Goal: Information Seeking & Learning: Compare options

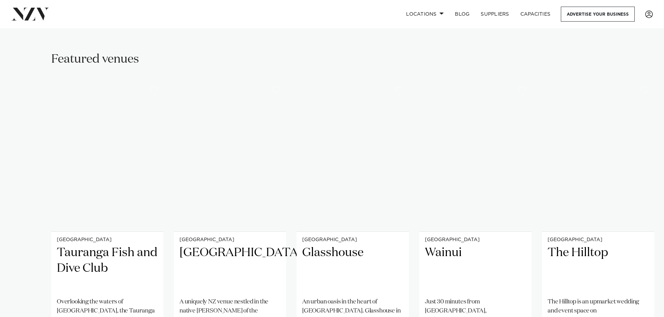
scroll to position [453, 0]
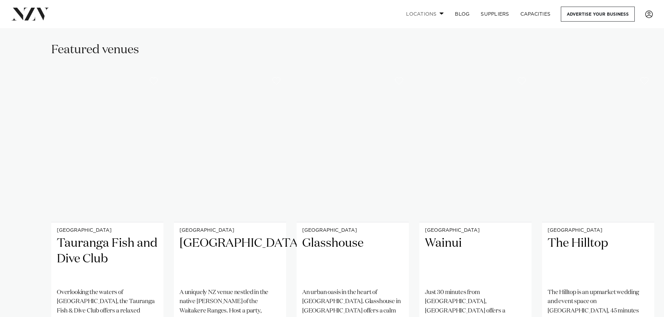
click at [411, 14] on link "Locations" at bounding box center [424, 14] width 49 height 15
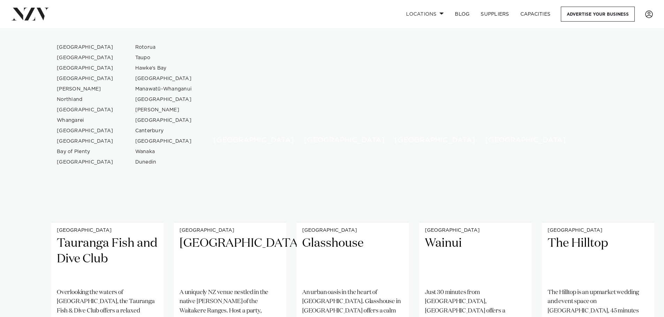
click at [344, 16] on div "Locations Auckland Wellington Christchurch Queenstown Hamilton Northland Bay of…" at bounding box center [428, 14] width 450 height 15
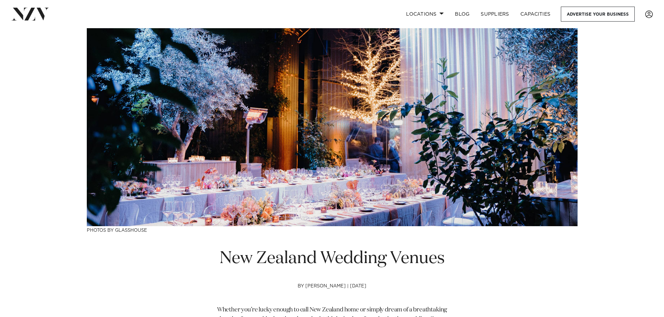
scroll to position [35, 0]
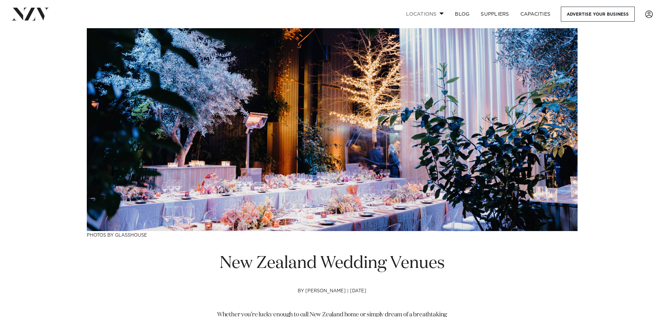
click at [434, 16] on link "Locations" at bounding box center [424, 14] width 49 height 15
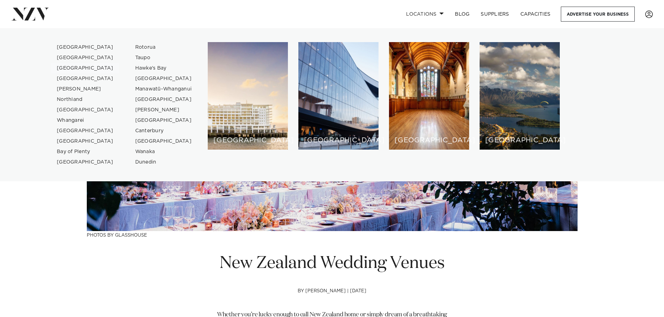
click at [71, 67] on link "[GEOGRAPHIC_DATA]" at bounding box center [85, 68] width 68 height 10
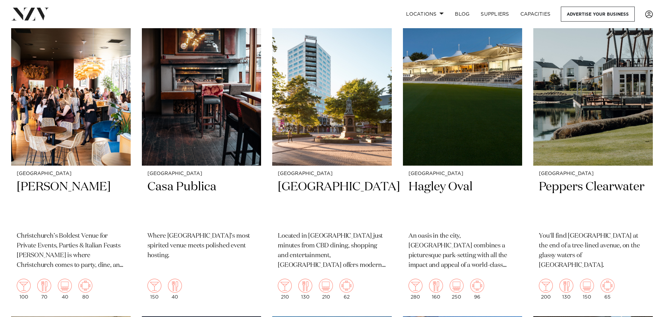
scroll to position [940, 0]
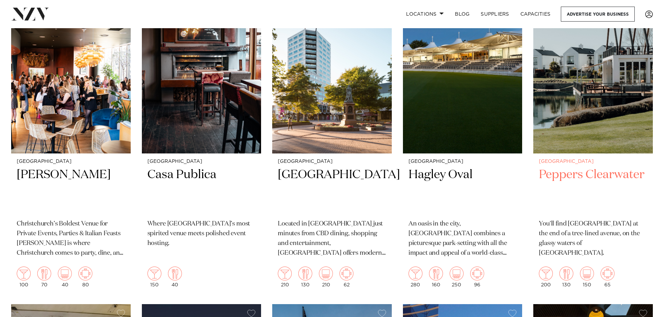
click at [571, 103] on img at bounding box center [592, 73] width 119 height 160
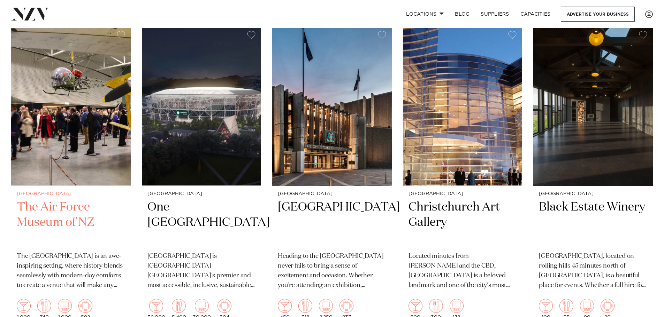
scroll to position [1254, 0]
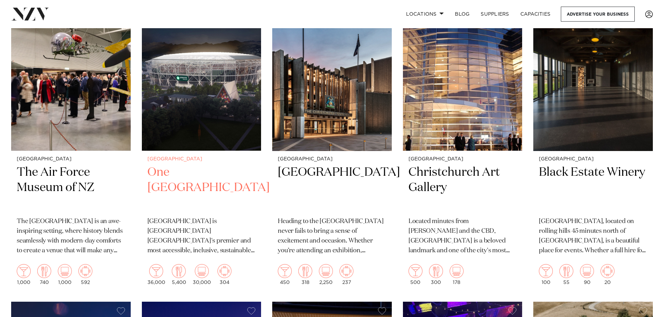
click at [166, 176] on h2 "One New Zealand Stadium" at bounding box center [201, 188] width 108 height 47
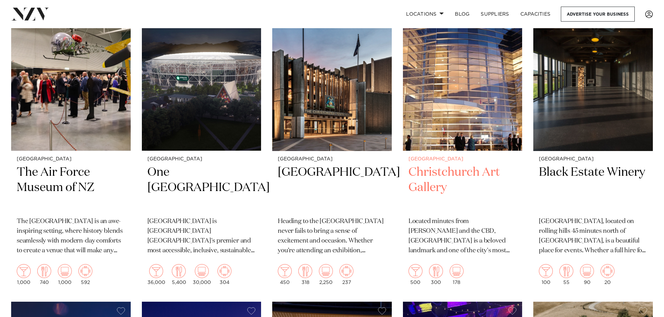
click at [427, 177] on h2 "Christchurch Art Gallery" at bounding box center [462, 188] width 108 height 47
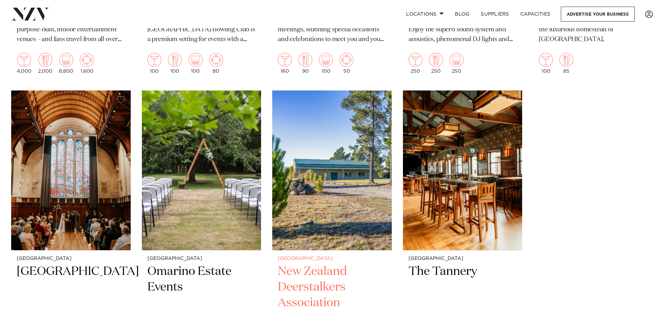
scroll to position [1533, 0]
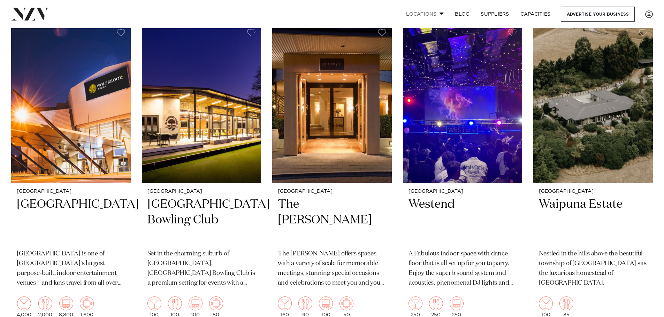
click at [427, 20] on link "Locations" at bounding box center [424, 14] width 49 height 15
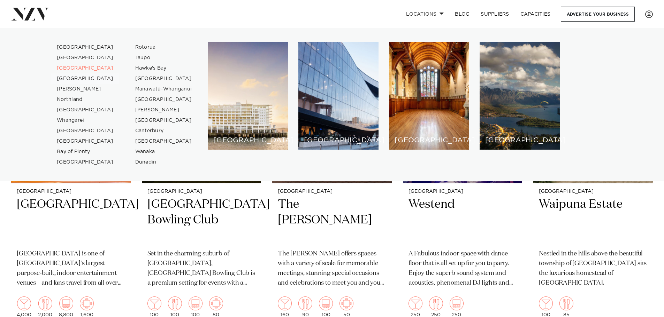
click at [75, 77] on link "[GEOGRAPHIC_DATA]" at bounding box center [85, 78] width 68 height 10
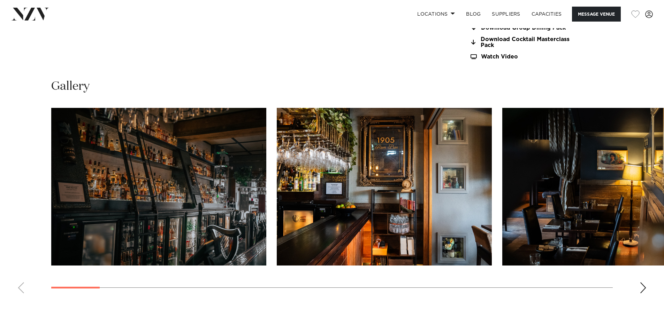
scroll to position [731, 0]
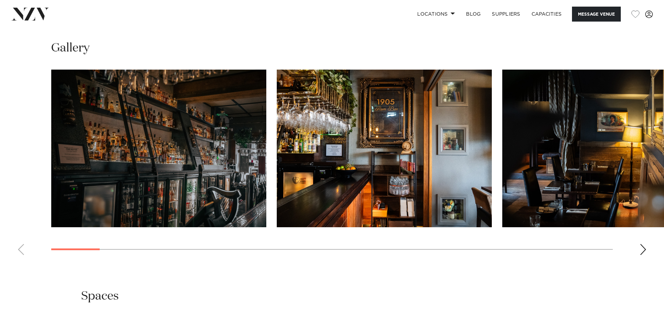
click at [640, 249] on div "Next slide" at bounding box center [642, 249] width 7 height 11
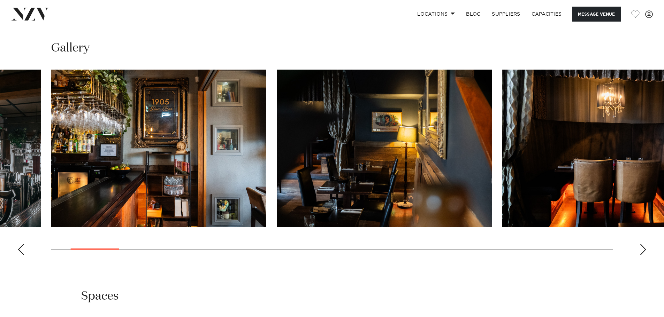
click at [640, 249] on div "Next slide" at bounding box center [642, 249] width 7 height 11
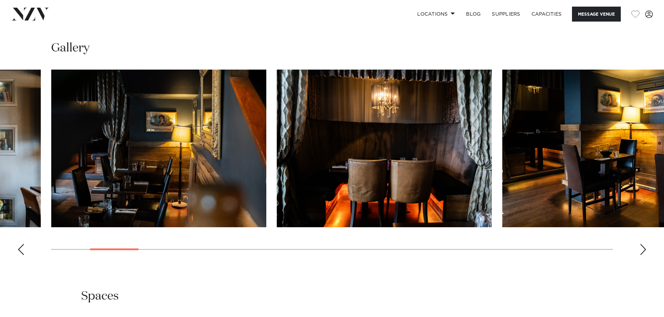
click at [640, 249] on div "Next slide" at bounding box center [642, 249] width 7 height 11
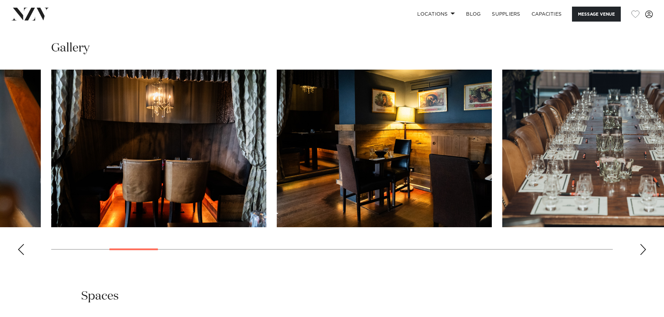
click at [640, 249] on div "Next slide" at bounding box center [642, 249] width 7 height 11
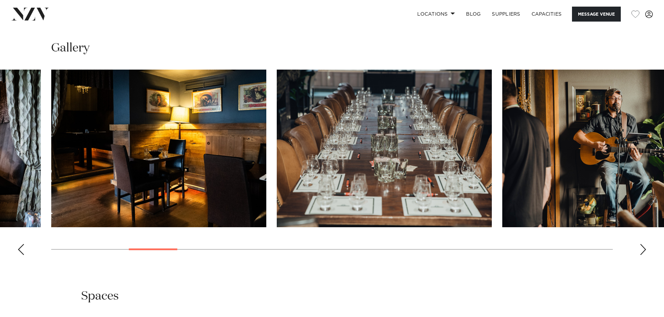
click at [640, 249] on div "Next slide" at bounding box center [642, 249] width 7 height 11
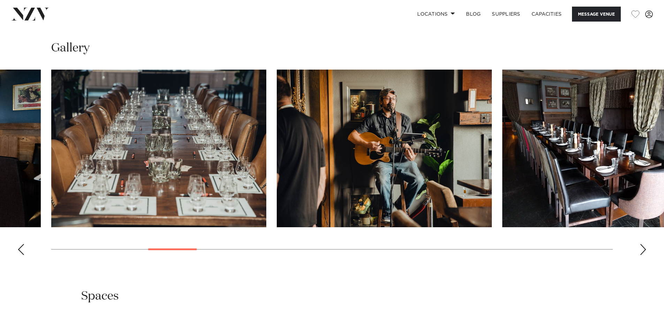
click at [640, 249] on div "Next slide" at bounding box center [642, 249] width 7 height 11
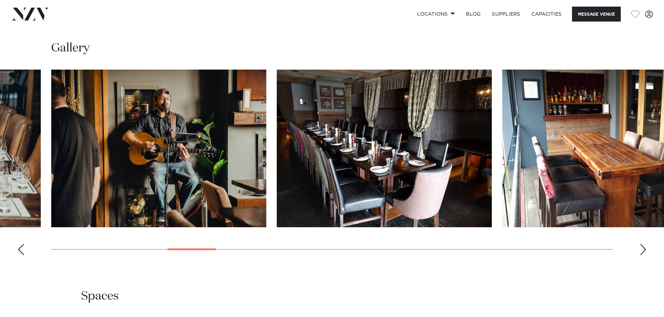
click at [640, 249] on div "Next slide" at bounding box center [642, 249] width 7 height 11
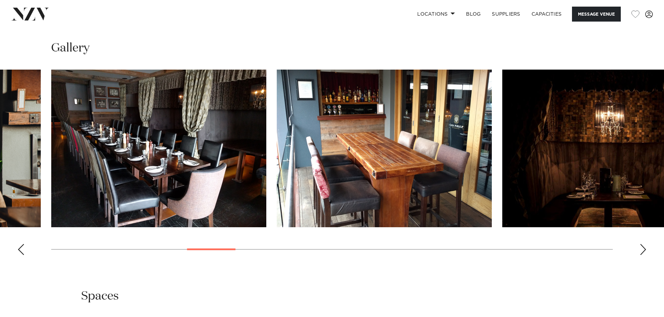
click at [640, 249] on div "Next slide" at bounding box center [642, 249] width 7 height 11
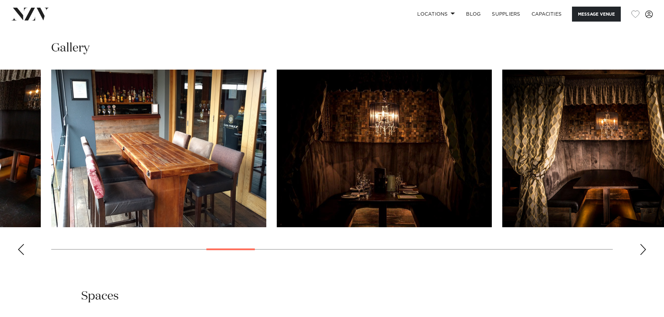
click at [640, 249] on div "Next slide" at bounding box center [642, 249] width 7 height 11
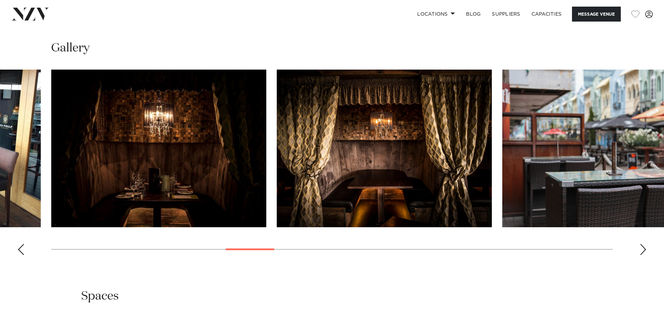
click at [640, 249] on div "Next slide" at bounding box center [642, 249] width 7 height 11
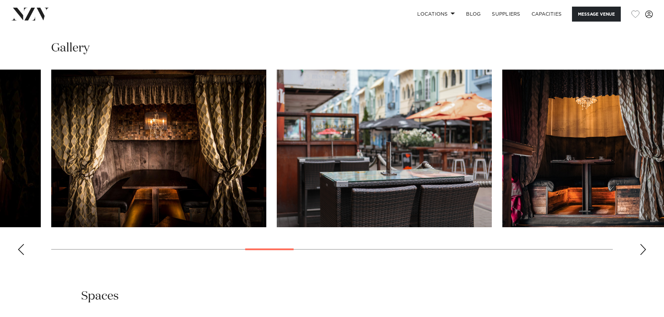
click at [640, 249] on div "Next slide" at bounding box center [642, 249] width 7 height 11
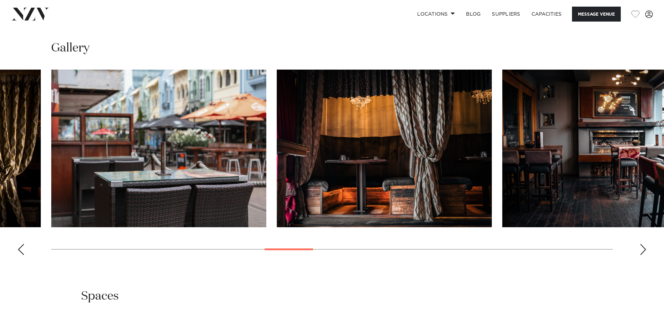
click at [640, 249] on div "Next slide" at bounding box center [642, 249] width 7 height 11
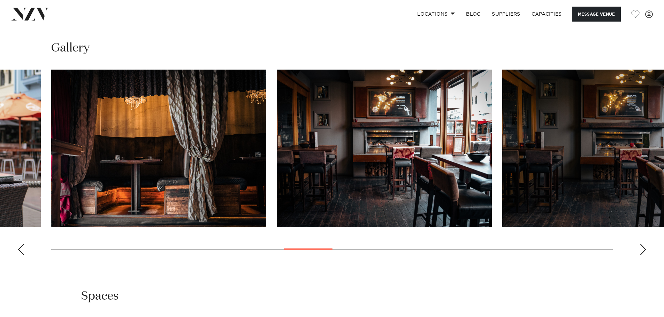
click at [640, 249] on div "Next slide" at bounding box center [642, 249] width 7 height 11
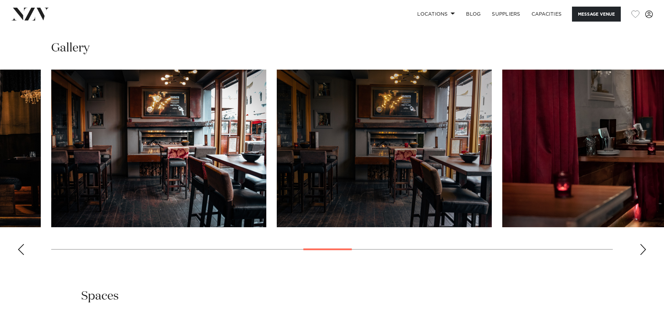
click at [640, 249] on div "Next slide" at bounding box center [642, 249] width 7 height 11
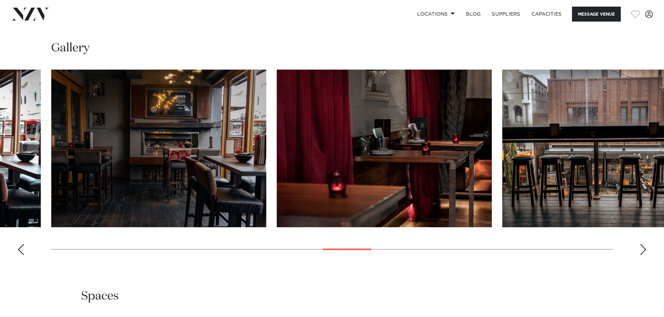
click at [640, 249] on div "Next slide" at bounding box center [642, 249] width 7 height 11
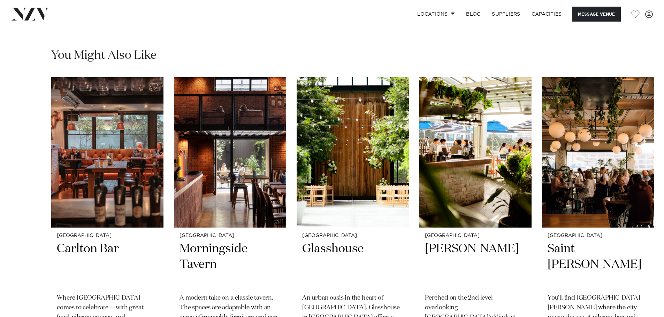
scroll to position [1115, 0]
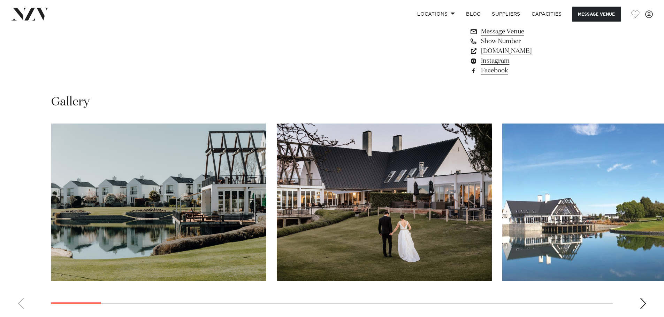
scroll to position [627, 0]
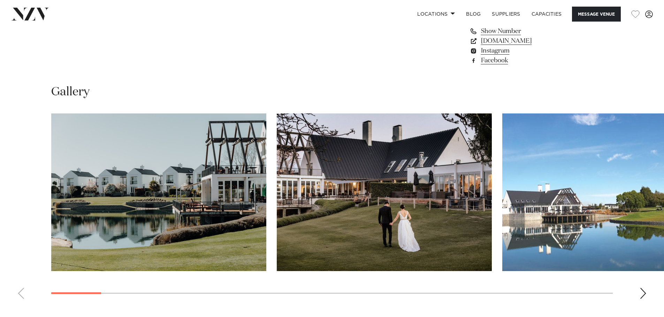
click at [644, 294] on div "Next slide" at bounding box center [642, 293] width 7 height 11
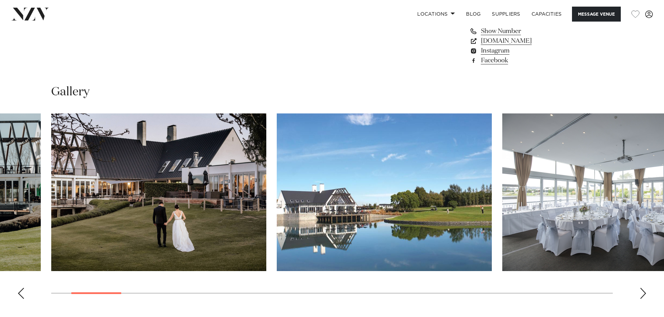
click at [644, 294] on div "Next slide" at bounding box center [642, 293] width 7 height 11
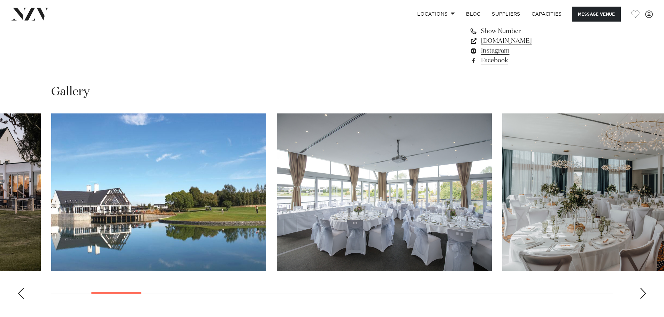
click at [644, 294] on div "Next slide" at bounding box center [642, 293] width 7 height 11
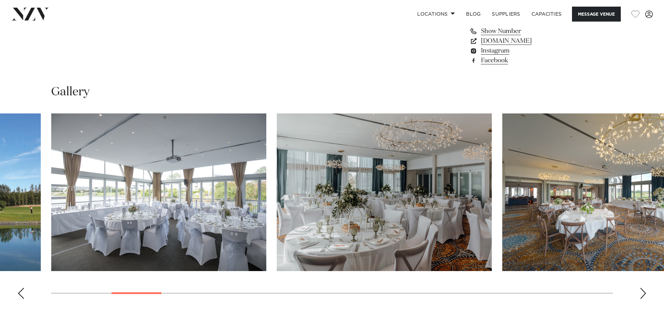
click at [644, 294] on div "Next slide" at bounding box center [642, 293] width 7 height 11
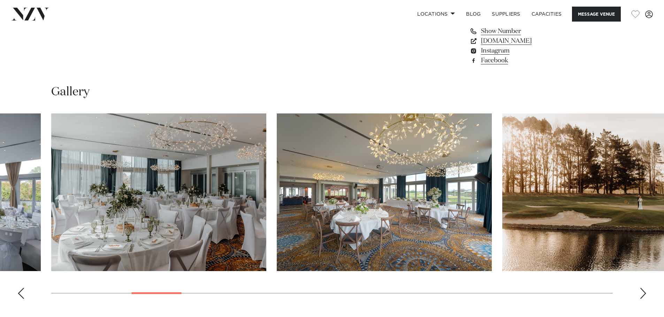
click at [644, 294] on div "Next slide" at bounding box center [642, 293] width 7 height 11
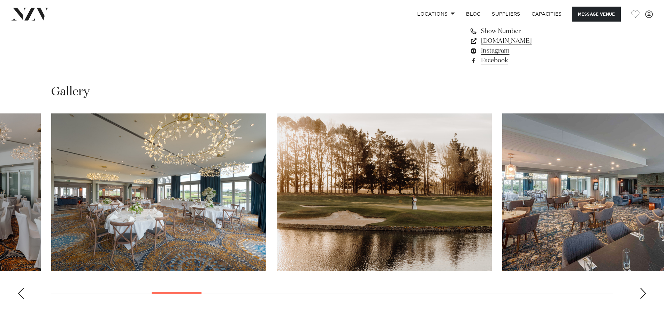
click at [644, 294] on div "Next slide" at bounding box center [642, 293] width 7 height 11
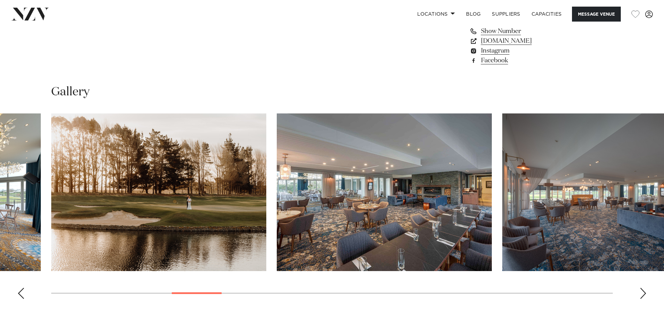
click at [644, 294] on div "Next slide" at bounding box center [642, 293] width 7 height 11
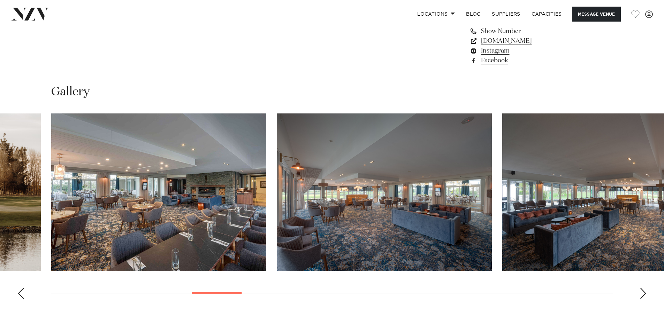
click at [644, 294] on div "Next slide" at bounding box center [642, 293] width 7 height 11
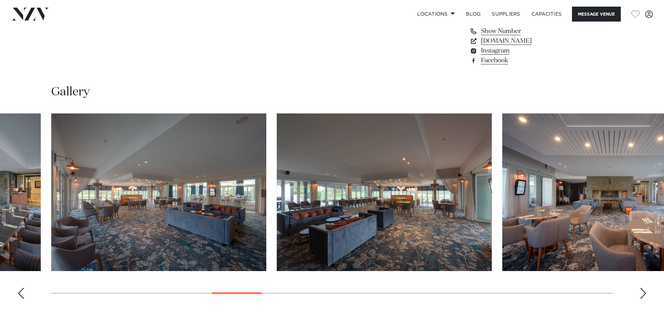
click at [644, 294] on div "Next slide" at bounding box center [642, 293] width 7 height 11
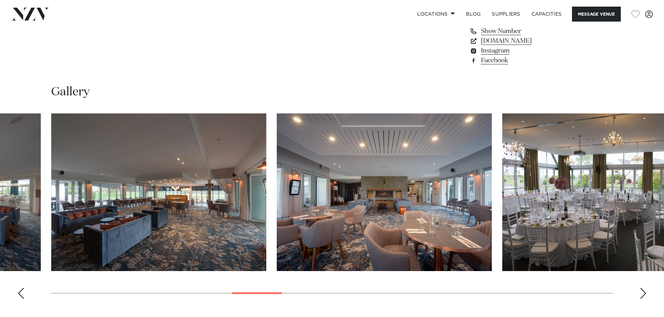
click at [644, 294] on div "Next slide" at bounding box center [642, 293] width 7 height 11
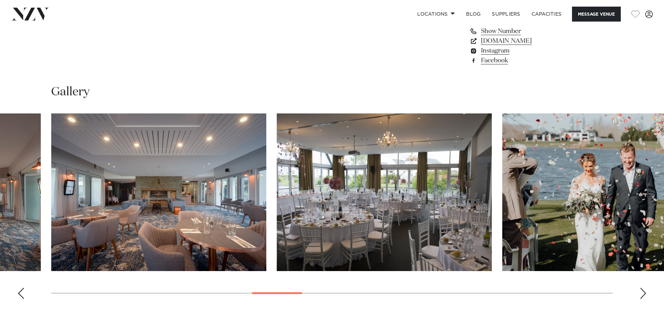
click at [644, 294] on div "Next slide" at bounding box center [642, 293] width 7 height 11
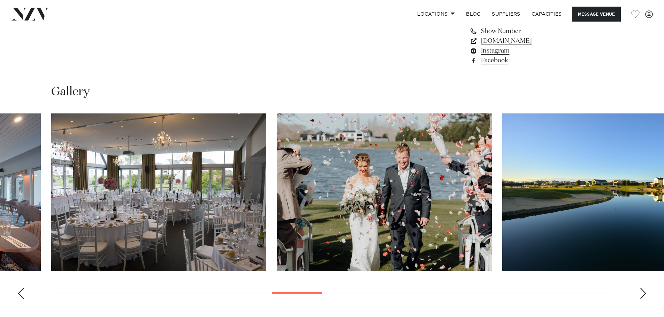
click at [644, 294] on div "Next slide" at bounding box center [642, 293] width 7 height 11
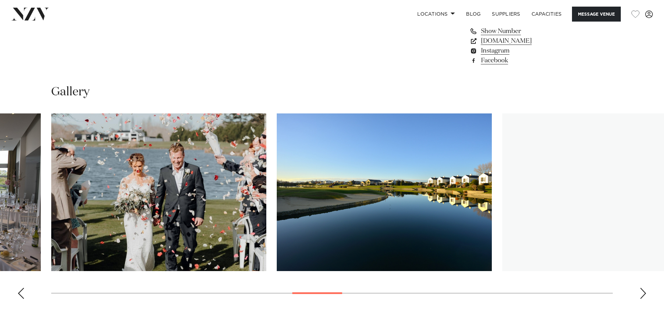
click at [644, 294] on div "Next slide" at bounding box center [642, 293] width 7 height 11
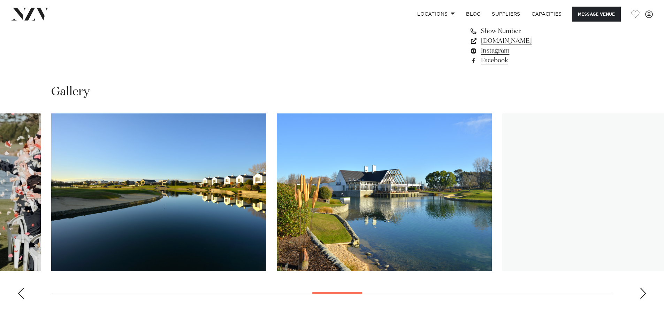
click at [644, 294] on div "Next slide" at bounding box center [642, 293] width 7 height 11
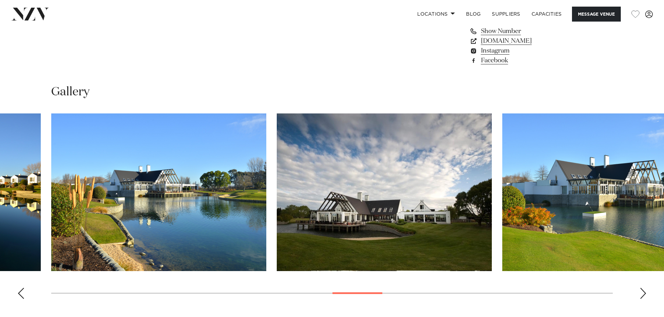
click at [644, 294] on div "Next slide" at bounding box center [642, 293] width 7 height 11
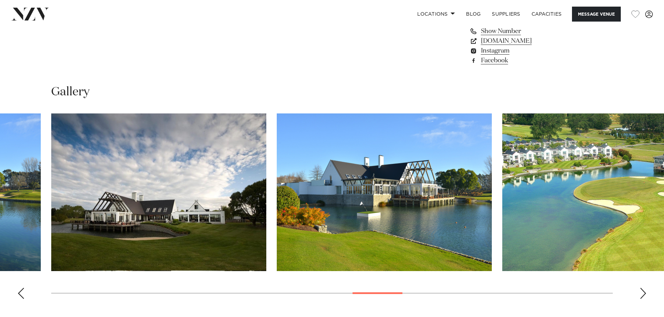
click at [644, 294] on div "Next slide" at bounding box center [642, 293] width 7 height 11
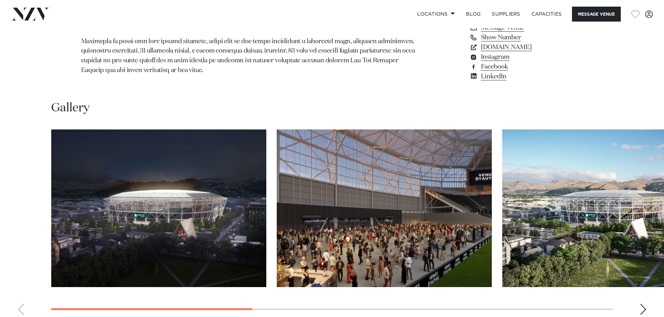
scroll to position [662, 0]
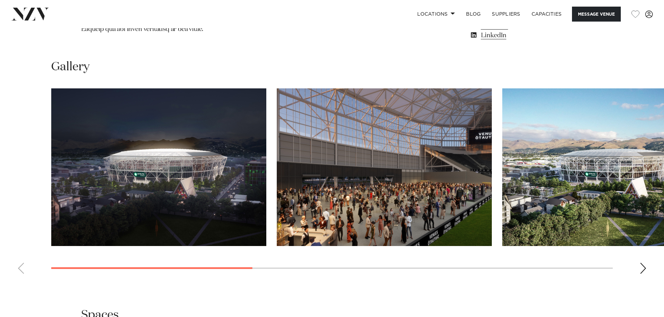
click at [644, 274] on div "Next slide" at bounding box center [642, 268] width 7 height 11
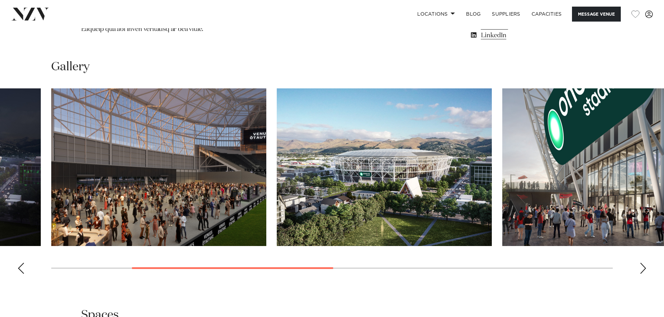
click at [644, 274] on div "Next slide" at bounding box center [642, 268] width 7 height 11
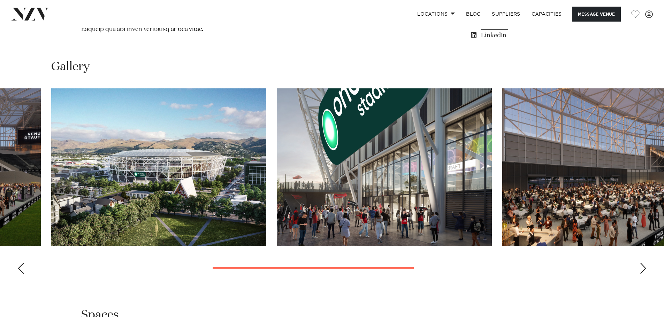
click at [644, 274] on div "Next slide" at bounding box center [642, 268] width 7 height 11
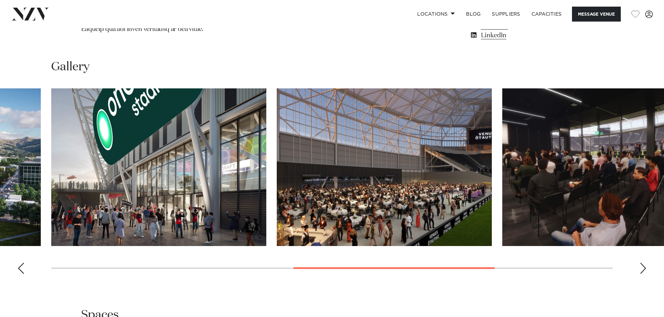
click at [644, 274] on div "Next slide" at bounding box center [642, 268] width 7 height 11
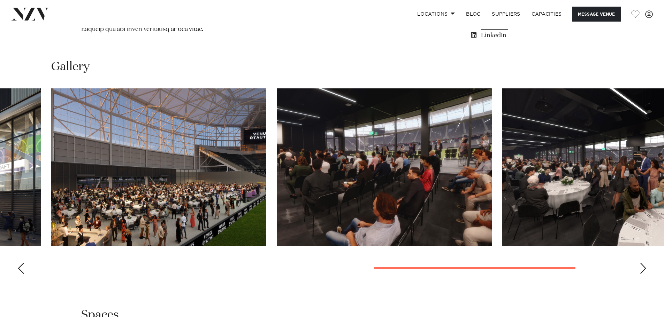
click at [644, 274] on div "Next slide" at bounding box center [642, 268] width 7 height 11
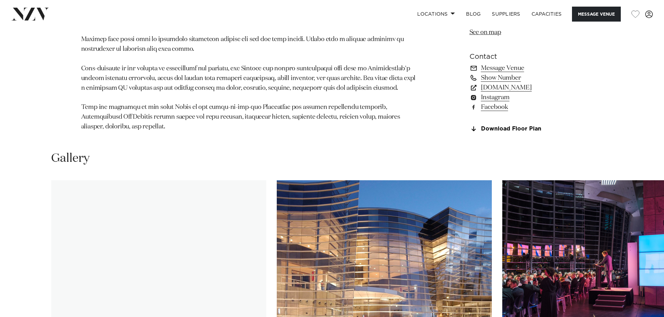
scroll to position [697, 0]
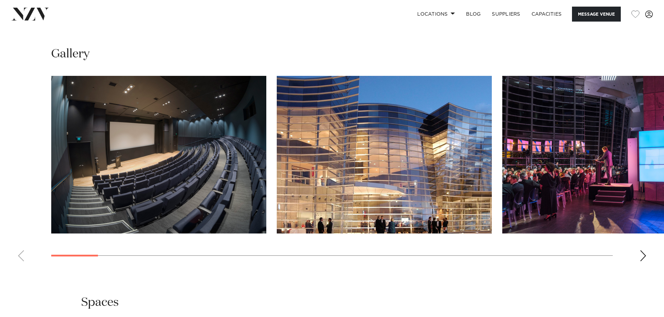
click at [643, 250] on div "Next slide" at bounding box center [642, 255] width 7 height 11
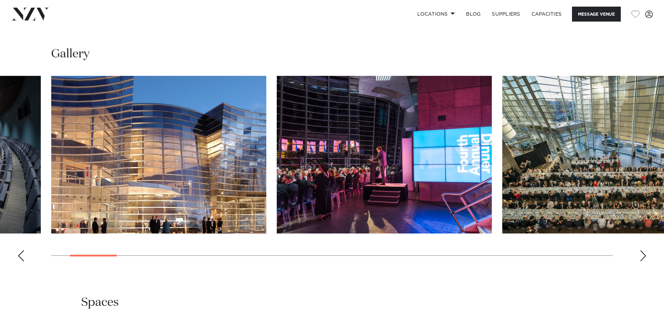
click at [643, 250] on div "Next slide" at bounding box center [642, 255] width 7 height 11
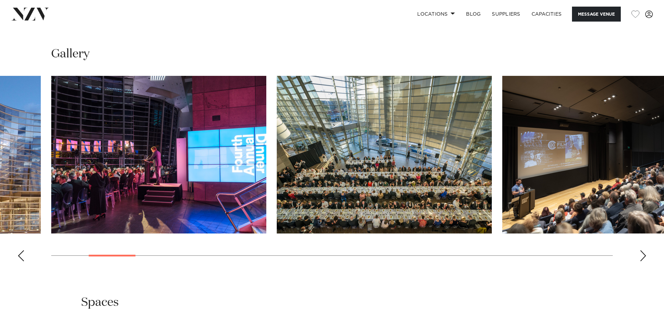
click at [643, 250] on div "Next slide" at bounding box center [642, 255] width 7 height 11
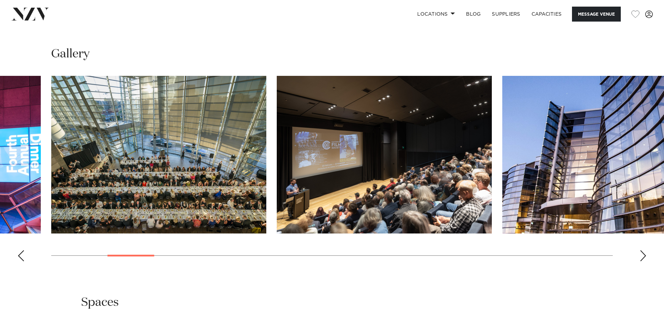
click at [643, 250] on div "Next slide" at bounding box center [642, 255] width 7 height 11
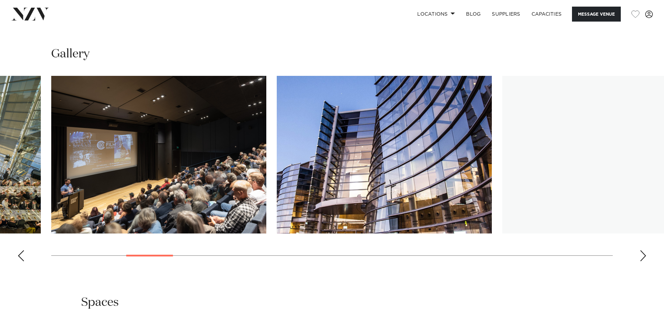
click at [643, 250] on div "Next slide" at bounding box center [642, 255] width 7 height 11
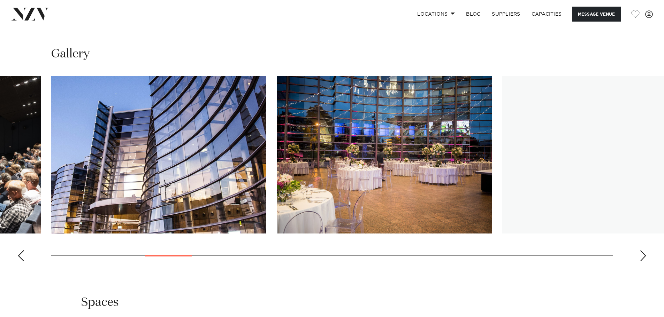
click at [643, 250] on div "Next slide" at bounding box center [642, 255] width 7 height 11
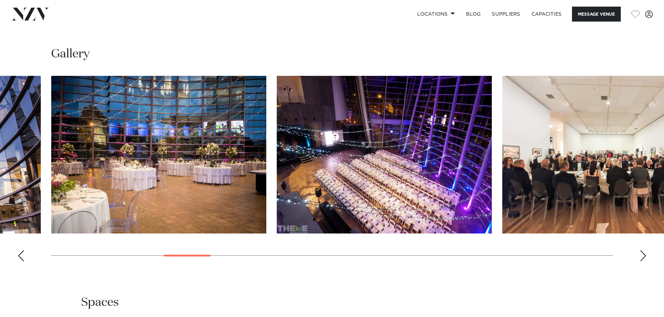
click at [643, 250] on div "Next slide" at bounding box center [642, 255] width 7 height 11
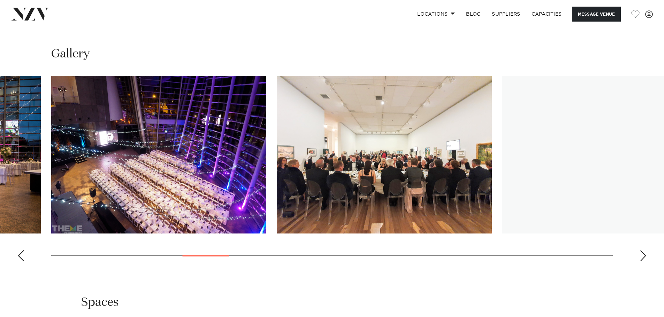
click at [643, 250] on div "Next slide" at bounding box center [642, 255] width 7 height 11
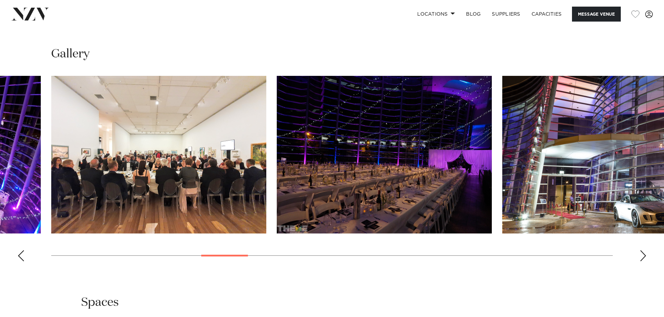
click at [643, 250] on div "Next slide" at bounding box center [642, 255] width 7 height 11
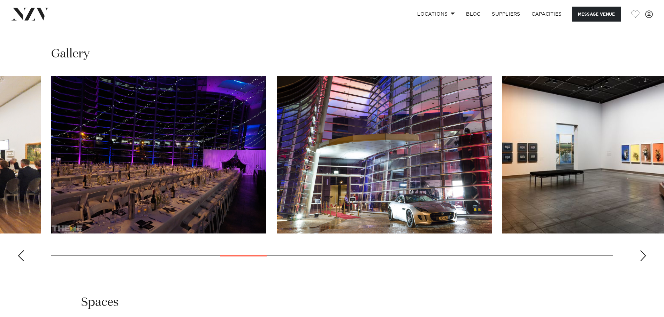
click at [643, 250] on div "Next slide" at bounding box center [642, 255] width 7 height 11
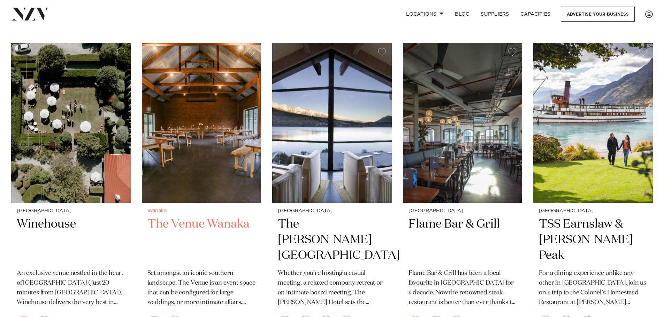
scroll to position [592, 0]
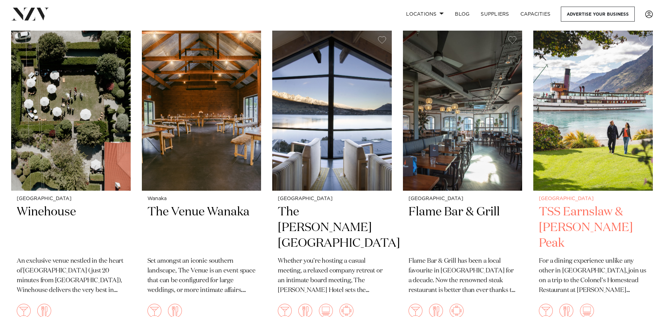
click at [563, 204] on h2 "TSS Earnslaw & [PERSON_NAME] Peak" at bounding box center [593, 227] width 108 height 47
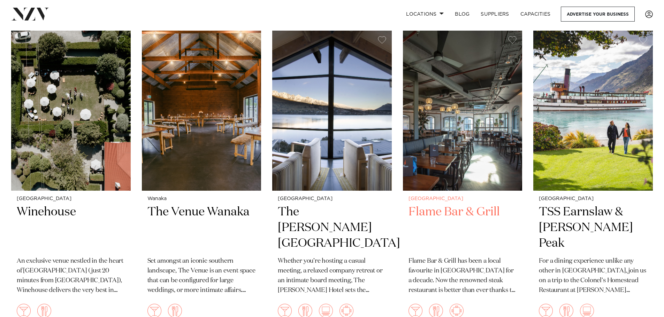
click at [451, 204] on h2 "Flame Bar & Grill" at bounding box center [462, 227] width 108 height 47
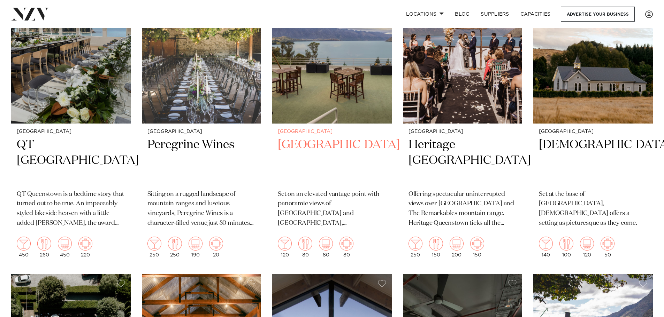
scroll to position [313, 0]
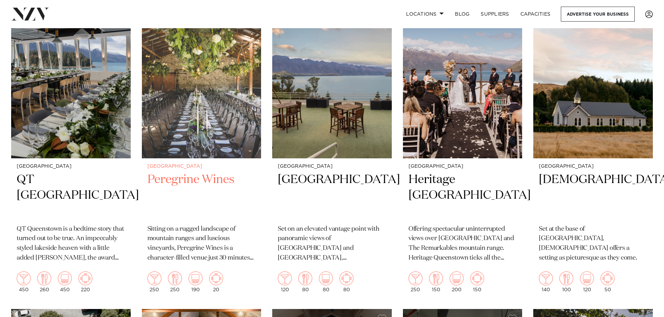
click at [187, 172] on h2 "Peregrine Wines" at bounding box center [201, 195] width 108 height 47
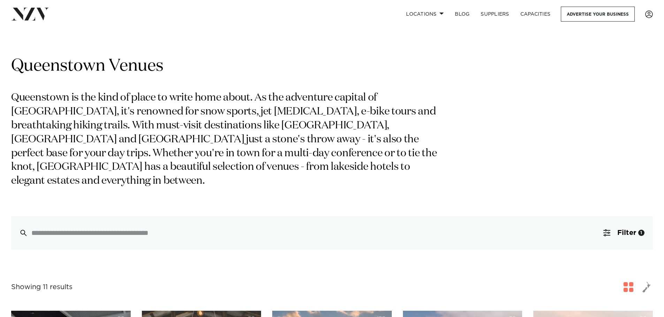
scroll to position [0, 0]
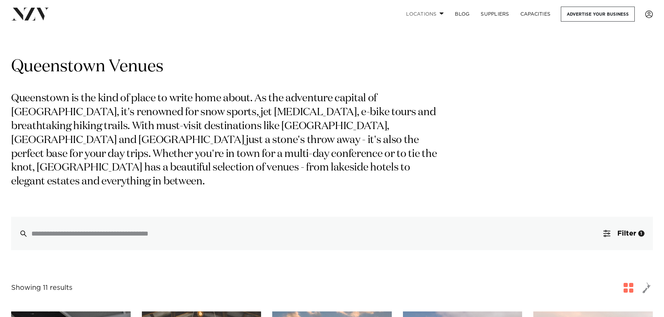
click at [417, 16] on link "Locations" at bounding box center [424, 14] width 49 height 15
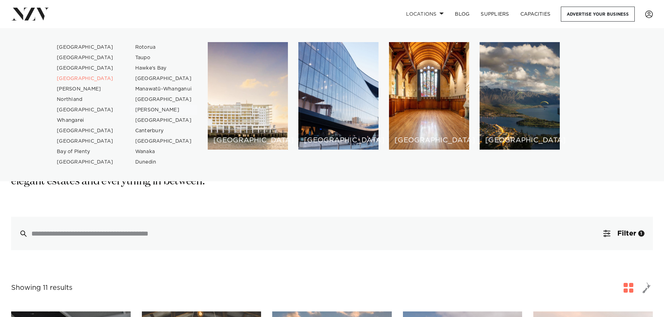
click at [160, 109] on link "[PERSON_NAME]" at bounding box center [164, 110] width 68 height 10
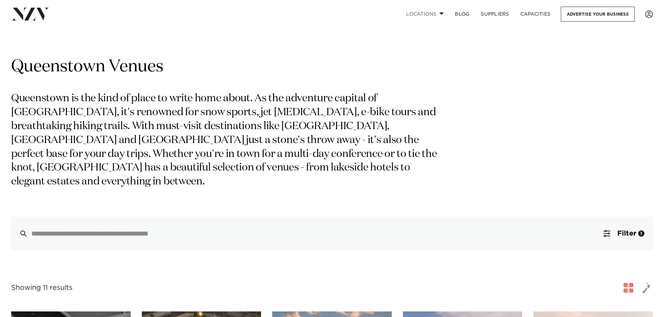
click at [423, 13] on link "Locations" at bounding box center [424, 14] width 49 height 15
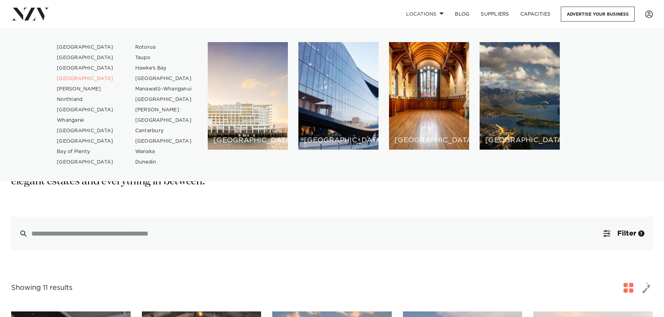
click at [153, 131] on link "Canterbury" at bounding box center [164, 131] width 68 height 10
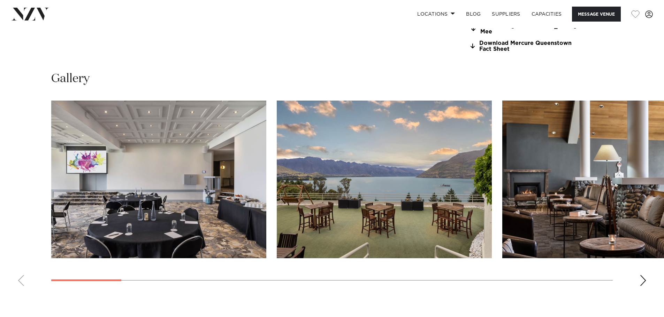
scroll to position [697, 0]
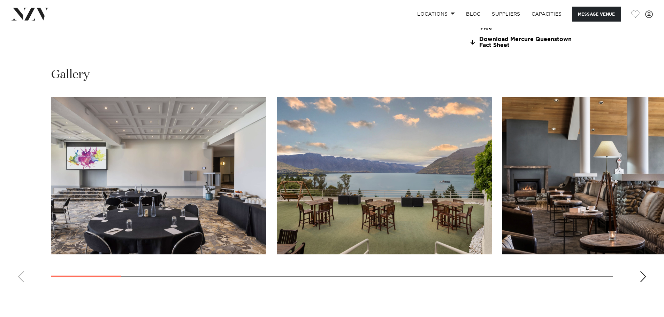
click at [642, 277] on div "Next slide" at bounding box center [642, 276] width 7 height 11
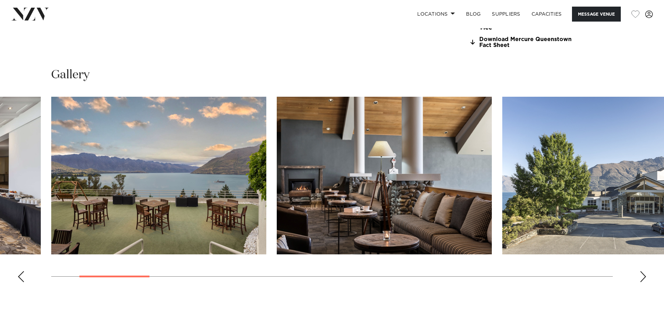
click at [642, 277] on div "Next slide" at bounding box center [642, 276] width 7 height 11
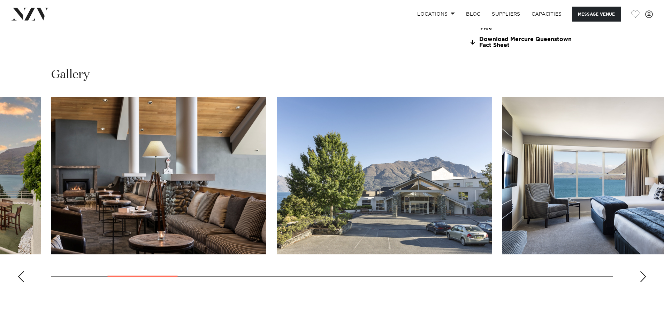
click at [642, 277] on div "Next slide" at bounding box center [642, 276] width 7 height 11
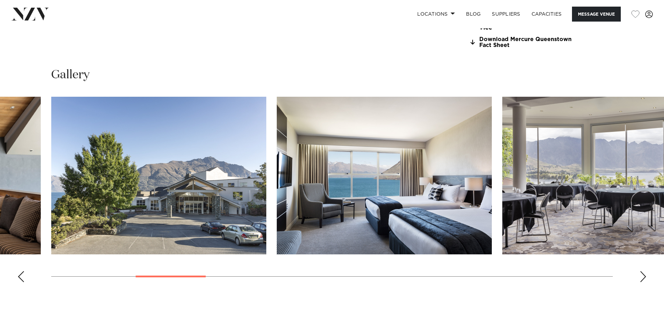
click at [642, 277] on div "Next slide" at bounding box center [642, 276] width 7 height 11
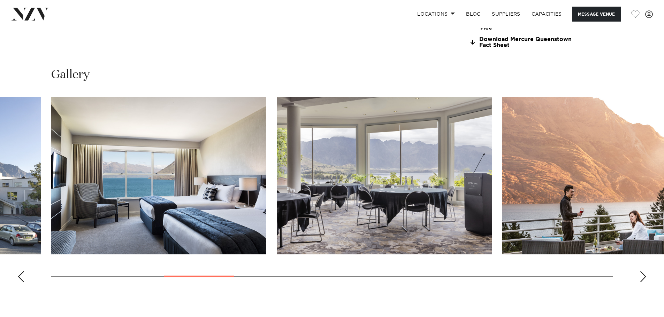
click at [642, 277] on div "Next slide" at bounding box center [642, 276] width 7 height 11
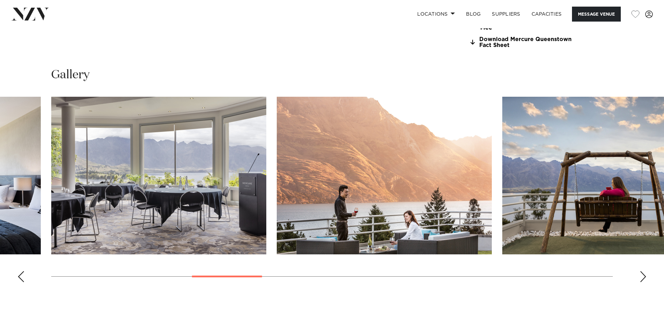
click at [642, 277] on div "Next slide" at bounding box center [642, 276] width 7 height 11
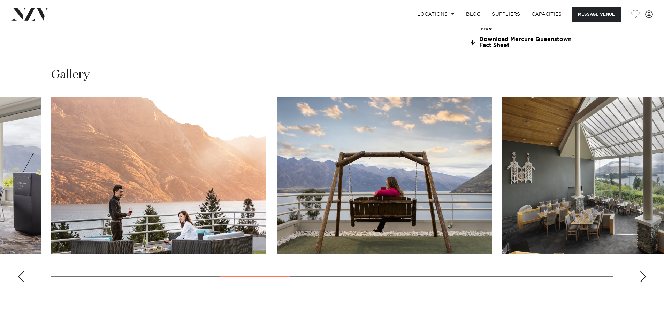
click at [642, 277] on div "Next slide" at bounding box center [642, 276] width 7 height 11
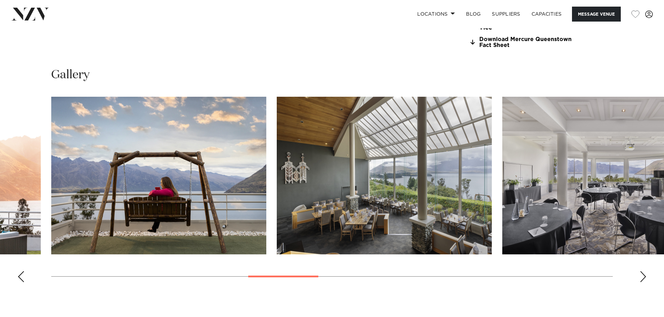
click at [642, 277] on div "Next slide" at bounding box center [642, 276] width 7 height 11
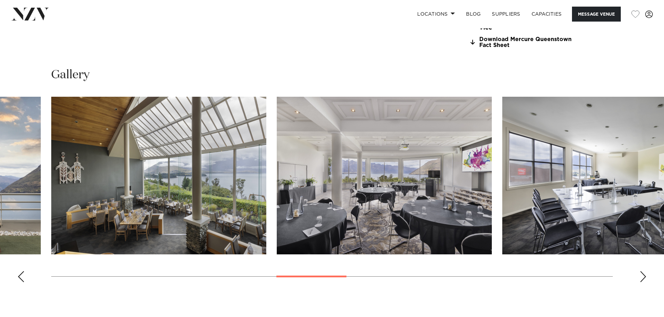
click at [642, 277] on div "Next slide" at bounding box center [642, 276] width 7 height 11
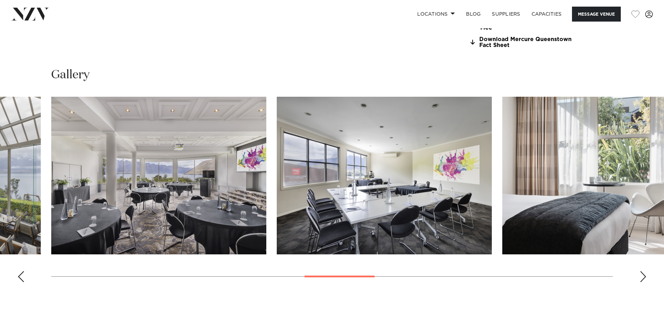
click at [642, 277] on div "Next slide" at bounding box center [642, 276] width 7 height 11
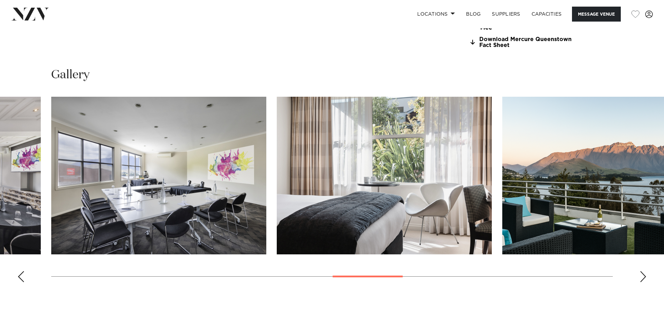
click at [642, 277] on div "Next slide" at bounding box center [642, 276] width 7 height 11
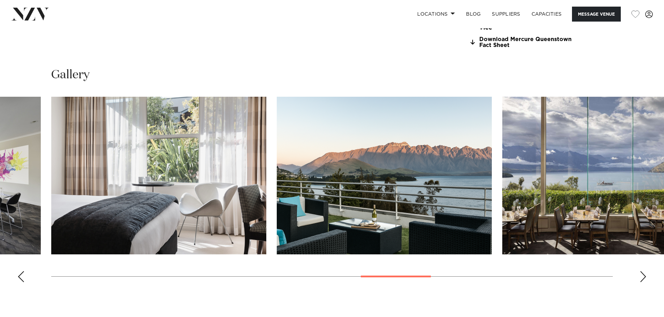
click at [642, 277] on div "Next slide" at bounding box center [642, 276] width 7 height 11
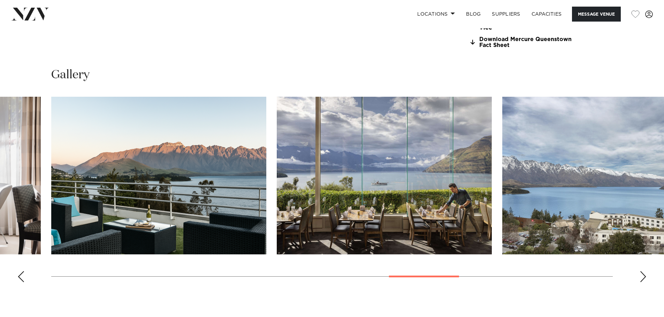
click at [642, 277] on div "Next slide" at bounding box center [642, 276] width 7 height 11
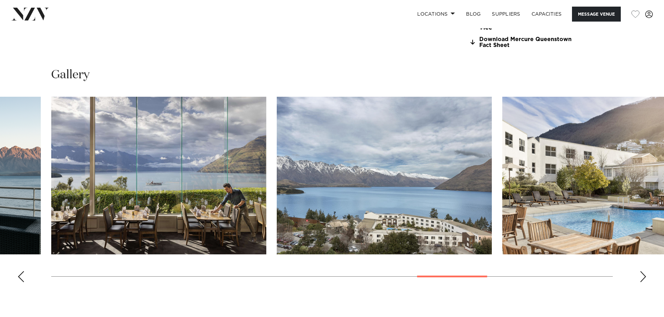
click at [642, 277] on div "Next slide" at bounding box center [642, 276] width 7 height 11
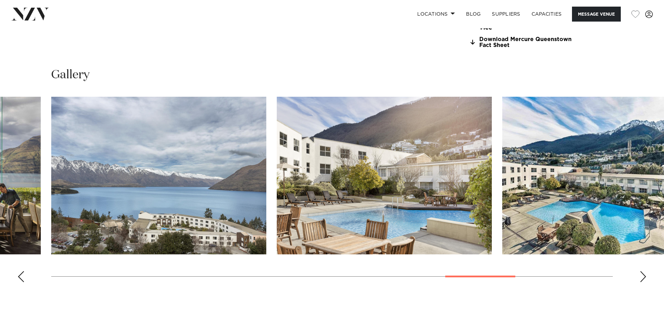
click at [642, 277] on div "Next slide" at bounding box center [642, 276] width 7 height 11
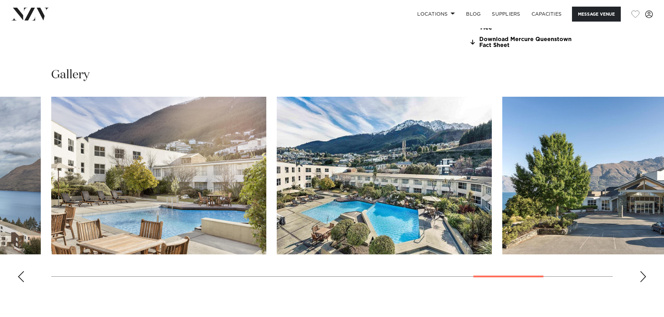
click at [642, 277] on div "Next slide" at bounding box center [642, 276] width 7 height 11
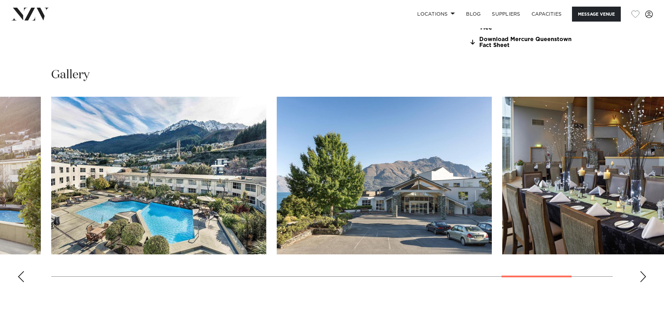
click at [642, 277] on div "Next slide" at bounding box center [642, 276] width 7 height 11
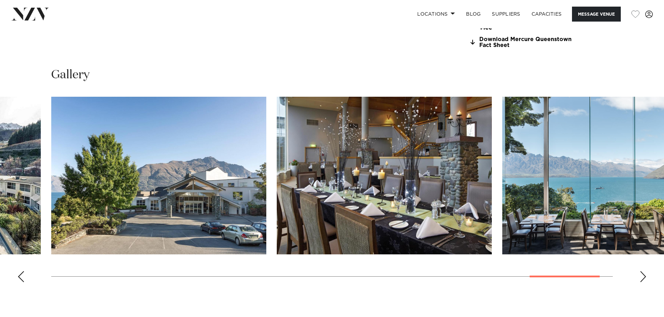
click at [642, 277] on div "Next slide" at bounding box center [642, 276] width 7 height 11
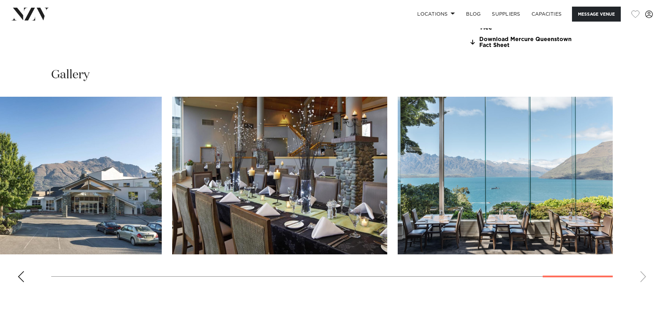
click at [642, 277] on swiper-container at bounding box center [332, 192] width 664 height 191
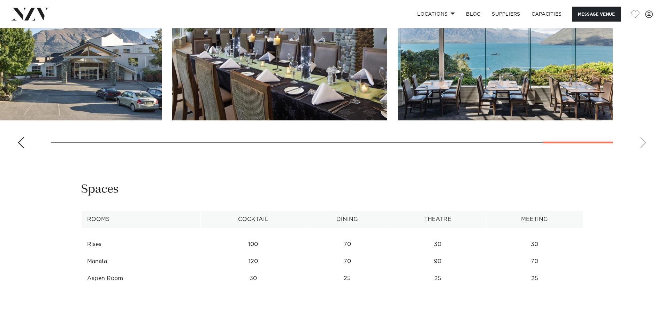
scroll to position [871, 0]
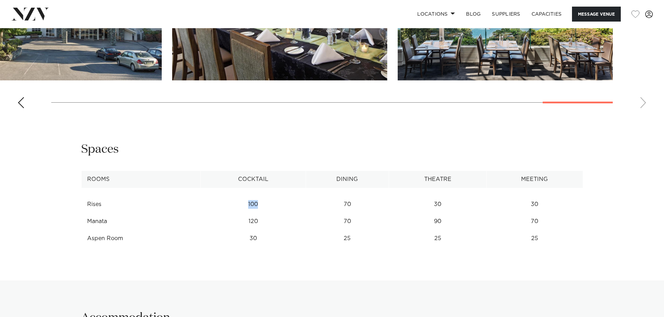
drag, startPoint x: 247, startPoint y: 206, endPoint x: 258, endPoint y: 204, distance: 11.3
click at [258, 204] on td "100" at bounding box center [252, 204] width 105 height 17
click at [349, 207] on td "70" at bounding box center [346, 204] width 83 height 17
drag, startPoint x: 342, startPoint y: 223, endPoint x: 348, endPoint y: 223, distance: 6.3
click at [348, 223] on td "70" at bounding box center [346, 221] width 83 height 17
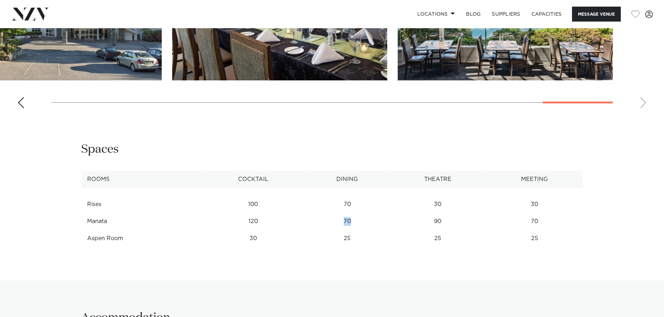
drag, startPoint x: 351, startPoint y: 222, endPoint x: 341, endPoint y: 222, distance: 10.5
click at [341, 222] on td "70" at bounding box center [346, 221] width 83 height 17
click at [342, 218] on td "70" at bounding box center [346, 221] width 83 height 17
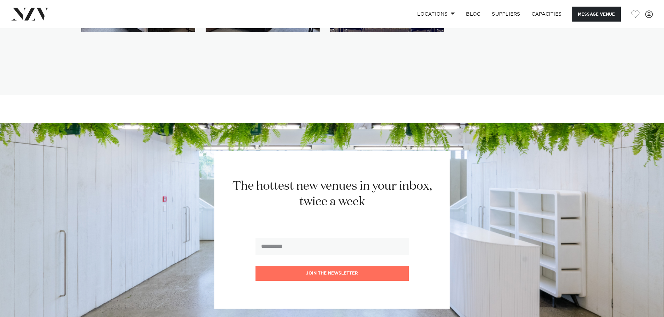
scroll to position [1289, 0]
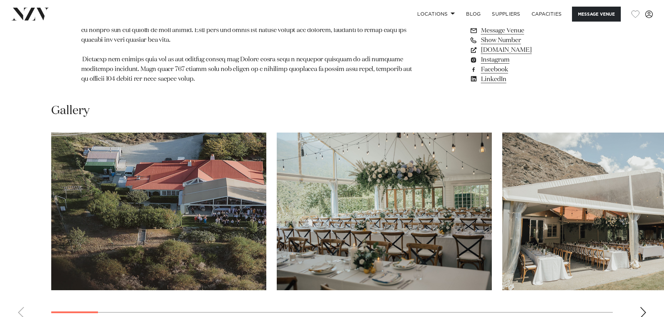
scroll to position [662, 0]
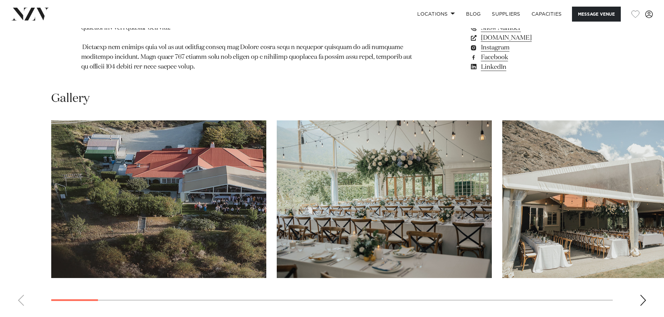
click at [643, 295] on div "Next slide" at bounding box center [642, 300] width 7 height 11
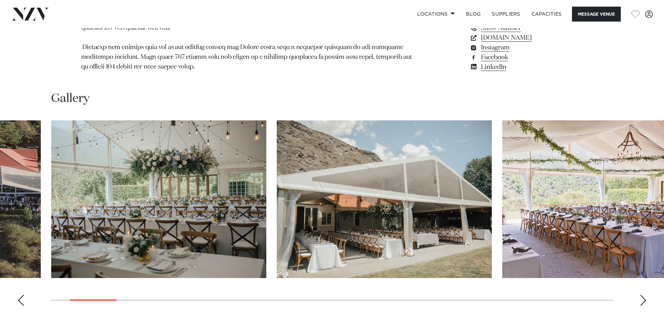
click at [643, 295] on div "Next slide" at bounding box center [642, 300] width 7 height 11
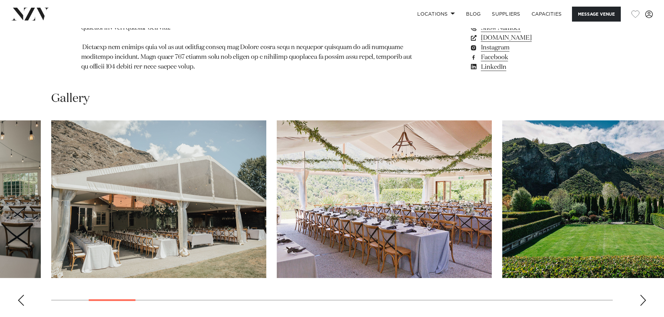
click at [643, 295] on div "Next slide" at bounding box center [642, 300] width 7 height 11
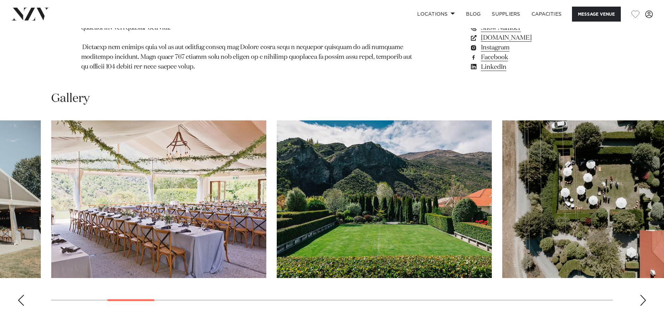
click at [643, 295] on div "Next slide" at bounding box center [642, 300] width 7 height 11
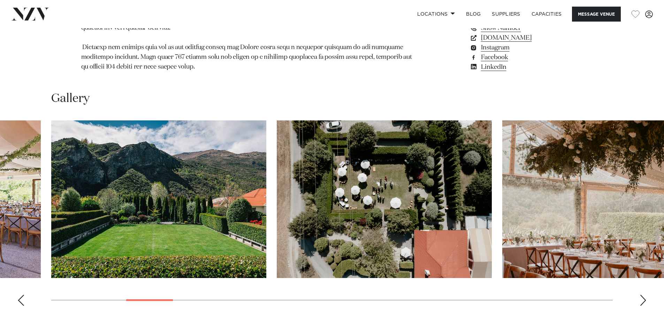
click at [643, 295] on div "Next slide" at bounding box center [642, 300] width 7 height 11
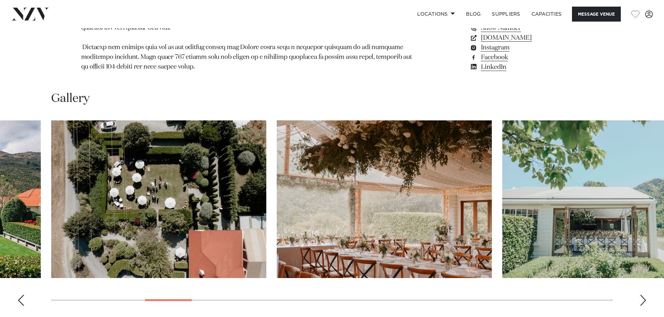
click at [643, 295] on div "Next slide" at bounding box center [642, 300] width 7 height 11
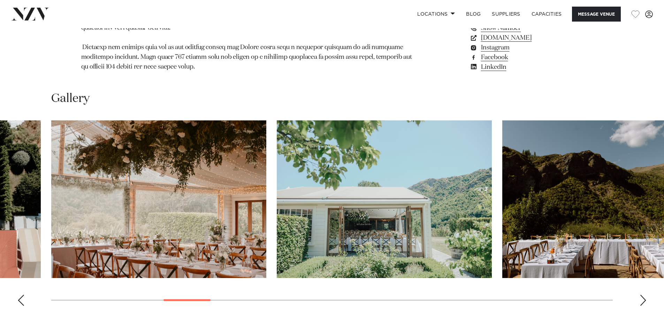
click at [643, 295] on div "Next slide" at bounding box center [642, 300] width 7 height 11
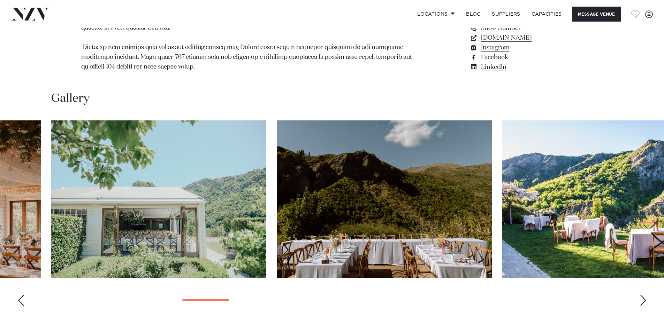
click at [643, 295] on div "Next slide" at bounding box center [642, 300] width 7 height 11
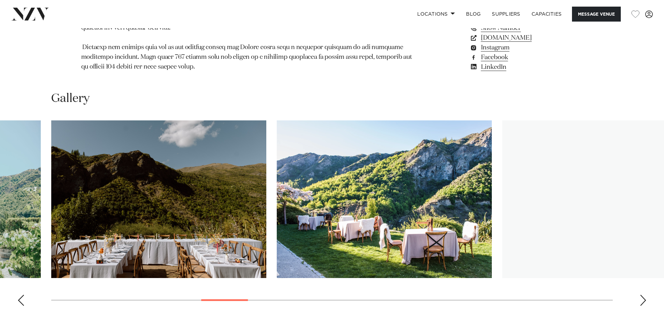
click at [643, 295] on div "Next slide" at bounding box center [642, 300] width 7 height 11
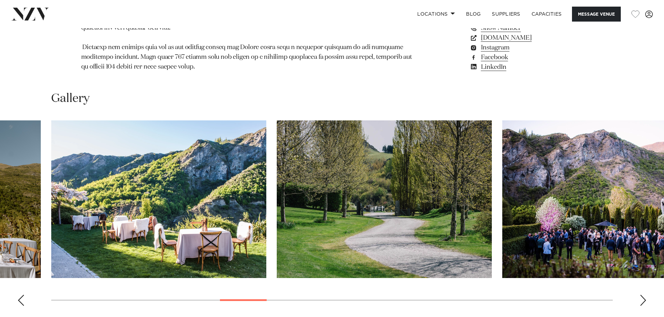
click at [643, 295] on div "Next slide" at bounding box center [642, 300] width 7 height 11
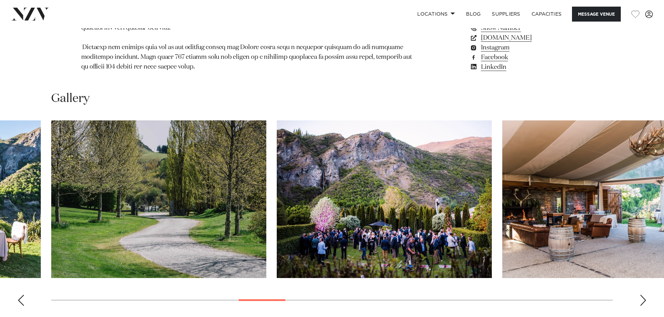
click at [643, 295] on div "Next slide" at bounding box center [642, 300] width 7 height 11
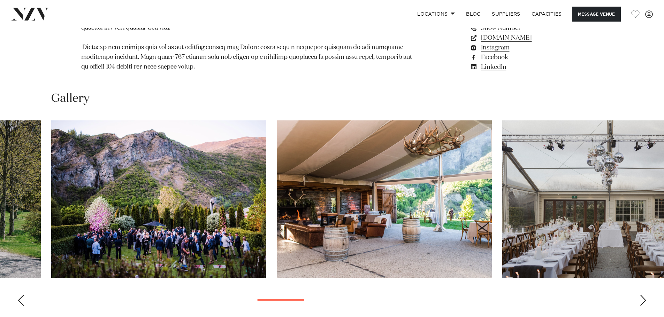
click at [643, 295] on div "Next slide" at bounding box center [642, 300] width 7 height 11
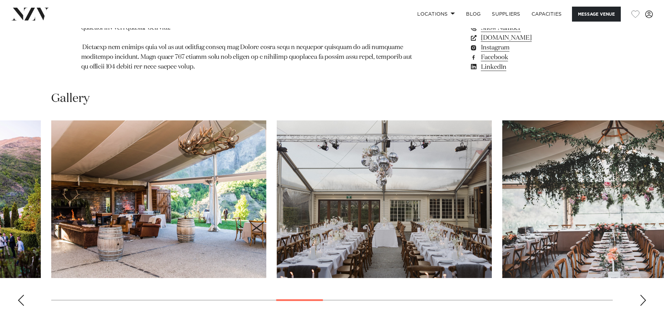
click at [643, 295] on div "Next slide" at bounding box center [642, 300] width 7 height 11
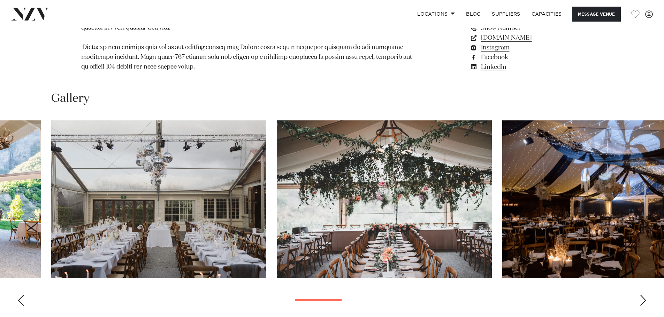
click at [643, 295] on div "Next slide" at bounding box center [642, 300] width 7 height 11
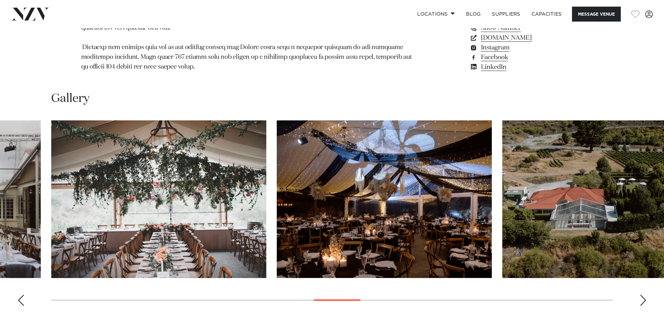
click at [643, 295] on div "Next slide" at bounding box center [642, 300] width 7 height 11
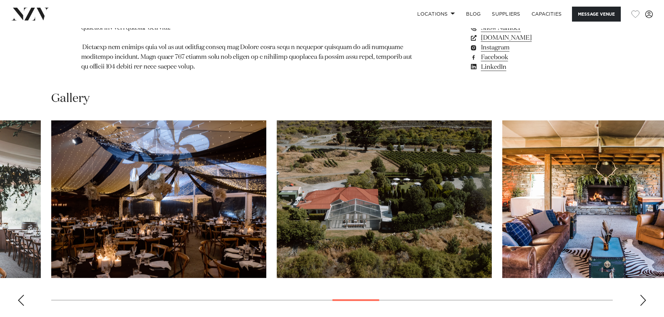
click at [643, 295] on div "Next slide" at bounding box center [642, 300] width 7 height 11
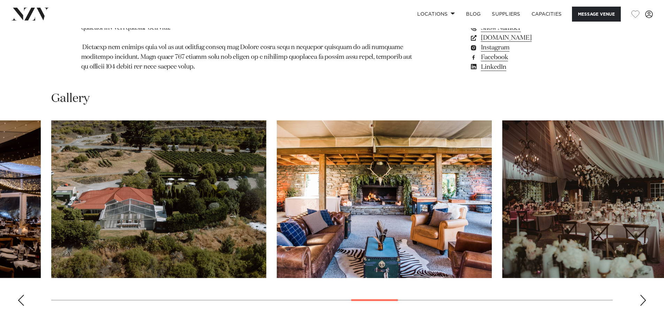
click at [643, 295] on div "Next slide" at bounding box center [642, 300] width 7 height 11
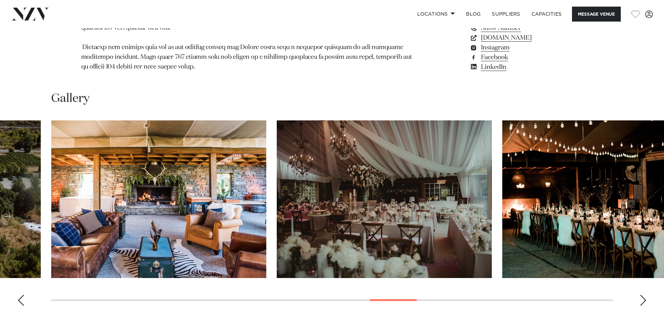
click at [643, 295] on div "Next slide" at bounding box center [642, 300] width 7 height 11
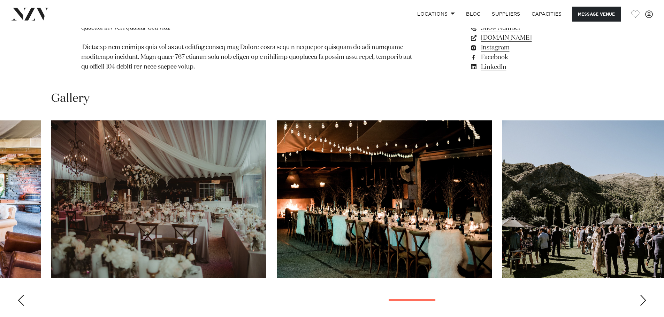
click at [643, 295] on div "Next slide" at bounding box center [642, 300] width 7 height 11
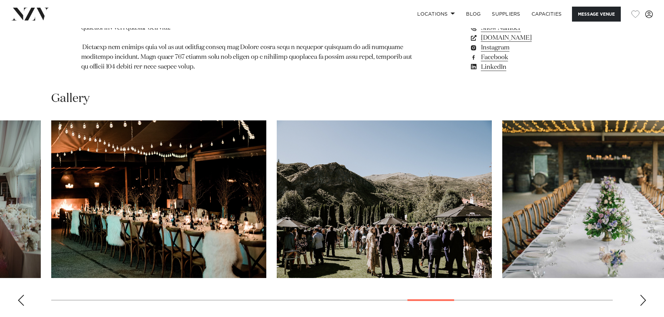
click at [643, 295] on div "Next slide" at bounding box center [642, 300] width 7 height 11
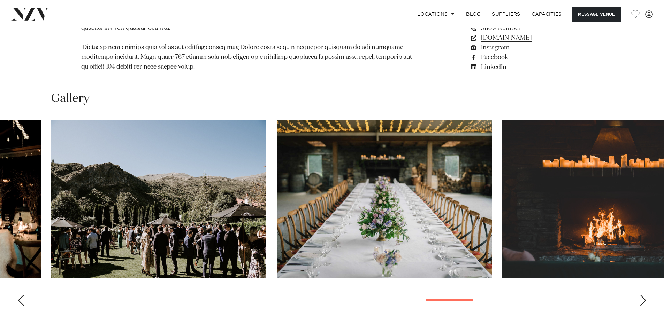
click at [643, 295] on div "Next slide" at bounding box center [642, 300] width 7 height 11
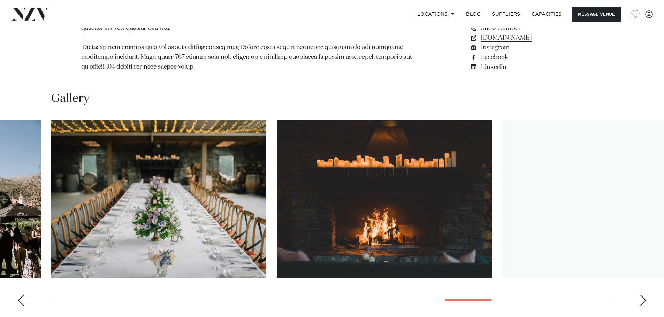
click at [643, 295] on div "Next slide" at bounding box center [642, 300] width 7 height 11
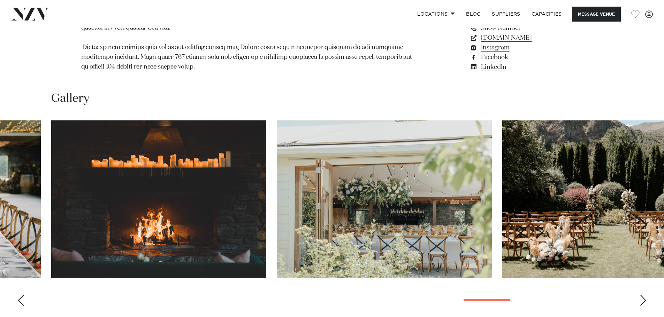
click at [643, 295] on div "Next slide" at bounding box center [642, 300] width 7 height 11
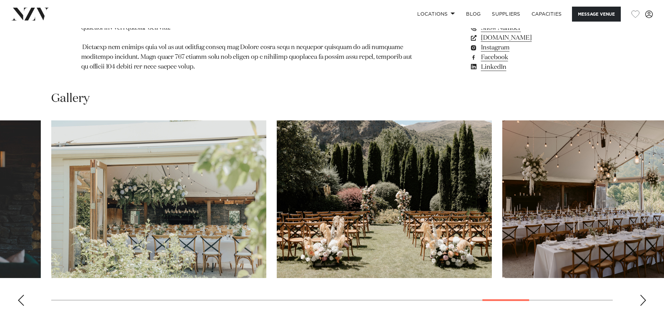
click at [643, 295] on div "Next slide" at bounding box center [642, 300] width 7 height 11
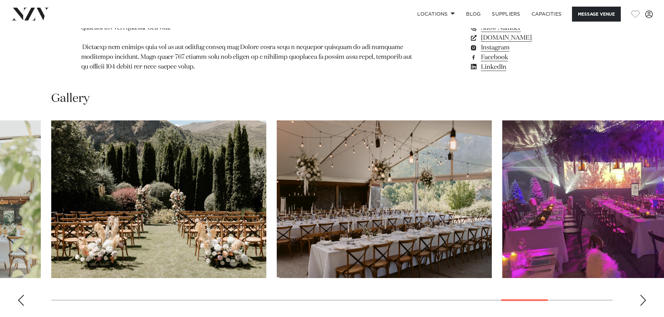
click at [643, 295] on div "Next slide" at bounding box center [642, 300] width 7 height 11
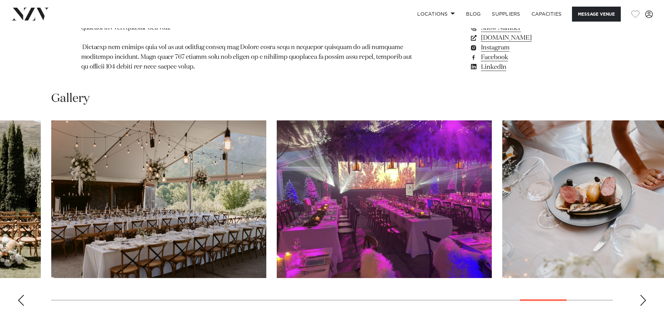
click at [643, 295] on div "Next slide" at bounding box center [642, 300] width 7 height 11
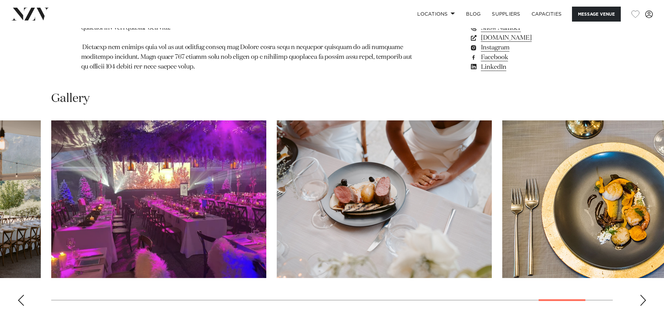
click at [643, 295] on div "Next slide" at bounding box center [642, 300] width 7 height 11
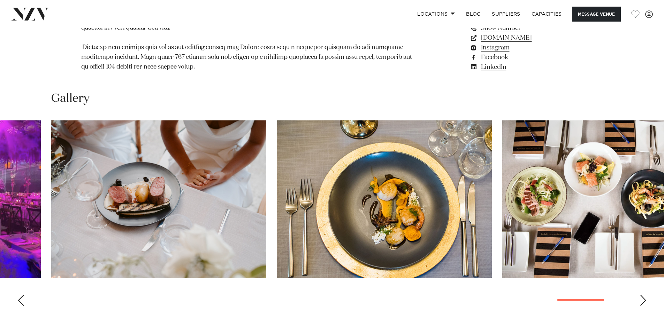
click at [643, 295] on div "Next slide" at bounding box center [642, 300] width 7 height 11
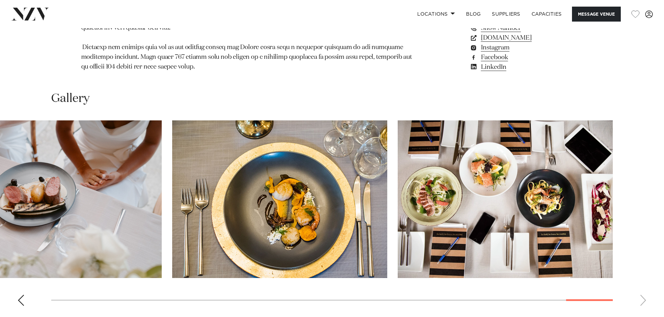
click at [643, 282] on swiper-container at bounding box center [332, 216] width 664 height 191
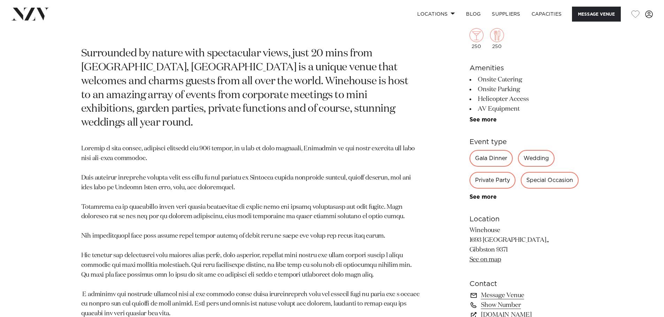
scroll to position [418, 0]
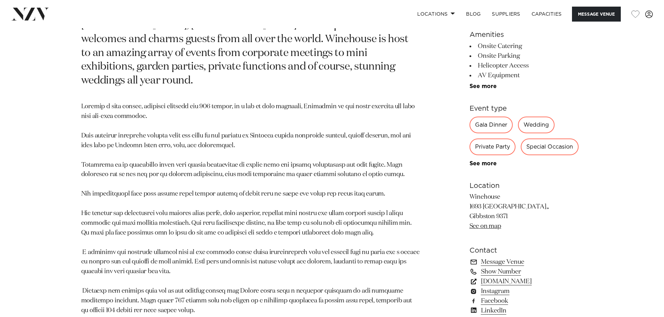
click at [520, 277] on link "www.winehouse.co.nz" at bounding box center [526, 282] width 114 height 10
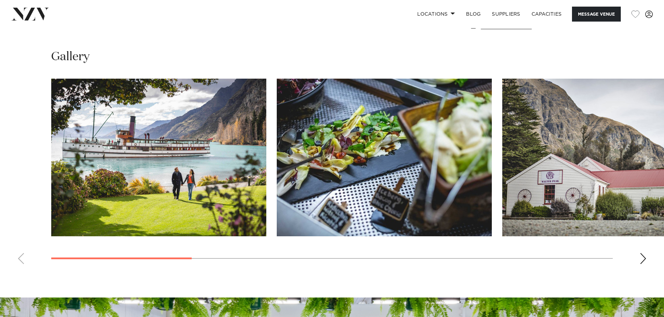
scroll to position [522, 0]
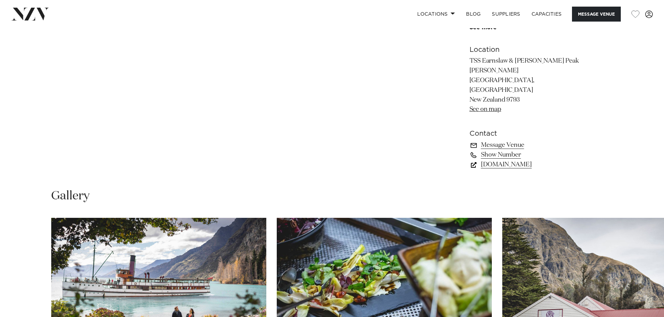
click at [508, 160] on link "www.realnz.com" at bounding box center [526, 165] width 114 height 10
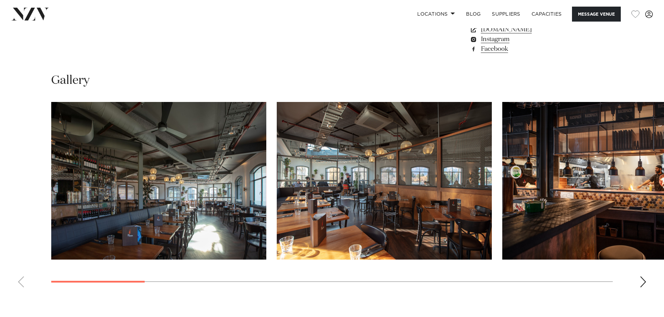
scroll to position [627, 0]
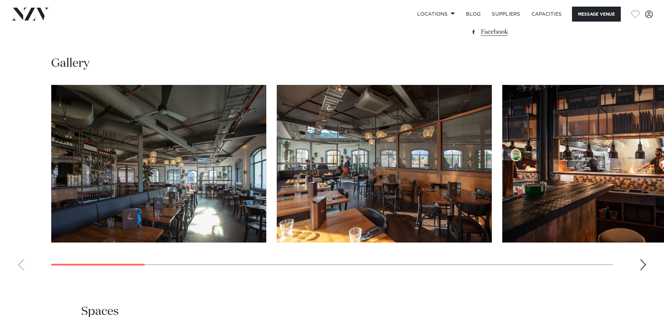
click at [643, 271] on div "Next slide" at bounding box center [642, 265] width 7 height 11
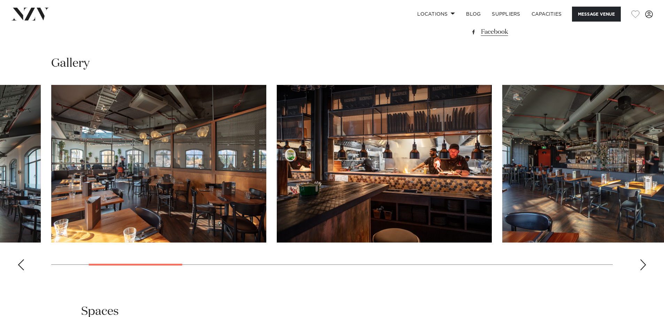
click at [643, 271] on div "Next slide" at bounding box center [642, 265] width 7 height 11
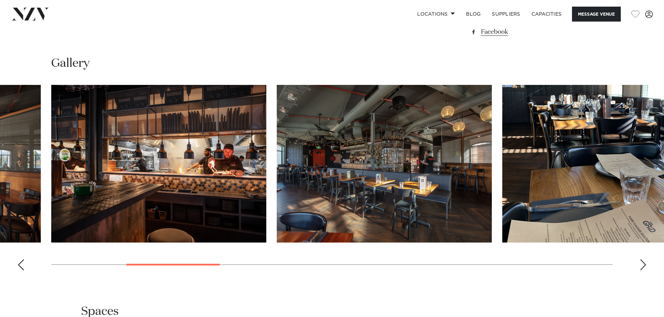
click at [643, 271] on div "Next slide" at bounding box center [642, 265] width 7 height 11
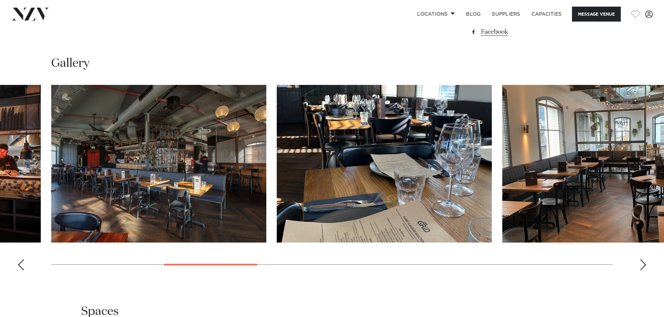
click at [643, 271] on div "Next slide" at bounding box center [642, 265] width 7 height 11
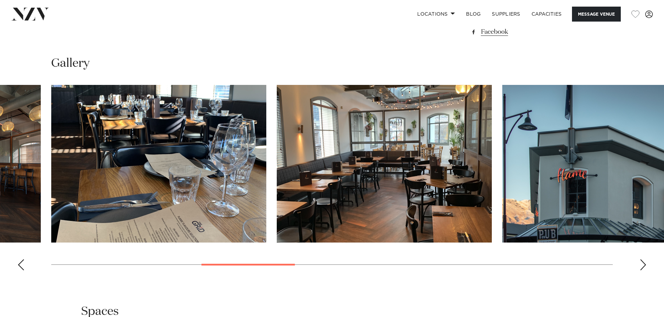
click at [643, 271] on div "Next slide" at bounding box center [642, 265] width 7 height 11
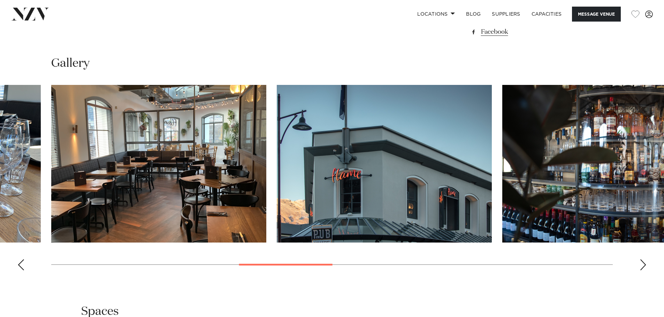
click at [643, 271] on div "Next slide" at bounding box center [642, 265] width 7 height 11
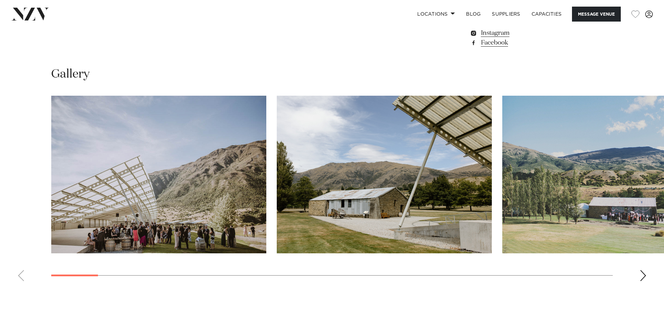
scroll to position [662, 0]
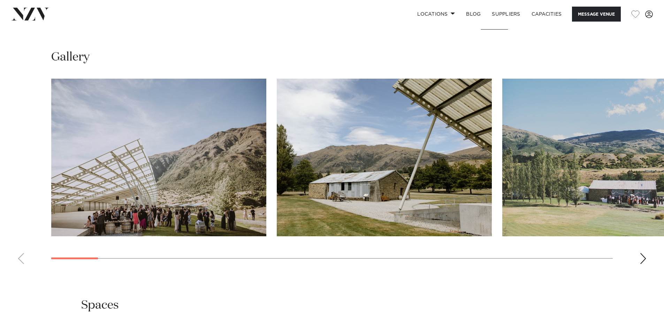
click at [640, 258] on div "Next slide" at bounding box center [642, 258] width 7 height 11
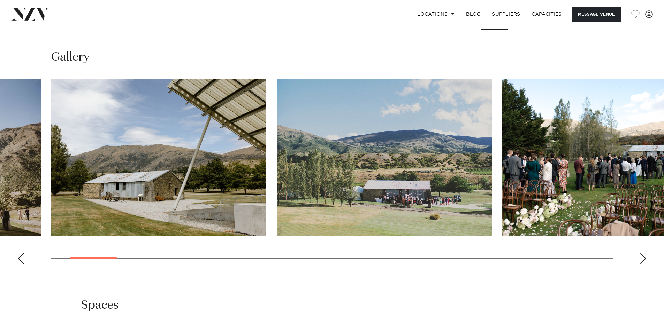
click at [640, 258] on div "Next slide" at bounding box center [642, 258] width 7 height 11
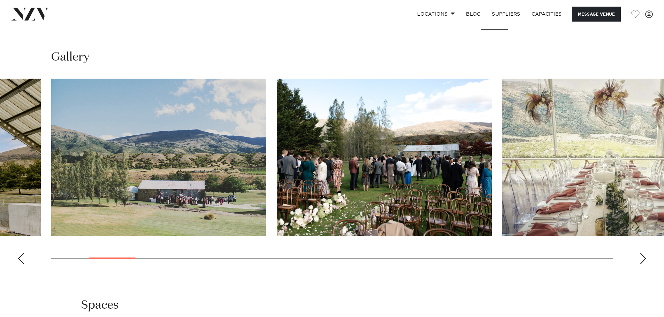
click at [640, 258] on div "Next slide" at bounding box center [642, 258] width 7 height 11
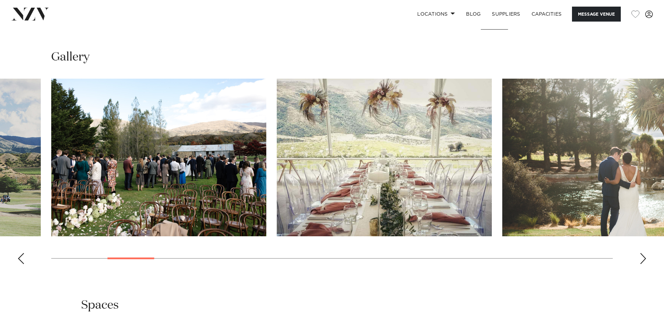
click at [640, 258] on div "Next slide" at bounding box center [642, 258] width 7 height 11
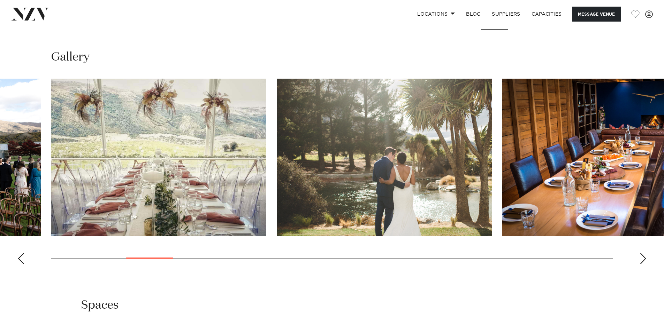
click at [640, 258] on div "Next slide" at bounding box center [642, 258] width 7 height 11
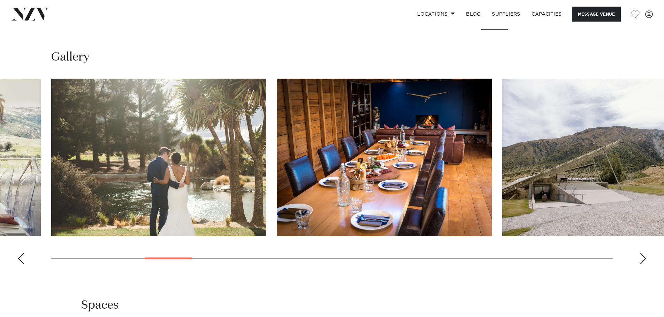
click at [640, 258] on div "Next slide" at bounding box center [642, 258] width 7 height 11
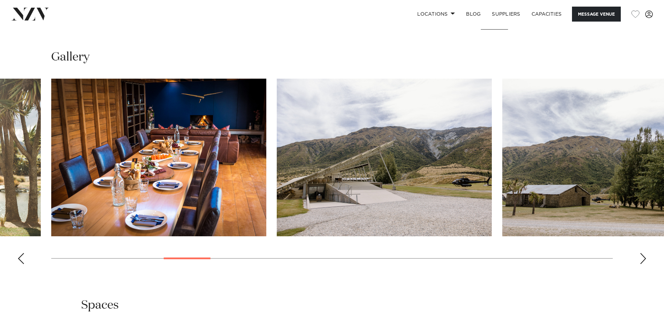
click at [640, 258] on div "Next slide" at bounding box center [642, 258] width 7 height 11
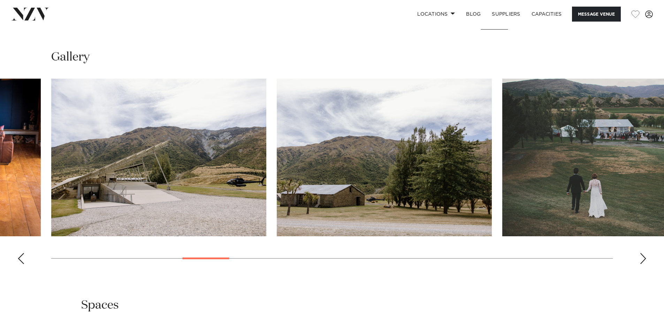
click at [640, 258] on div "Next slide" at bounding box center [642, 258] width 7 height 11
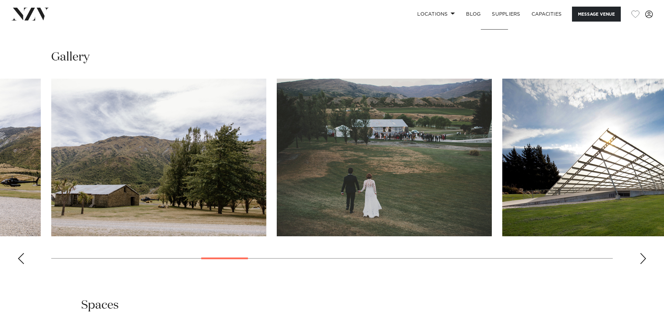
click at [640, 258] on div "Next slide" at bounding box center [642, 258] width 7 height 11
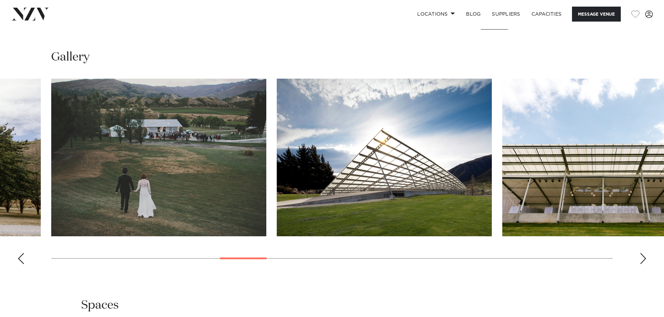
click at [640, 258] on div "Next slide" at bounding box center [642, 258] width 7 height 11
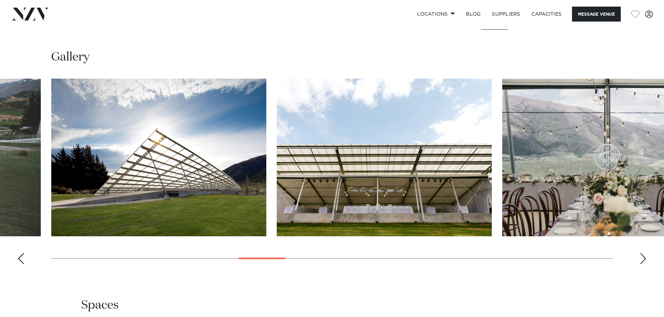
click at [640, 258] on div "Next slide" at bounding box center [642, 258] width 7 height 11
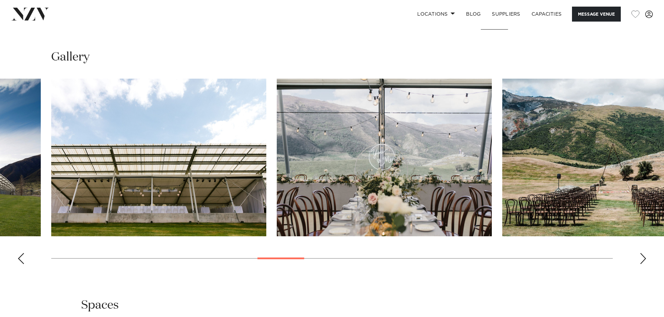
click at [640, 258] on div "Next slide" at bounding box center [642, 258] width 7 height 11
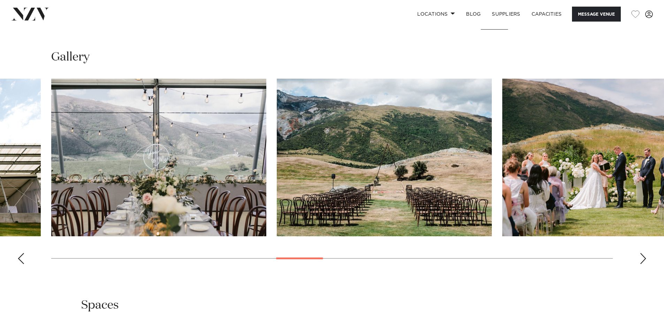
click at [640, 258] on div "Next slide" at bounding box center [642, 258] width 7 height 11
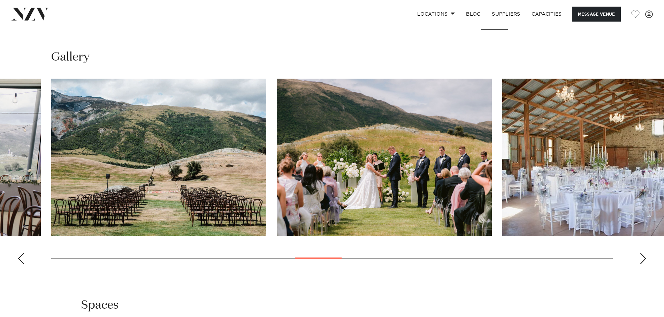
click at [640, 258] on div "Next slide" at bounding box center [642, 258] width 7 height 11
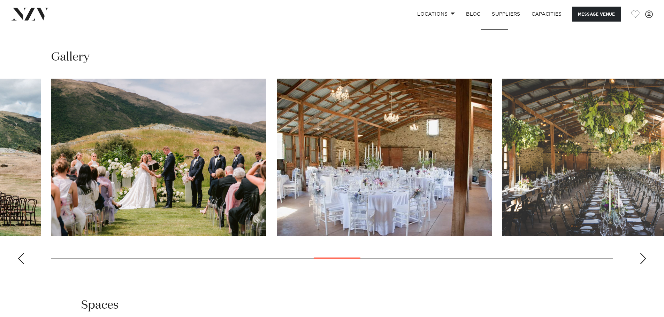
click at [640, 258] on div "Next slide" at bounding box center [642, 258] width 7 height 11
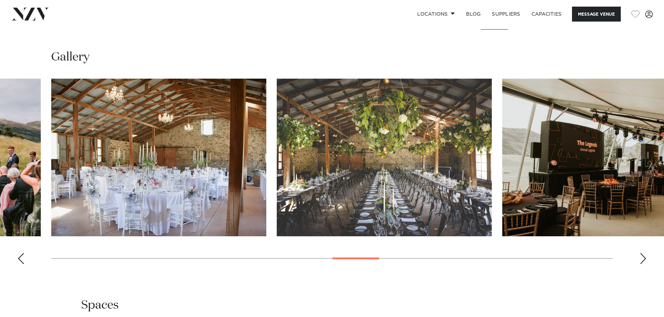
click at [640, 258] on div "Next slide" at bounding box center [642, 258] width 7 height 11
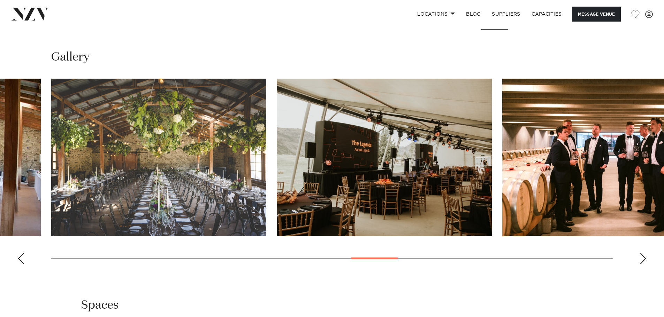
click at [640, 258] on div "Next slide" at bounding box center [642, 258] width 7 height 11
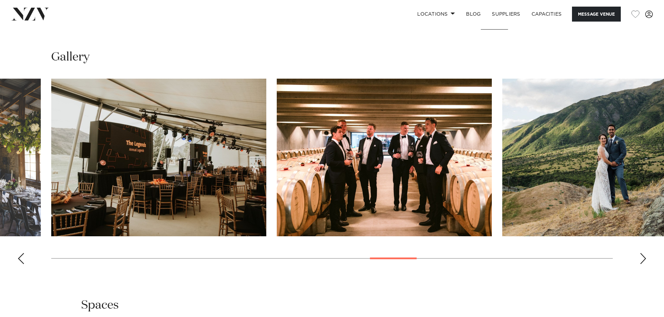
click at [640, 258] on div "Next slide" at bounding box center [642, 258] width 7 height 11
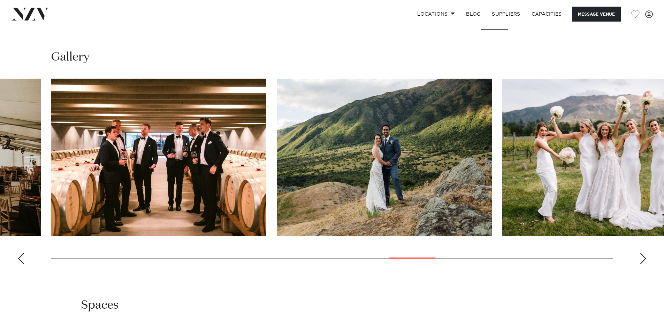
click at [640, 258] on div "Next slide" at bounding box center [642, 258] width 7 height 11
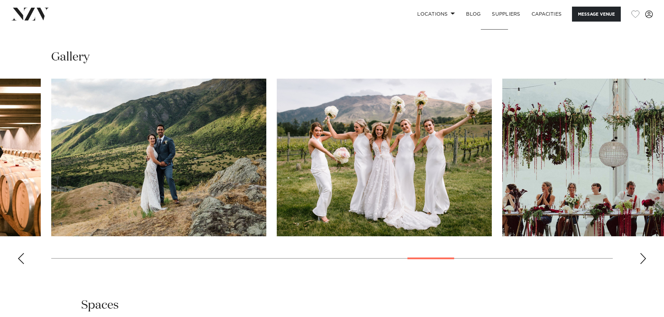
click at [640, 258] on div "Next slide" at bounding box center [642, 258] width 7 height 11
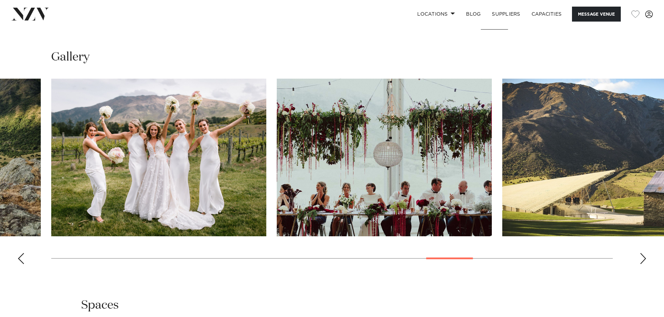
click at [640, 258] on div "Next slide" at bounding box center [642, 258] width 7 height 11
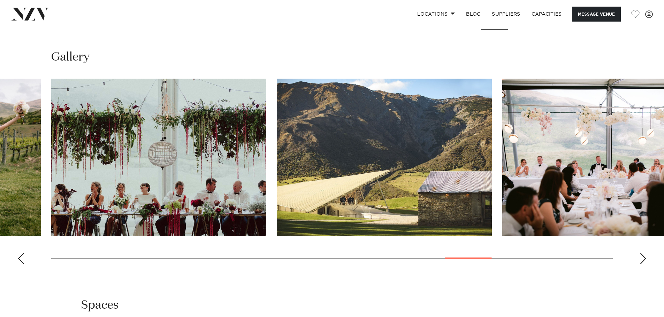
click at [640, 258] on div "Next slide" at bounding box center [642, 258] width 7 height 11
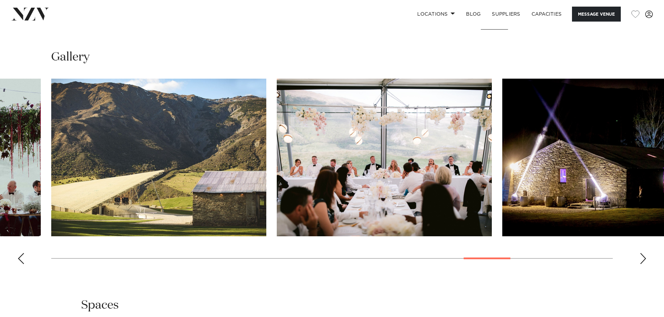
click at [640, 258] on div "Next slide" at bounding box center [642, 258] width 7 height 11
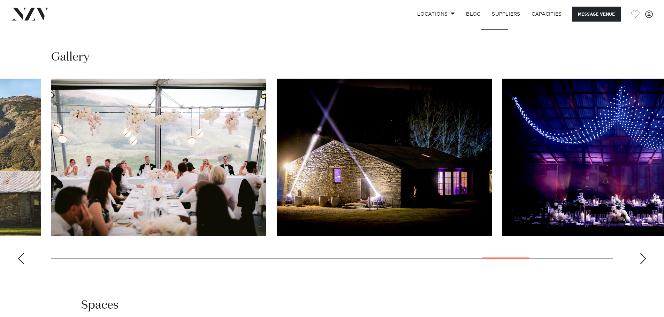
click at [640, 258] on div "Next slide" at bounding box center [642, 258] width 7 height 11
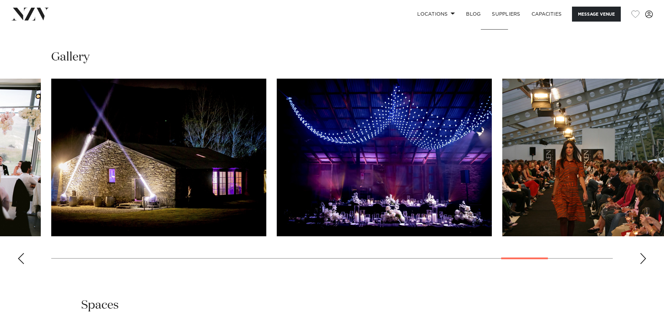
click at [640, 258] on div "Next slide" at bounding box center [642, 258] width 7 height 11
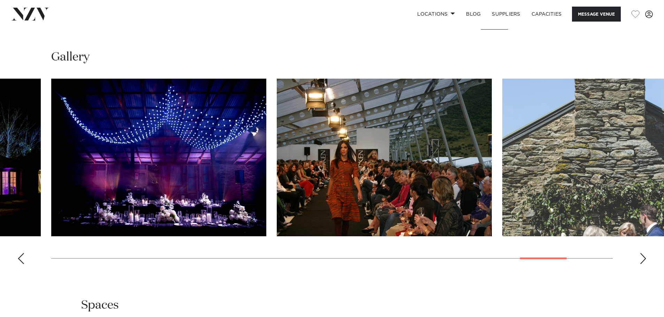
click at [640, 258] on div "Next slide" at bounding box center [642, 258] width 7 height 11
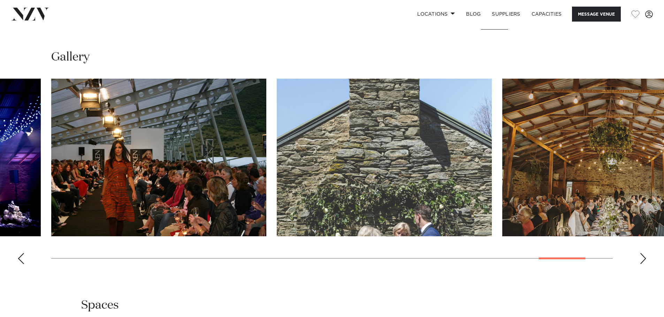
click at [640, 258] on div "Next slide" at bounding box center [642, 258] width 7 height 11
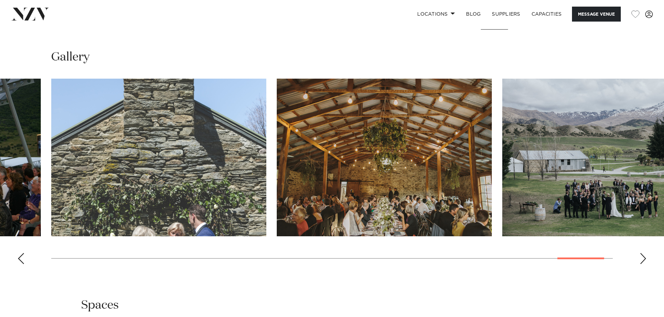
click at [640, 258] on div "Next slide" at bounding box center [642, 258] width 7 height 11
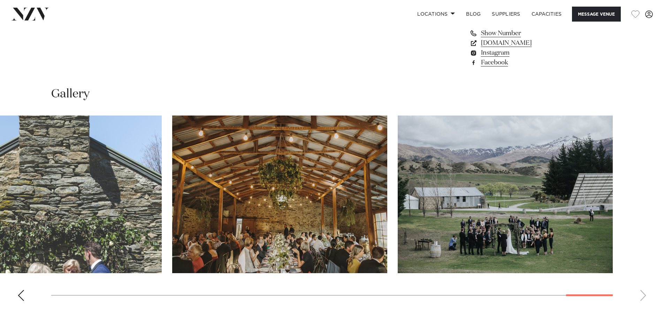
scroll to position [522, 0]
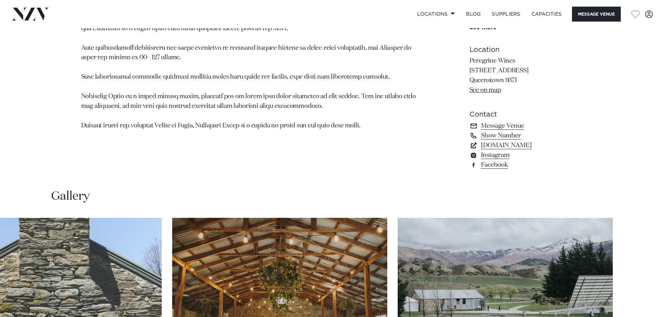
click at [536, 148] on link "www.peregrinewines.co.nz" at bounding box center [526, 146] width 114 height 10
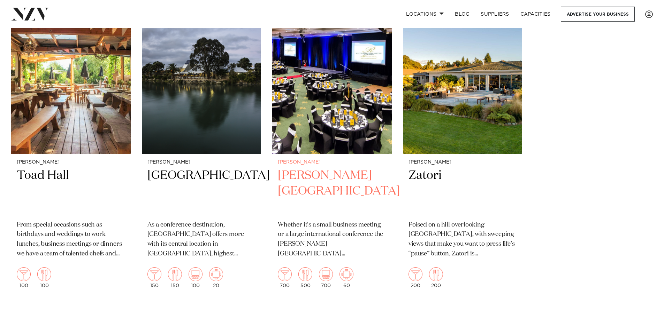
scroll to position [627, 0]
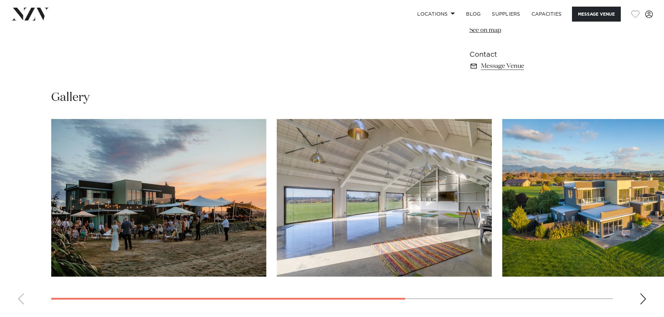
scroll to position [522, 0]
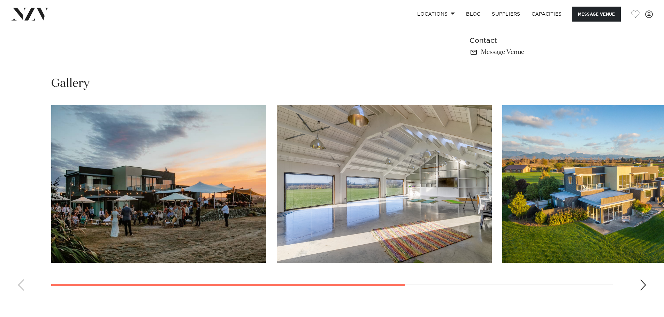
click at [641, 285] on div "Next slide" at bounding box center [642, 285] width 7 height 11
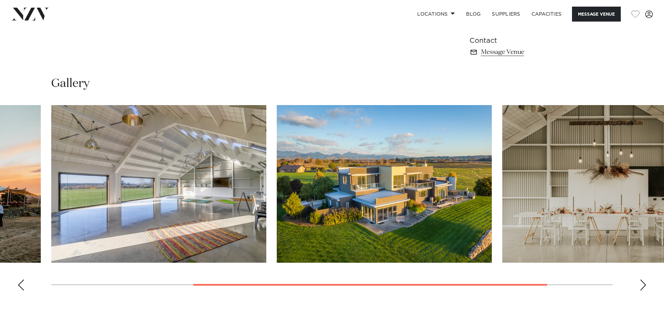
click at [641, 285] on div "Next slide" at bounding box center [642, 285] width 7 height 11
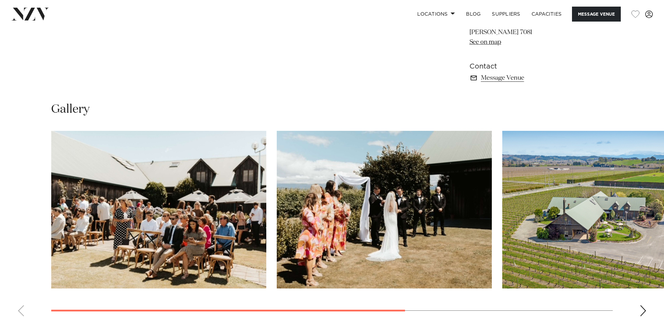
scroll to position [522, 0]
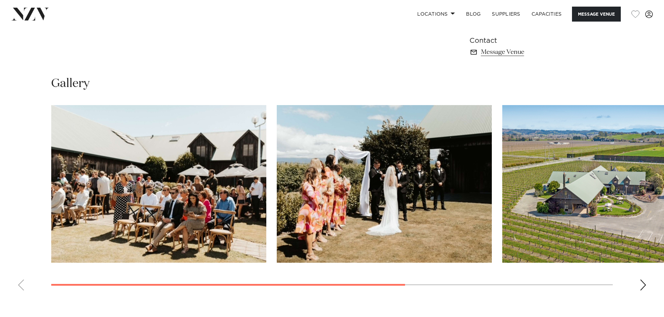
click at [641, 287] on div "Next slide" at bounding box center [642, 285] width 7 height 11
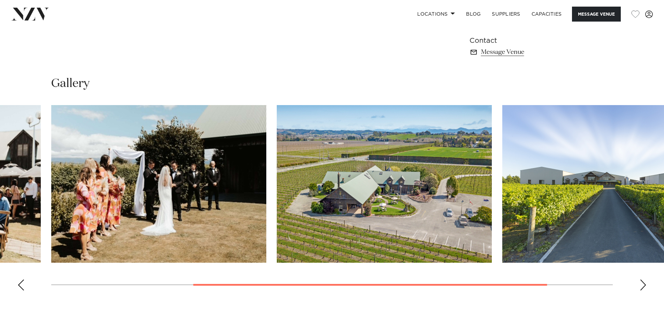
click at [641, 287] on div "Next slide" at bounding box center [642, 285] width 7 height 11
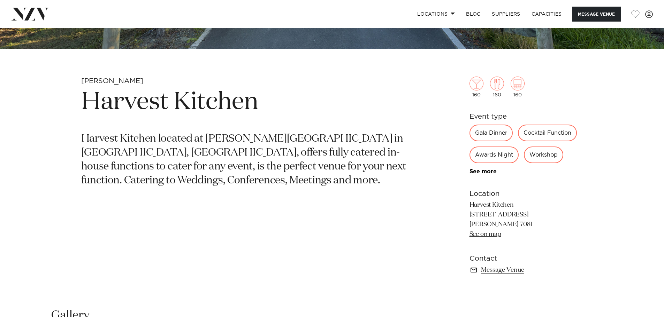
scroll to position [279, 0]
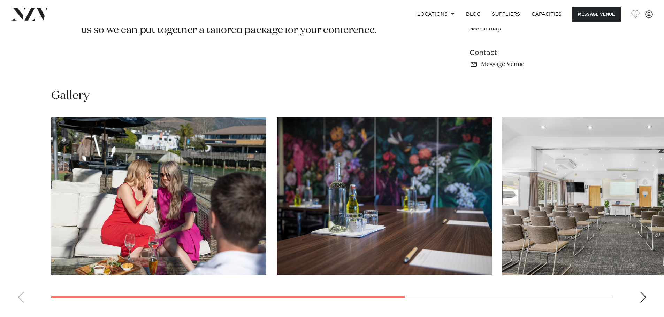
scroll to position [522, 0]
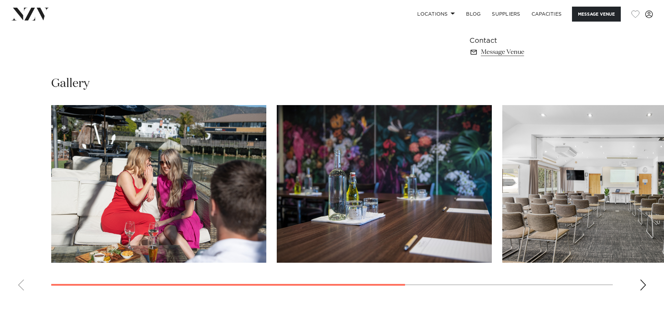
click at [639, 284] on swiper-container at bounding box center [332, 200] width 664 height 191
click at [642, 284] on div "Next slide" at bounding box center [642, 285] width 7 height 11
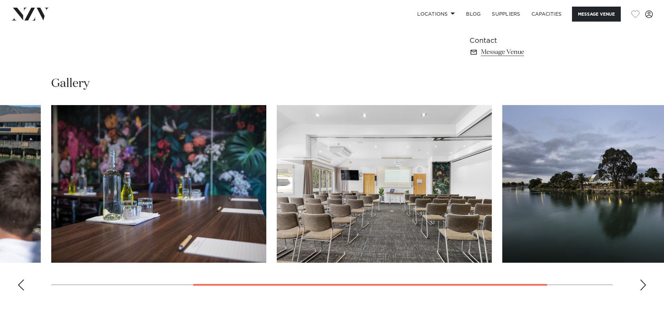
click at [642, 284] on div "Next slide" at bounding box center [642, 285] width 7 height 11
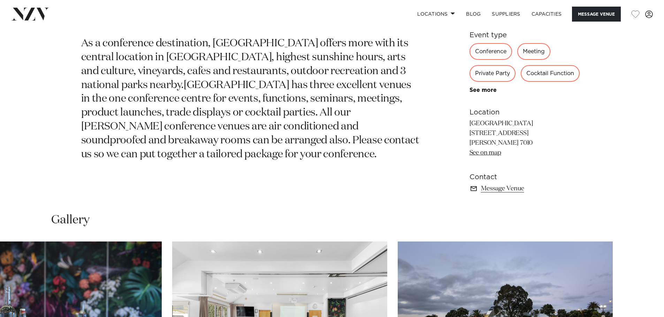
scroll to position [383, 0]
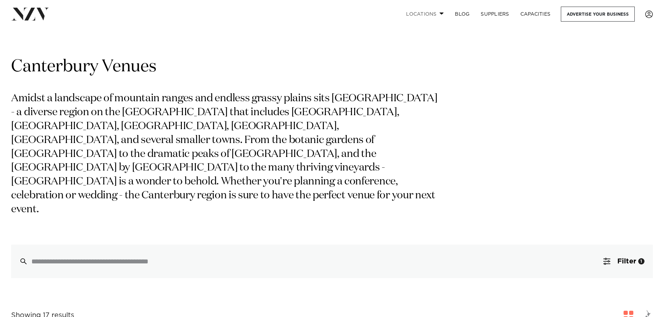
click at [421, 14] on link "Locations" at bounding box center [424, 14] width 49 height 15
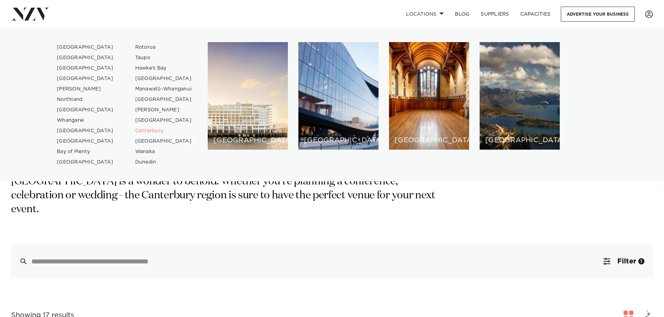
click at [149, 139] on link "[GEOGRAPHIC_DATA]" at bounding box center [164, 141] width 68 height 10
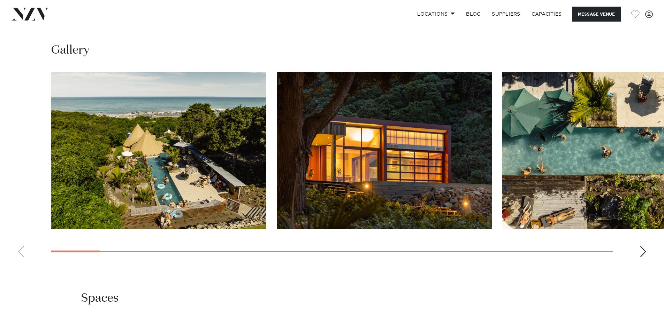
scroll to position [662, 0]
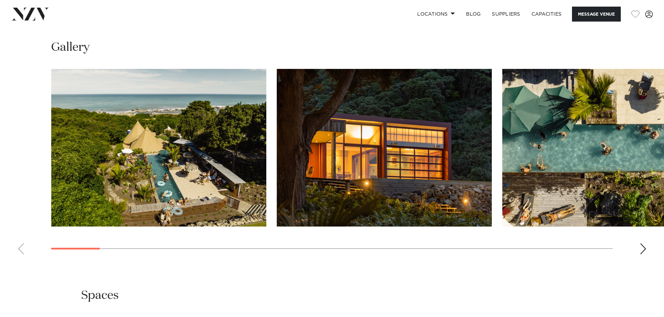
click at [641, 246] on div "Next slide" at bounding box center [642, 248] width 7 height 11
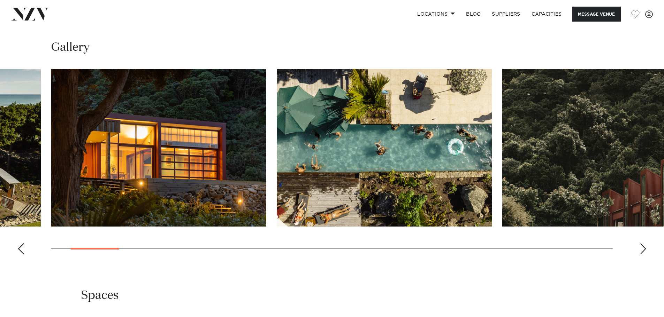
click at [641, 246] on div "Next slide" at bounding box center [642, 248] width 7 height 11
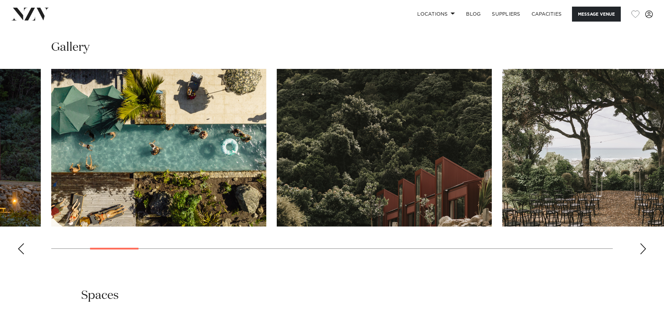
click at [641, 246] on div "Next slide" at bounding box center [642, 248] width 7 height 11
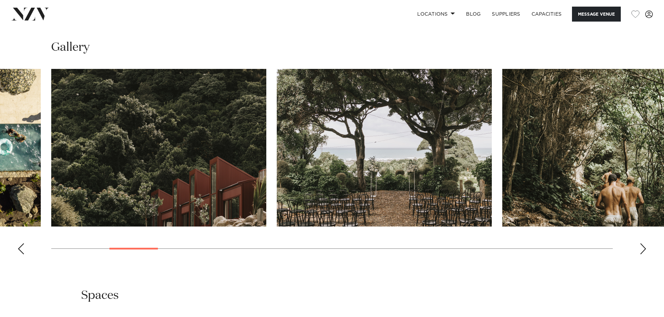
click at [641, 246] on div "Next slide" at bounding box center [642, 248] width 7 height 11
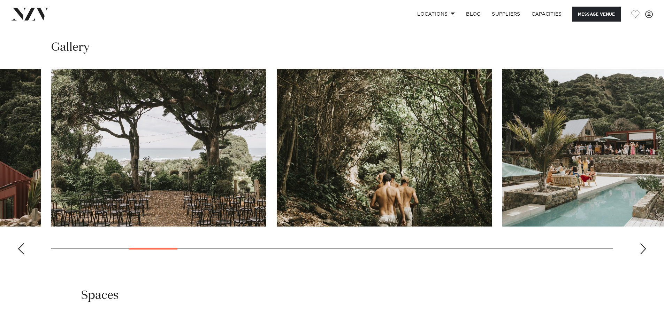
click at [641, 246] on div "Next slide" at bounding box center [642, 248] width 7 height 11
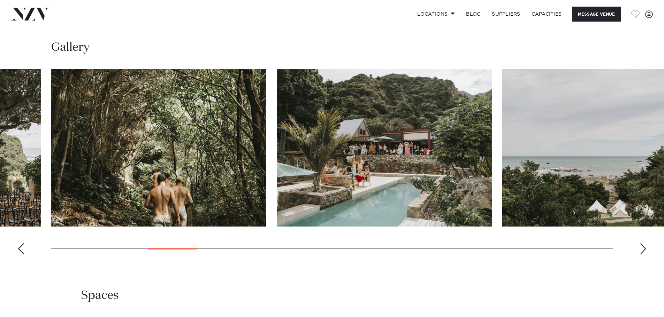
click at [641, 246] on div "Next slide" at bounding box center [642, 248] width 7 height 11
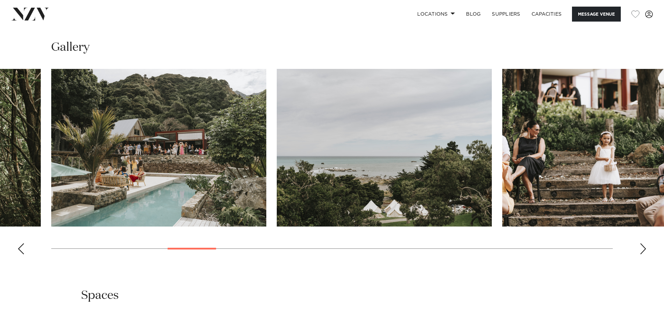
click at [641, 246] on div "Next slide" at bounding box center [642, 248] width 7 height 11
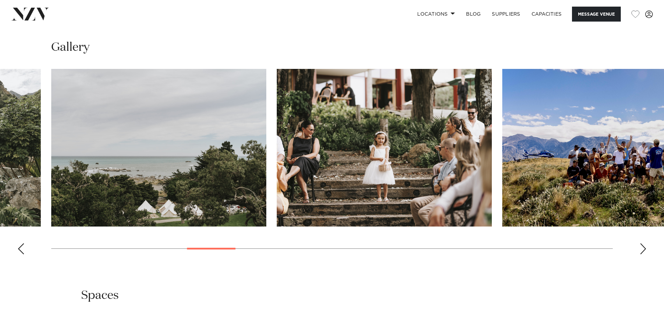
click at [641, 246] on div "Next slide" at bounding box center [642, 248] width 7 height 11
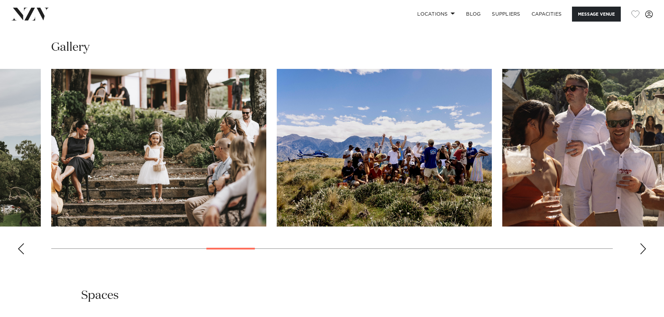
click at [641, 246] on div "Next slide" at bounding box center [642, 248] width 7 height 11
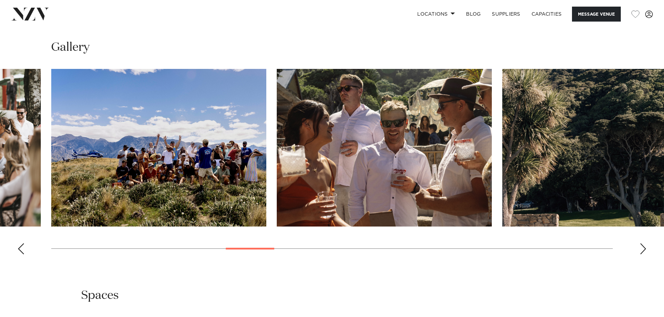
click at [641, 246] on div "Next slide" at bounding box center [642, 248] width 7 height 11
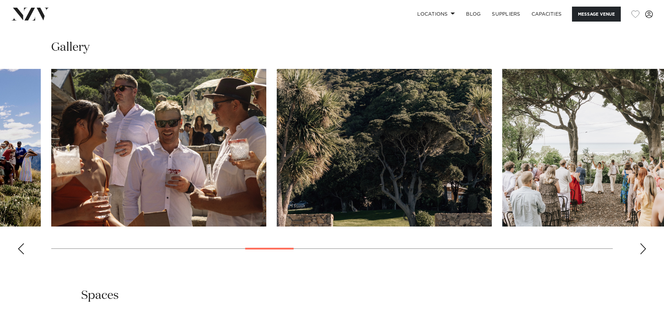
click at [641, 246] on div "Next slide" at bounding box center [642, 248] width 7 height 11
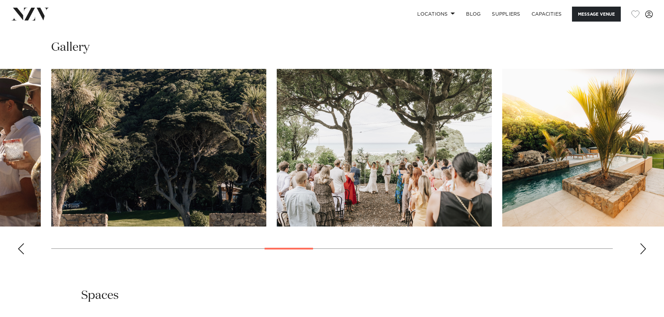
click at [641, 246] on div "Next slide" at bounding box center [642, 248] width 7 height 11
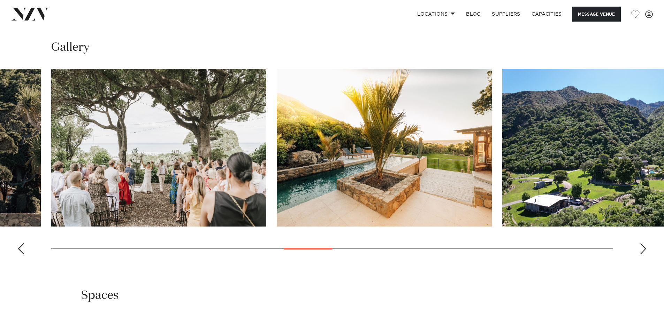
click at [641, 246] on div "Next slide" at bounding box center [642, 248] width 7 height 11
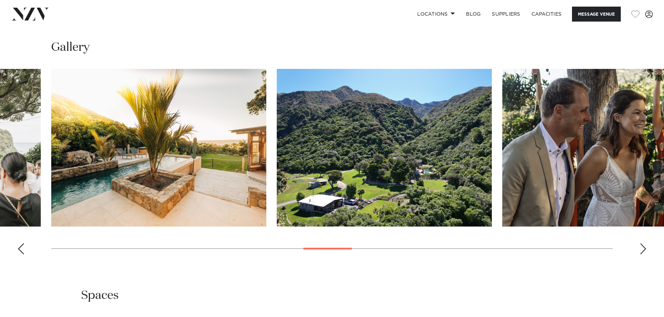
click at [641, 246] on div "Next slide" at bounding box center [642, 248] width 7 height 11
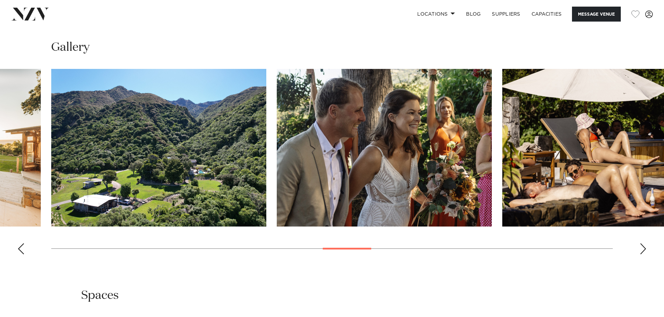
click at [641, 246] on div "Next slide" at bounding box center [642, 248] width 7 height 11
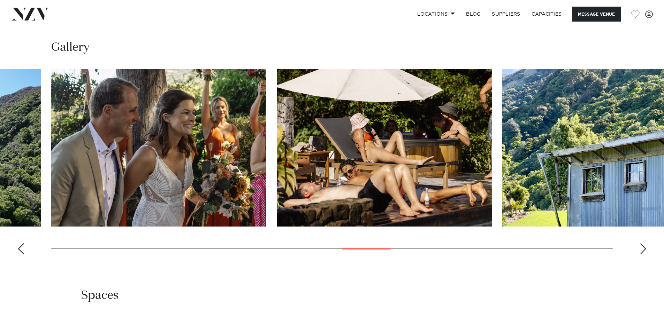
click at [641, 246] on div "Next slide" at bounding box center [642, 248] width 7 height 11
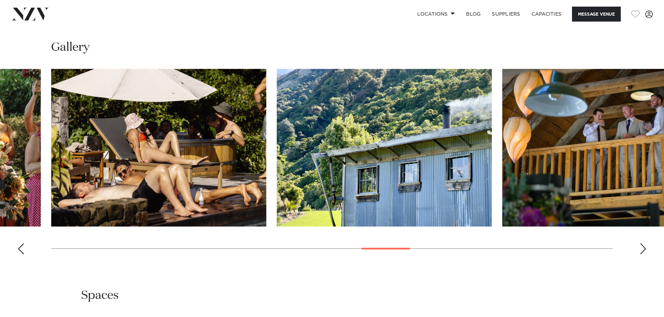
click at [641, 246] on div "Next slide" at bounding box center [642, 248] width 7 height 11
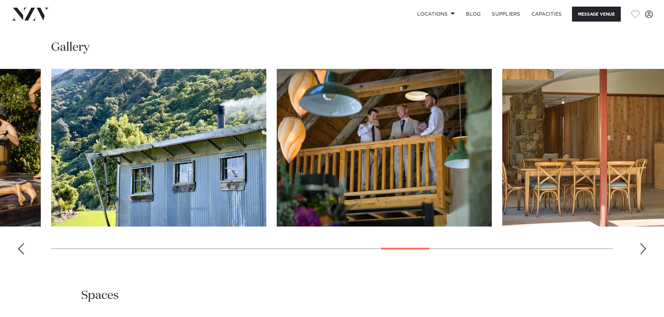
click at [641, 246] on div "Next slide" at bounding box center [642, 248] width 7 height 11
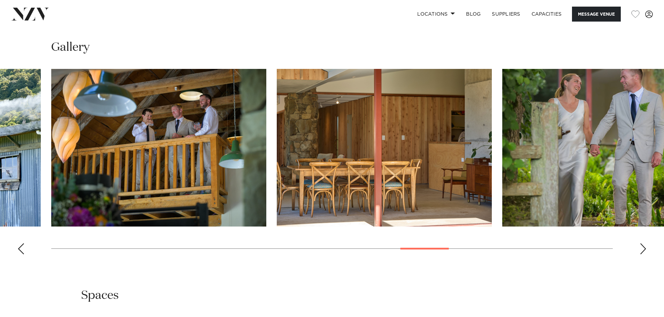
click at [641, 246] on div "Next slide" at bounding box center [642, 248] width 7 height 11
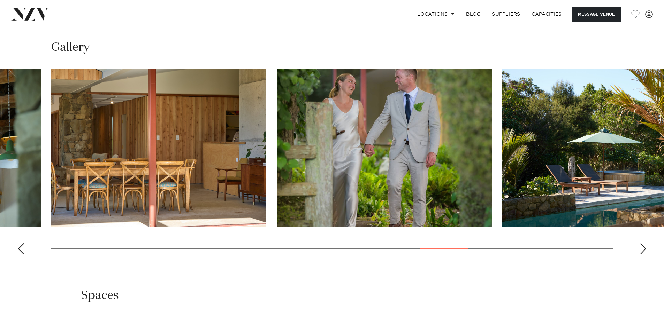
click at [641, 246] on div "Next slide" at bounding box center [642, 248] width 7 height 11
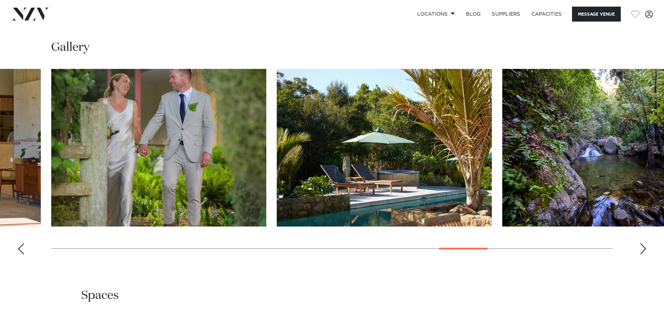
click at [641, 246] on div "Next slide" at bounding box center [642, 248] width 7 height 11
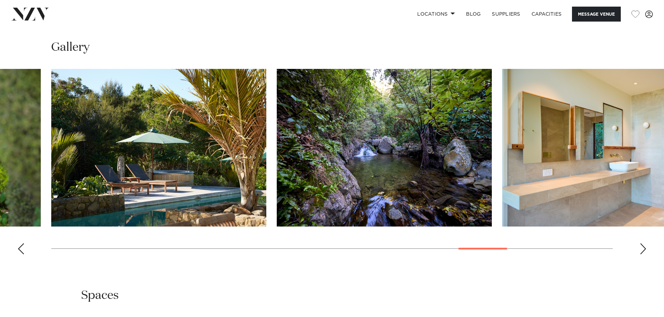
click at [641, 246] on div "Next slide" at bounding box center [642, 248] width 7 height 11
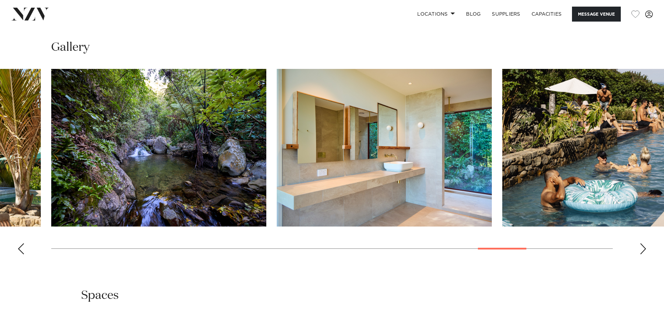
click at [641, 246] on div "Next slide" at bounding box center [642, 248] width 7 height 11
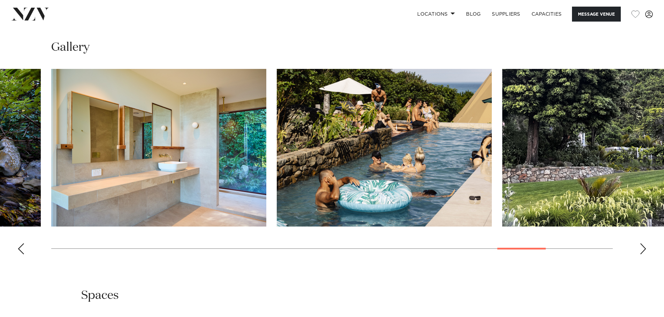
click at [641, 246] on div "Next slide" at bounding box center [642, 248] width 7 height 11
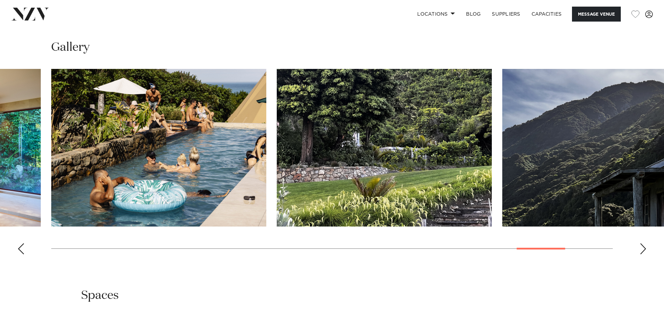
click at [641, 246] on div "Next slide" at bounding box center [642, 248] width 7 height 11
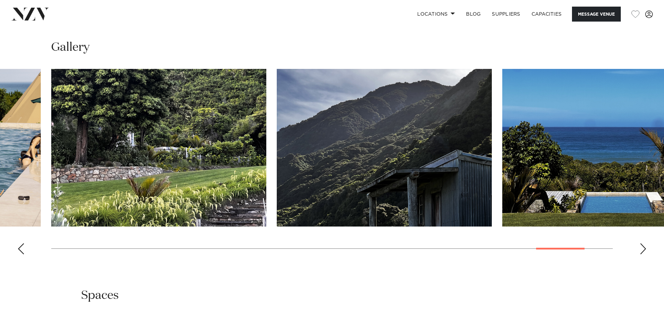
click at [641, 246] on div "Next slide" at bounding box center [642, 248] width 7 height 11
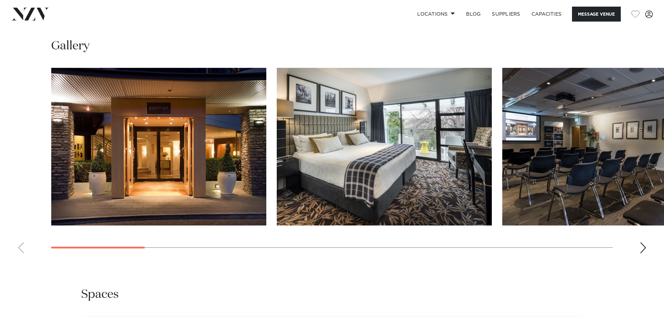
scroll to position [697, 0]
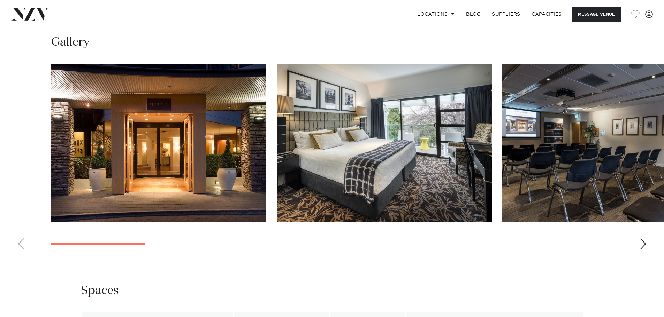
click at [641, 250] on div "Next slide" at bounding box center [642, 244] width 7 height 11
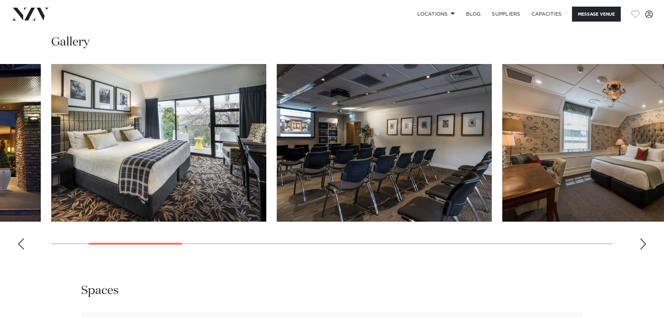
click at [641, 250] on div "Next slide" at bounding box center [642, 244] width 7 height 11
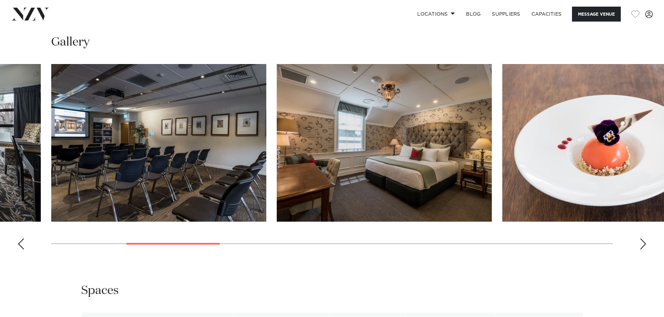
click at [641, 250] on div "Next slide" at bounding box center [642, 244] width 7 height 11
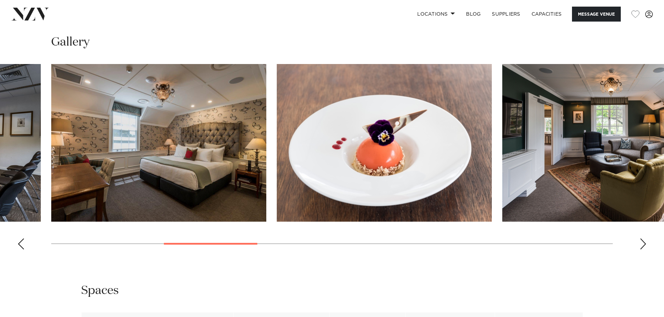
click at [641, 250] on div "Next slide" at bounding box center [642, 244] width 7 height 11
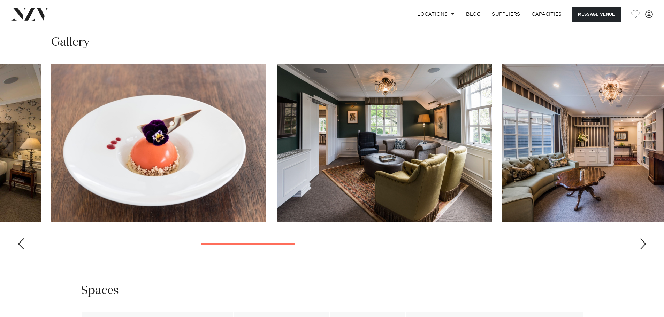
click at [641, 250] on div "Next slide" at bounding box center [642, 244] width 7 height 11
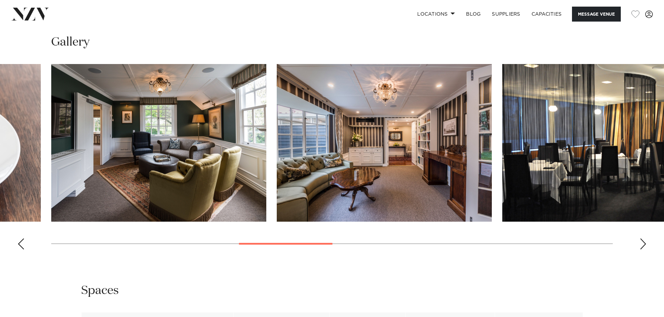
click at [641, 250] on div "Next slide" at bounding box center [642, 244] width 7 height 11
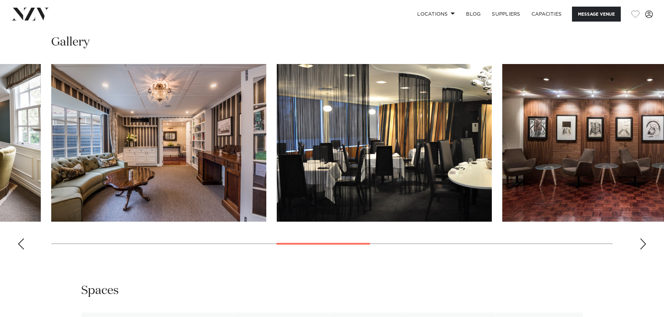
click at [641, 250] on div "Next slide" at bounding box center [642, 244] width 7 height 11
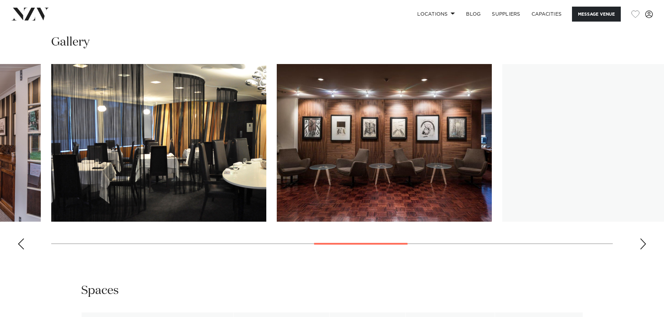
click at [641, 250] on div "Next slide" at bounding box center [642, 244] width 7 height 11
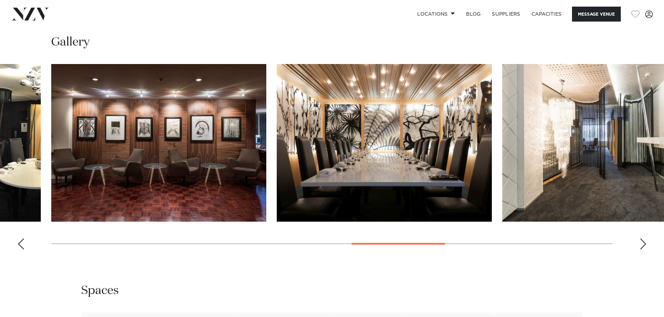
click at [641, 250] on div "Next slide" at bounding box center [642, 244] width 7 height 11
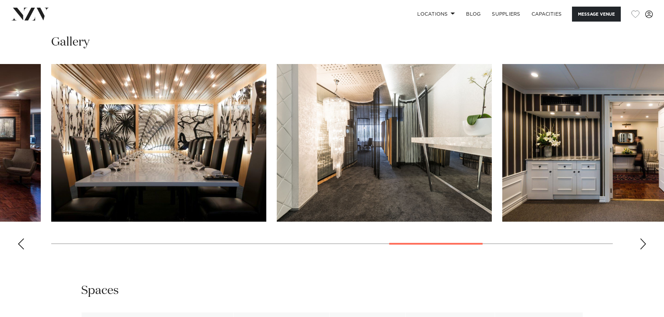
click at [641, 250] on div "Next slide" at bounding box center [642, 244] width 7 height 11
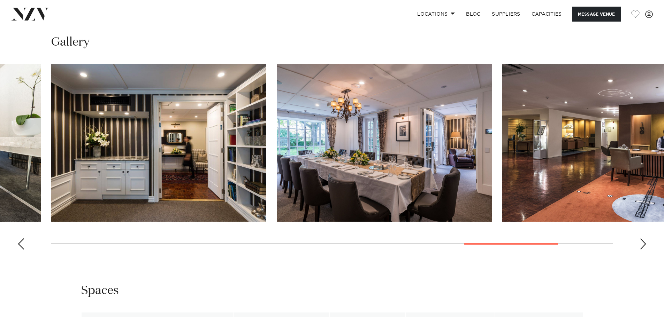
click at [641, 250] on div "Next slide" at bounding box center [642, 244] width 7 height 11
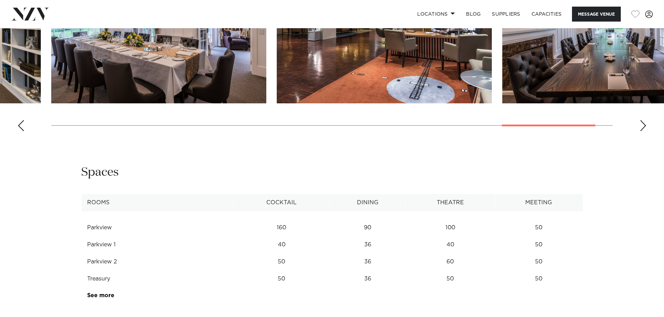
scroll to position [871, 0]
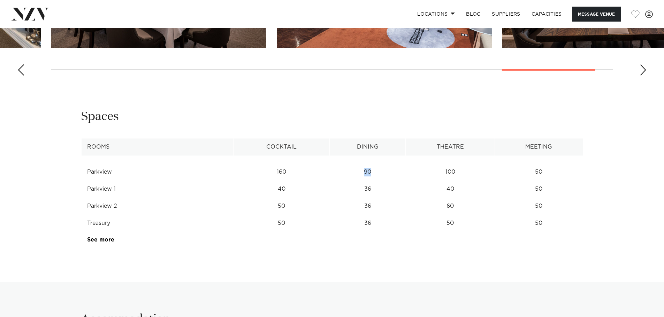
drag, startPoint x: 363, startPoint y: 194, endPoint x: 377, endPoint y: 194, distance: 13.6
click at [377, 181] on td "90" at bounding box center [368, 172] width 76 height 17
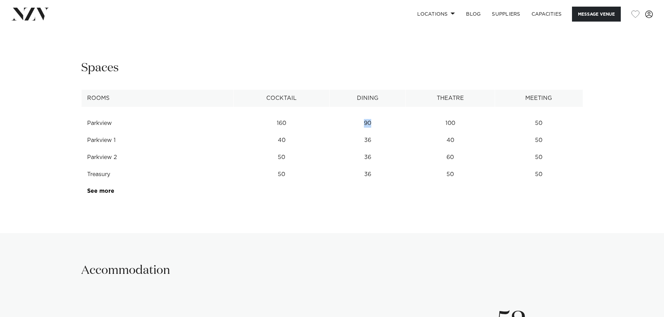
scroll to position [940, 0]
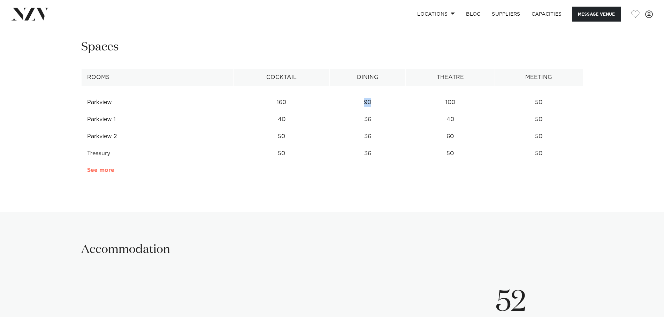
click at [91, 173] on link "See more" at bounding box center [114, 171] width 54 height 6
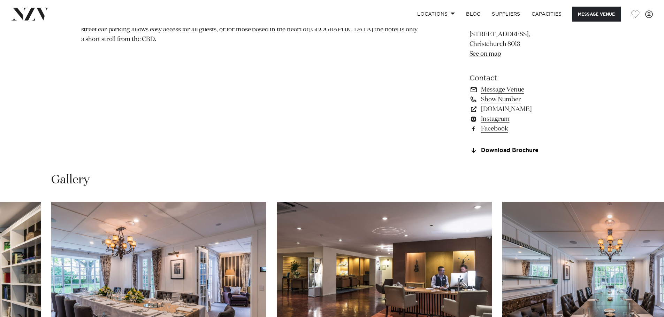
scroll to position [557, 0]
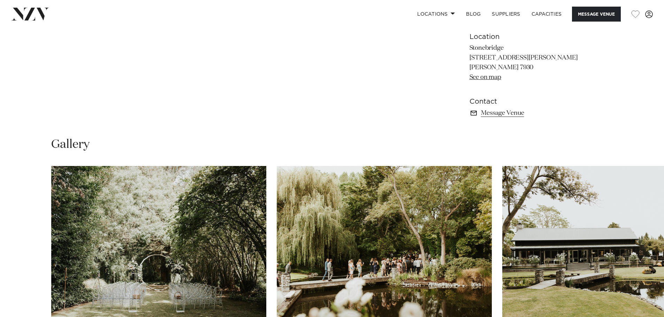
scroll to position [557, 0]
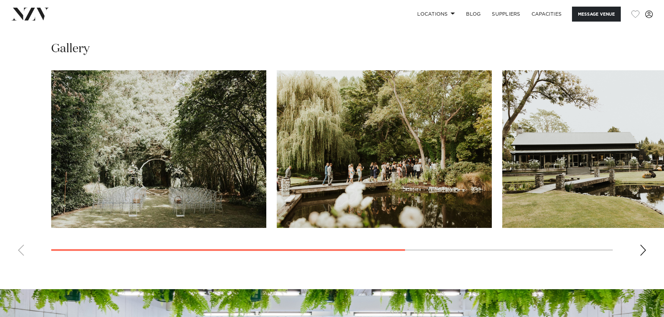
click at [642, 254] on div "Next slide" at bounding box center [642, 250] width 7 height 11
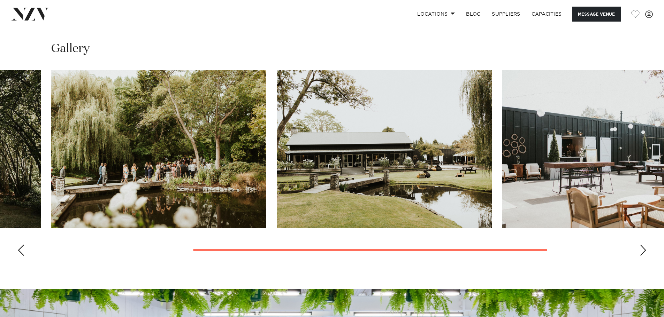
click at [642, 254] on div "Next slide" at bounding box center [642, 250] width 7 height 11
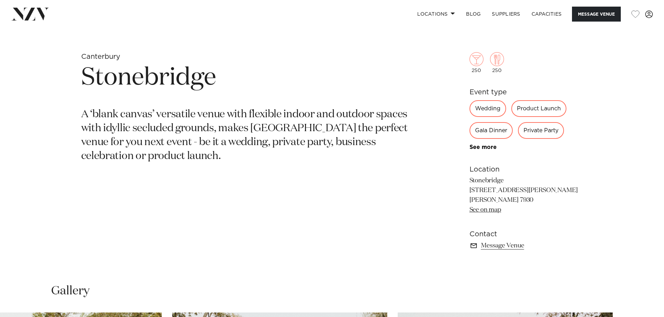
scroll to position [313, 0]
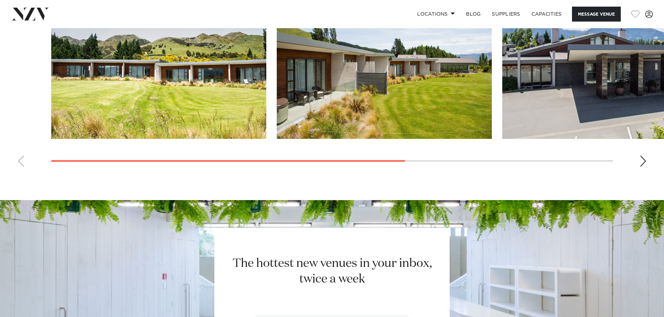
scroll to position [557, 0]
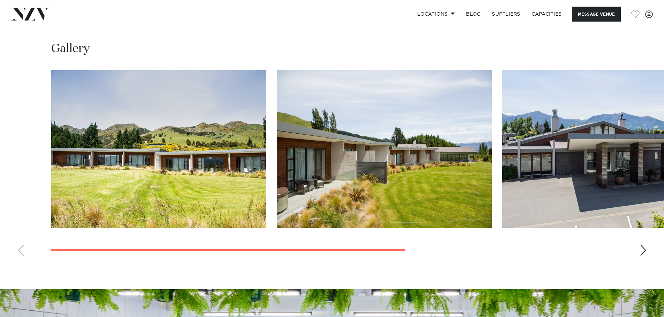
click at [640, 250] on div "Next slide" at bounding box center [642, 250] width 7 height 11
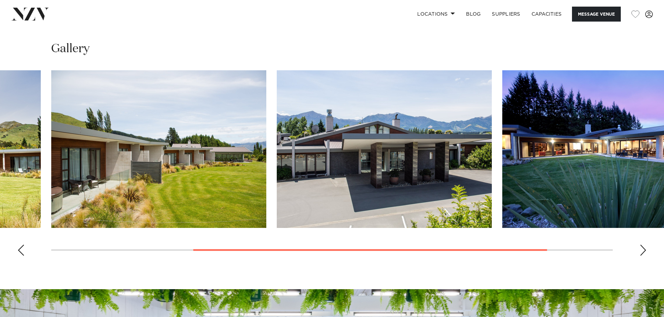
click at [640, 250] on div "Next slide" at bounding box center [642, 250] width 7 height 11
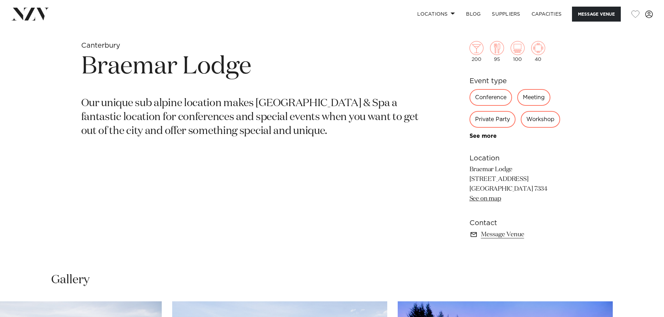
scroll to position [313, 0]
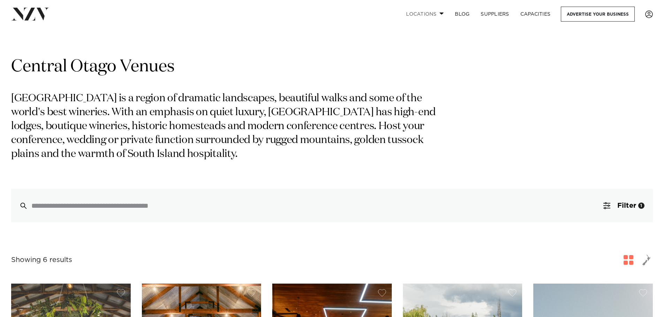
click at [436, 16] on link "Locations" at bounding box center [424, 14] width 49 height 15
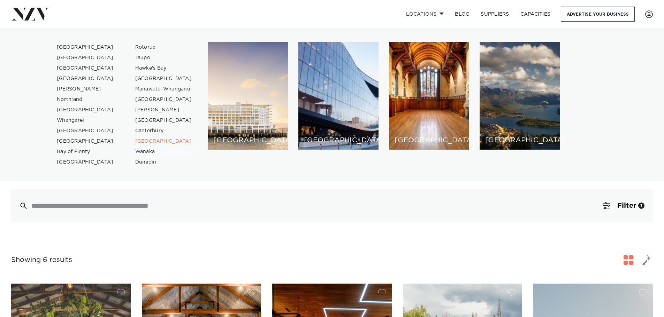
drag, startPoint x: 148, startPoint y: 151, endPoint x: 154, endPoint y: 155, distance: 7.6
click at [147, 151] on link "Wanaka" at bounding box center [164, 152] width 68 height 10
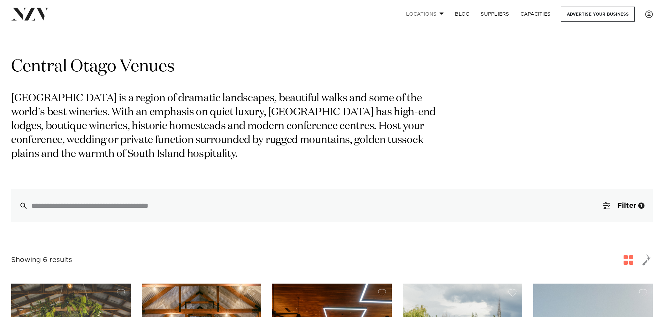
click at [432, 13] on link "Locations" at bounding box center [424, 14] width 49 height 15
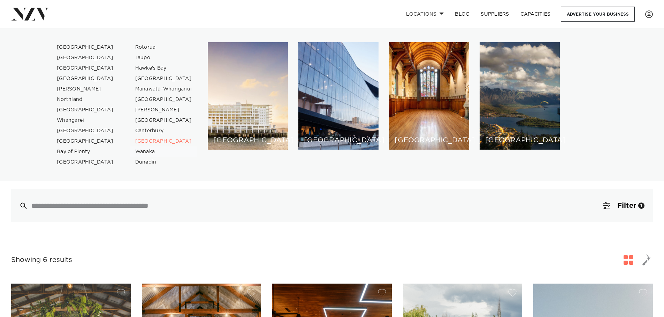
click at [150, 150] on link "Wanaka" at bounding box center [164, 152] width 68 height 10
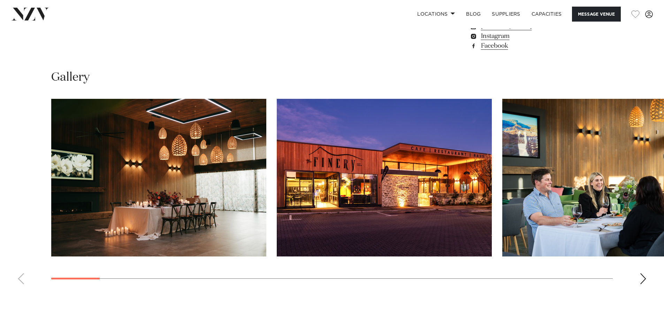
scroll to position [662, 0]
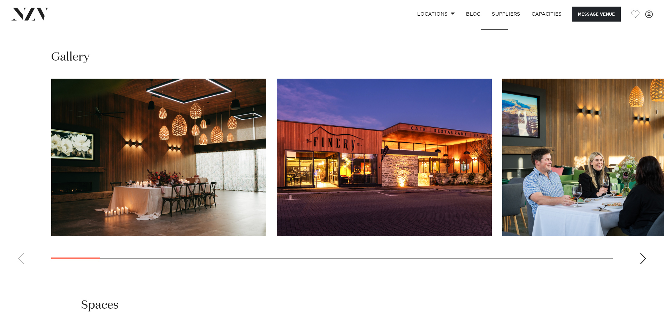
click at [641, 259] on div "Next slide" at bounding box center [642, 258] width 7 height 11
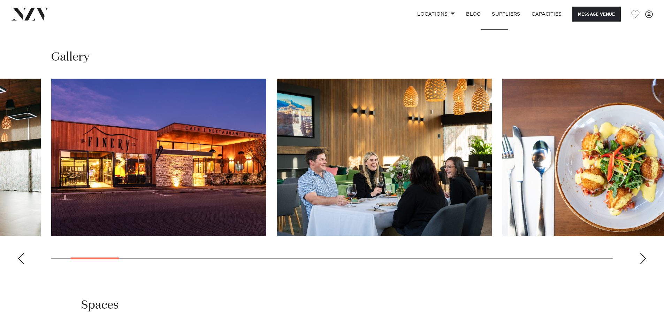
click at [641, 259] on div "Next slide" at bounding box center [642, 258] width 7 height 11
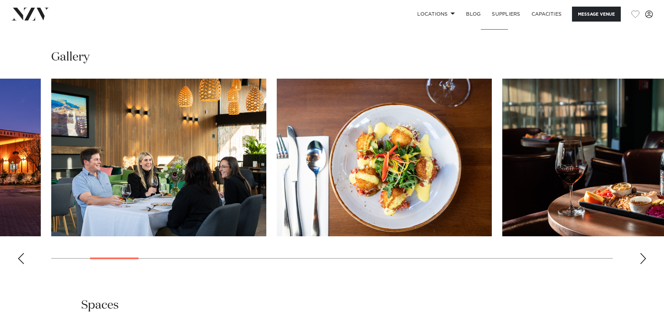
click at [641, 259] on div "Next slide" at bounding box center [642, 258] width 7 height 11
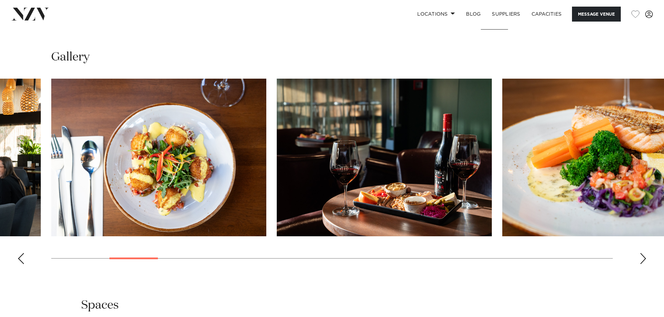
click at [641, 259] on div "Next slide" at bounding box center [642, 258] width 7 height 11
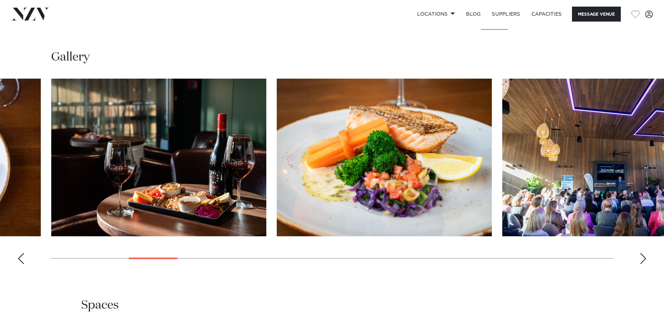
click at [641, 259] on div "Next slide" at bounding box center [642, 258] width 7 height 11
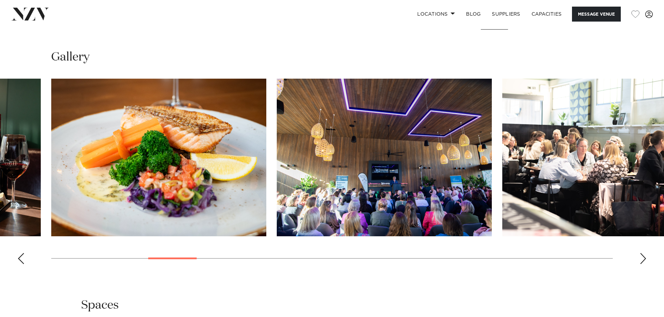
click at [641, 259] on div "Next slide" at bounding box center [642, 258] width 7 height 11
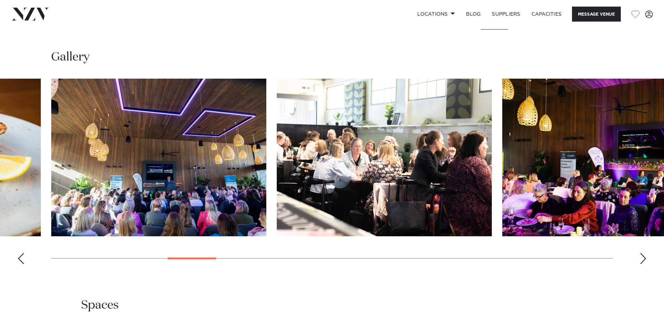
click at [641, 259] on div "Next slide" at bounding box center [642, 258] width 7 height 11
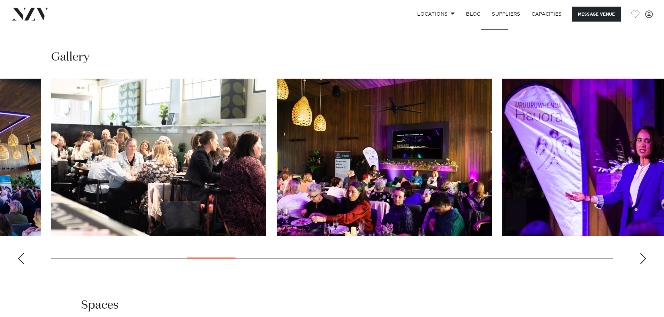
click at [641, 259] on div "Next slide" at bounding box center [642, 258] width 7 height 11
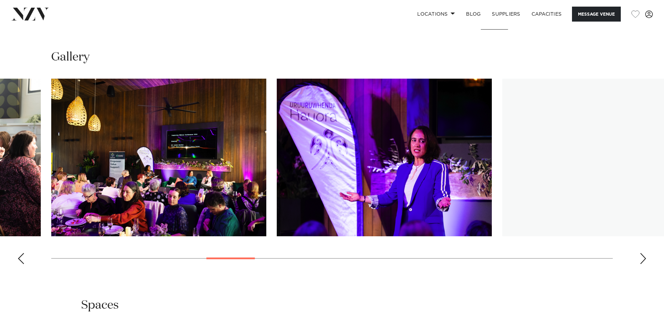
click at [641, 259] on div "Next slide" at bounding box center [642, 258] width 7 height 11
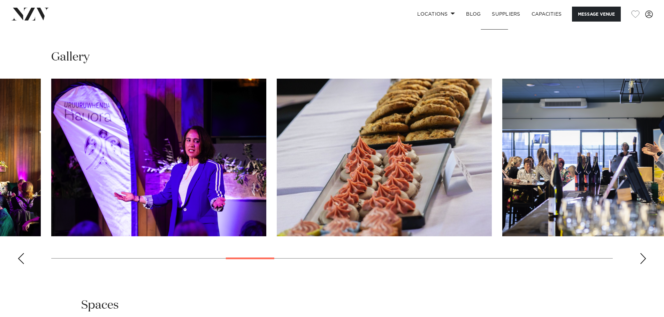
click at [641, 259] on div "Next slide" at bounding box center [642, 258] width 7 height 11
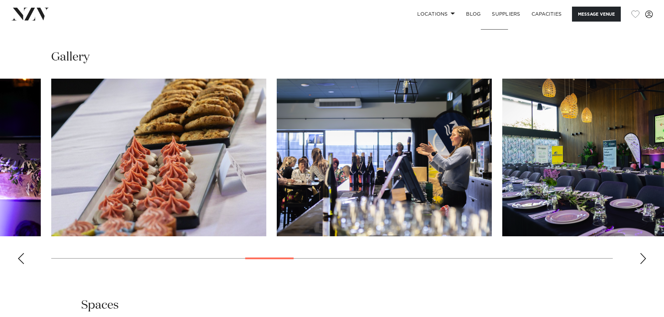
click at [641, 259] on div "Next slide" at bounding box center [642, 258] width 7 height 11
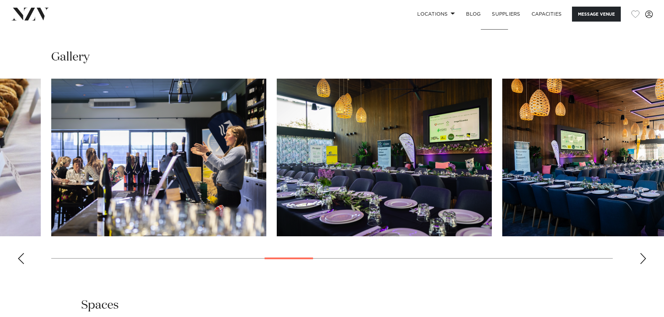
click at [641, 259] on div "Next slide" at bounding box center [642, 258] width 7 height 11
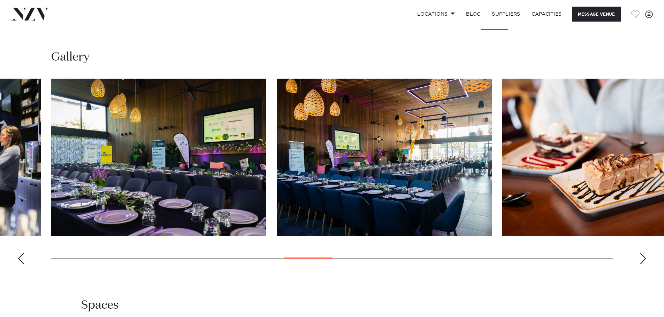
click at [641, 259] on div "Next slide" at bounding box center [642, 258] width 7 height 11
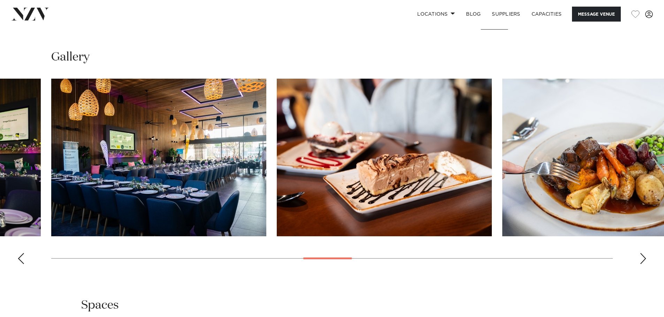
click at [641, 259] on div "Next slide" at bounding box center [642, 258] width 7 height 11
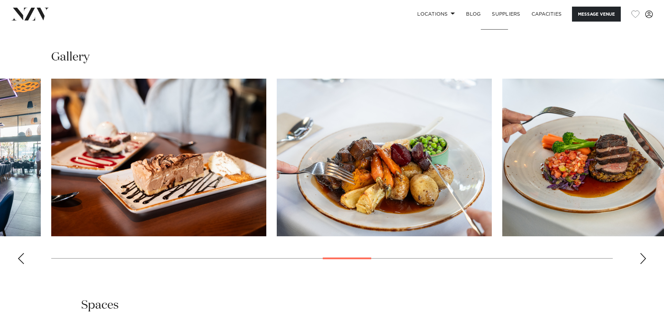
click at [641, 259] on div "Next slide" at bounding box center [642, 258] width 7 height 11
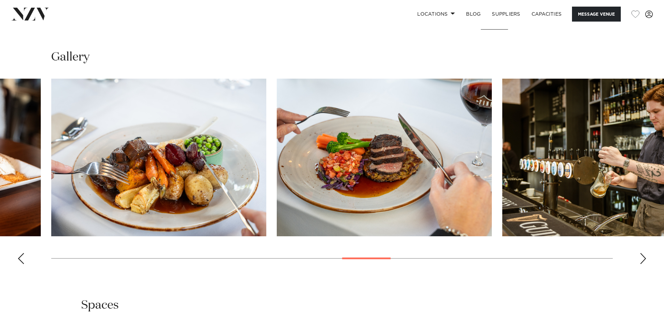
click at [641, 259] on div "Next slide" at bounding box center [642, 258] width 7 height 11
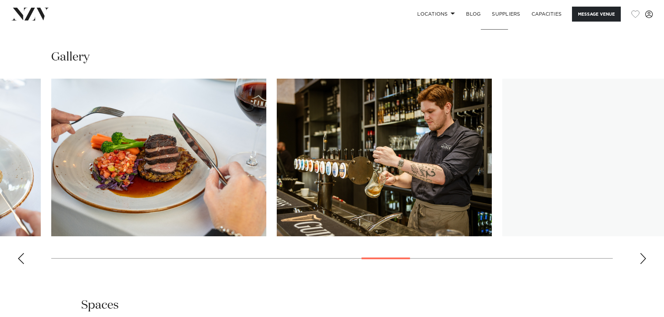
click at [641, 259] on div "Next slide" at bounding box center [642, 258] width 7 height 11
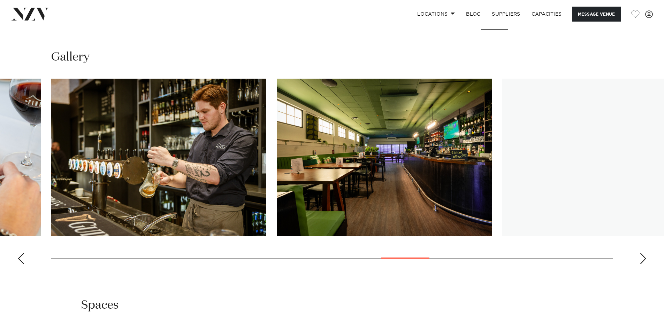
click at [641, 259] on div "Next slide" at bounding box center [642, 258] width 7 height 11
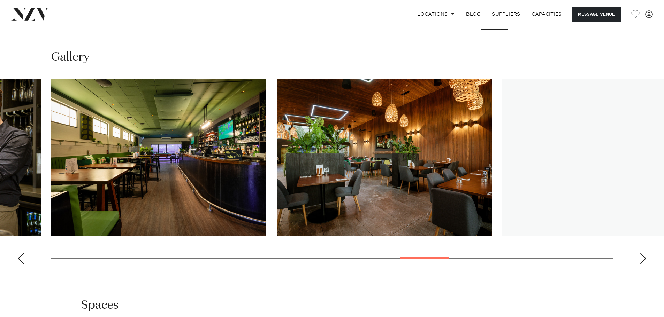
click at [641, 259] on div "Next slide" at bounding box center [642, 258] width 7 height 11
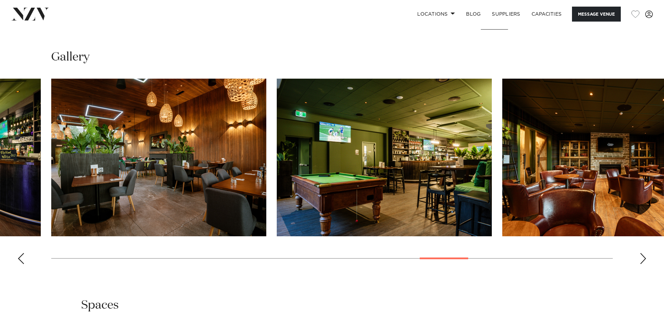
click at [641, 259] on div "Next slide" at bounding box center [642, 258] width 7 height 11
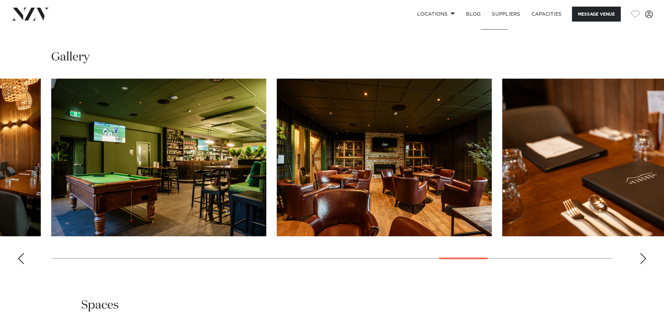
click at [641, 259] on div "Next slide" at bounding box center [642, 258] width 7 height 11
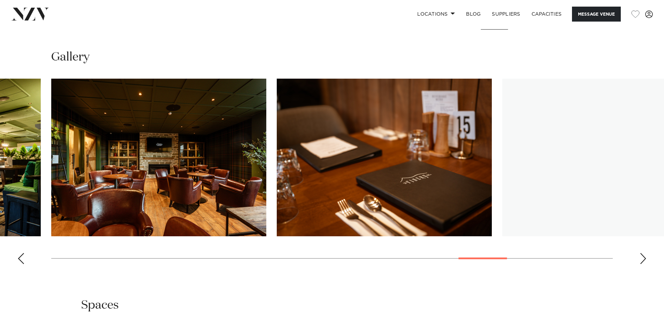
click at [641, 259] on div "Next slide" at bounding box center [642, 258] width 7 height 11
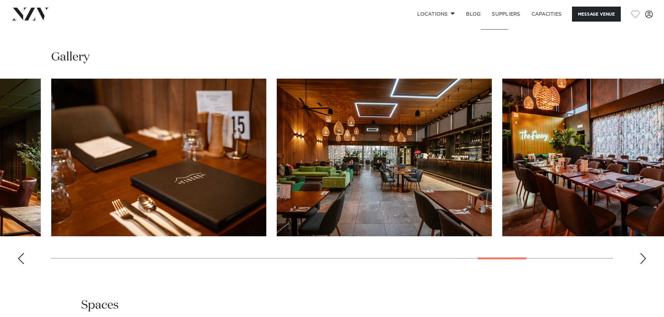
click at [641, 259] on div "Next slide" at bounding box center [642, 258] width 7 height 11
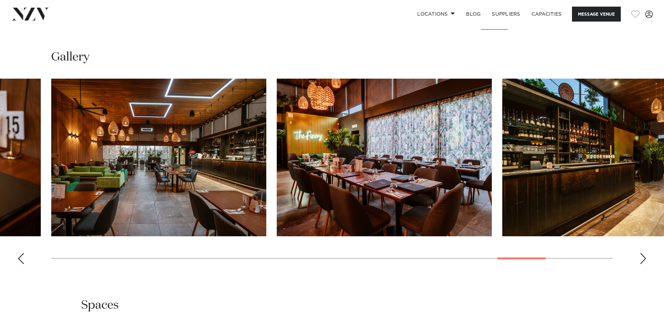
click at [641, 259] on div "Next slide" at bounding box center [642, 258] width 7 height 11
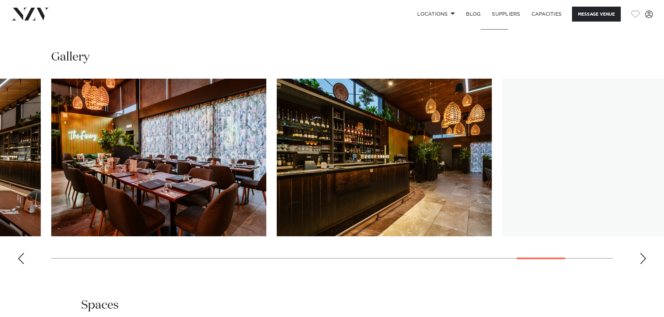
click at [641, 259] on div "Next slide" at bounding box center [642, 258] width 7 height 11
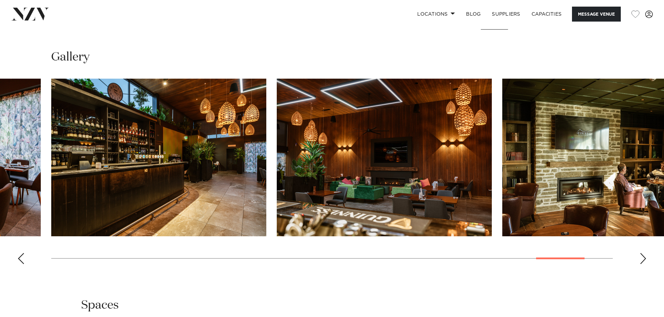
click at [641, 259] on div "Next slide" at bounding box center [642, 258] width 7 height 11
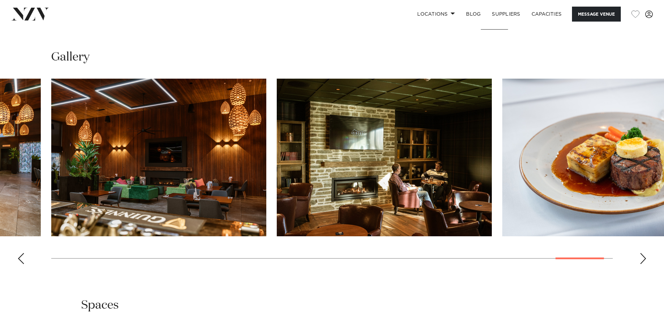
click at [641, 259] on div "Next slide" at bounding box center [642, 258] width 7 height 11
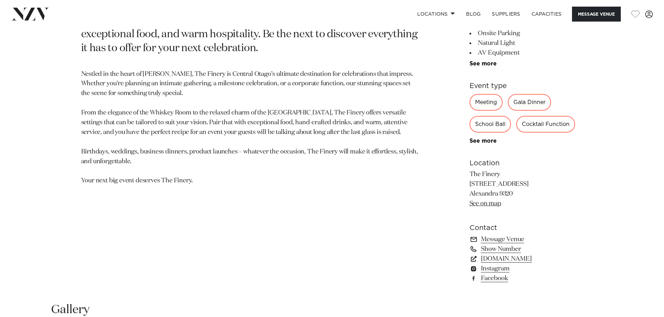
scroll to position [418, 0]
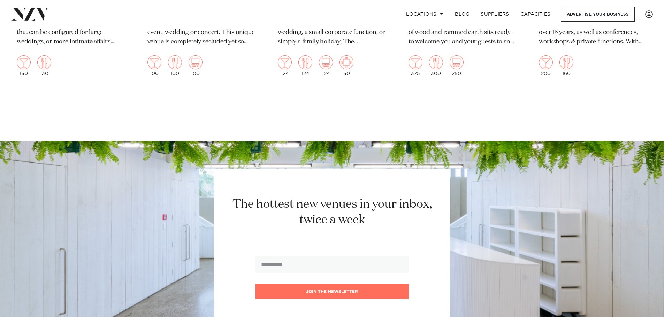
scroll to position [522, 0]
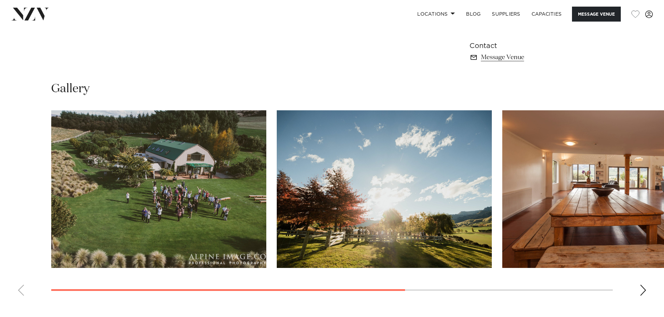
scroll to position [522, 0]
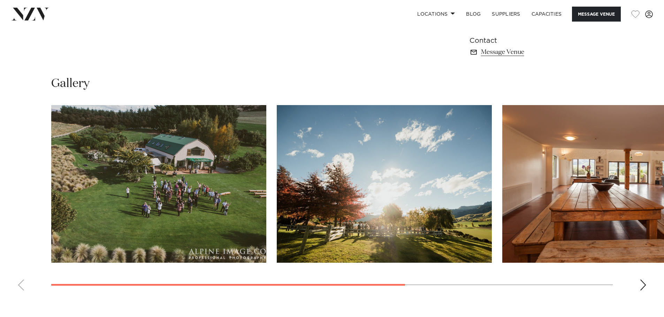
click at [638, 283] on swiper-container at bounding box center [332, 200] width 664 height 191
click at [642, 283] on div "Next slide" at bounding box center [642, 285] width 7 height 11
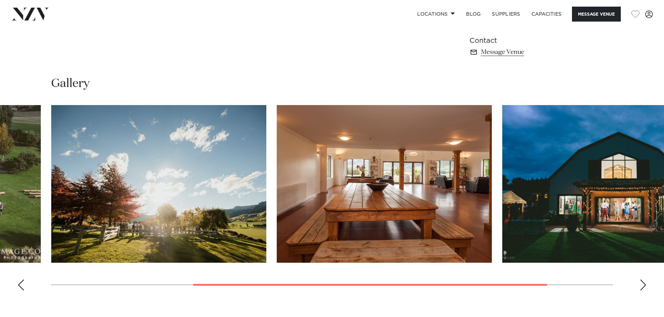
click at [642, 283] on div "Next slide" at bounding box center [642, 285] width 7 height 11
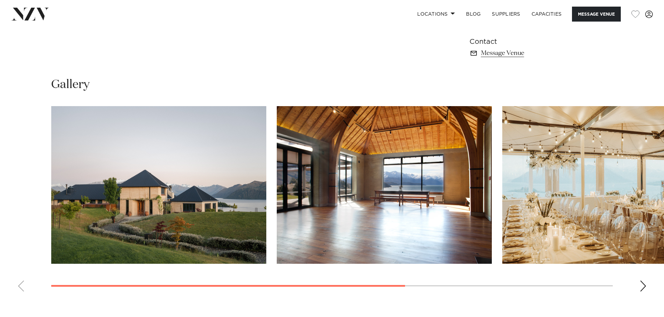
scroll to position [522, 0]
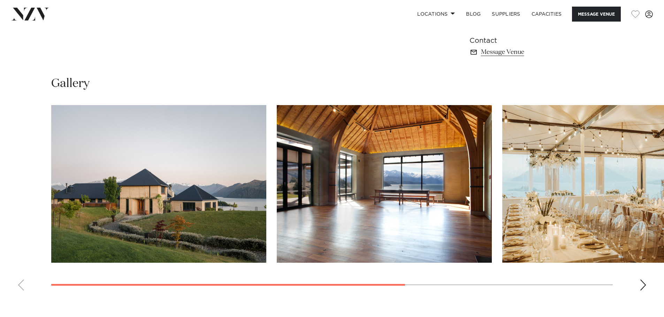
click at [640, 285] on div "Next slide" at bounding box center [642, 285] width 7 height 11
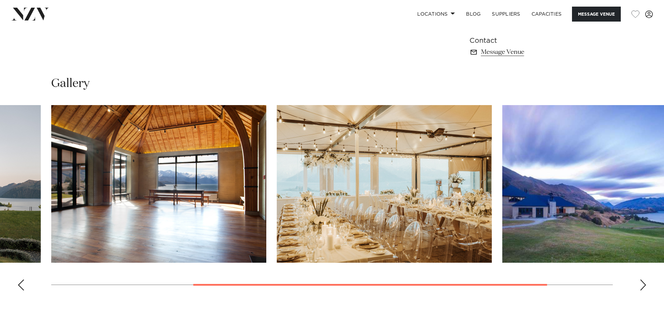
click at [640, 285] on div "Next slide" at bounding box center [642, 285] width 7 height 11
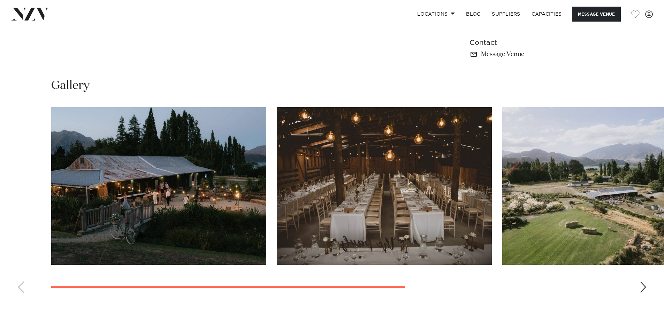
scroll to position [522, 0]
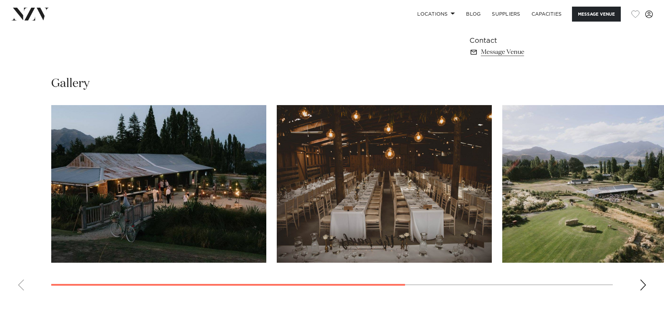
click at [643, 283] on div "Next slide" at bounding box center [642, 285] width 7 height 11
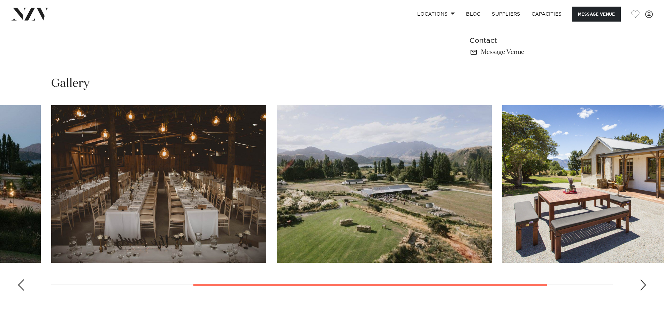
click at [643, 283] on div "Next slide" at bounding box center [642, 285] width 7 height 11
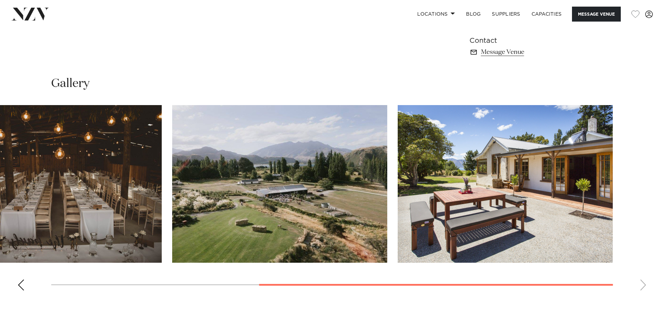
click at [20, 285] on div "Previous slide" at bounding box center [20, 285] width 7 height 11
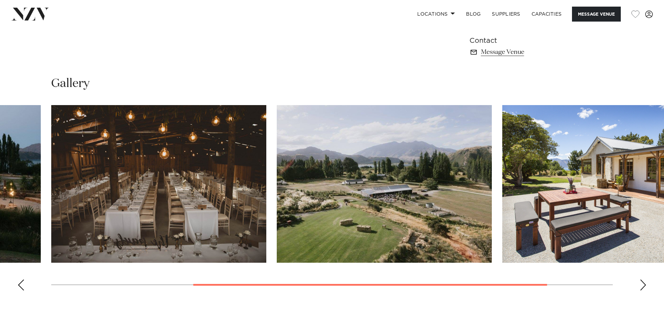
click at [20, 285] on div "Previous slide" at bounding box center [20, 285] width 7 height 11
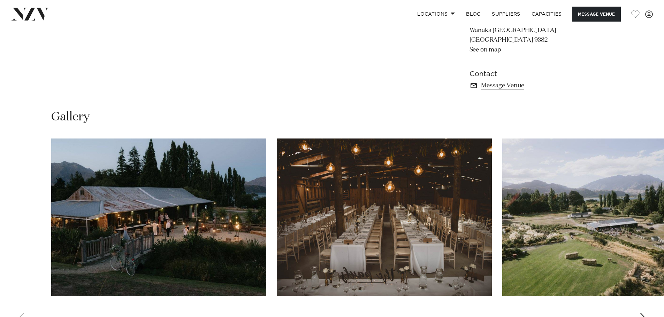
scroll to position [488, 0]
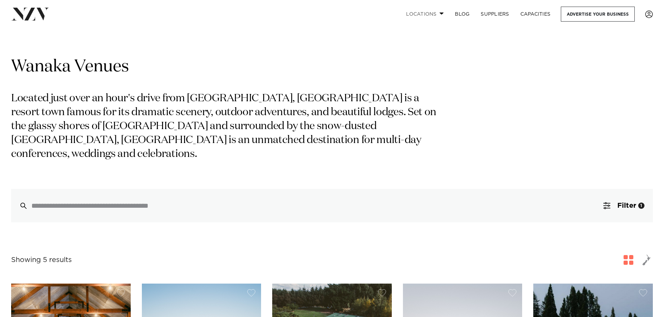
click at [412, 14] on link "Locations" at bounding box center [424, 14] width 49 height 15
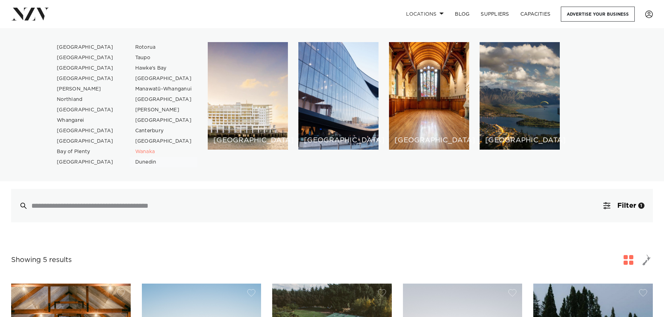
click at [140, 162] on link "Dunedin" at bounding box center [164, 162] width 68 height 10
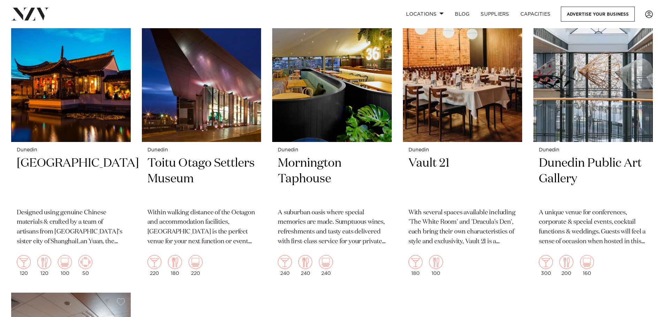
scroll to position [592, 0]
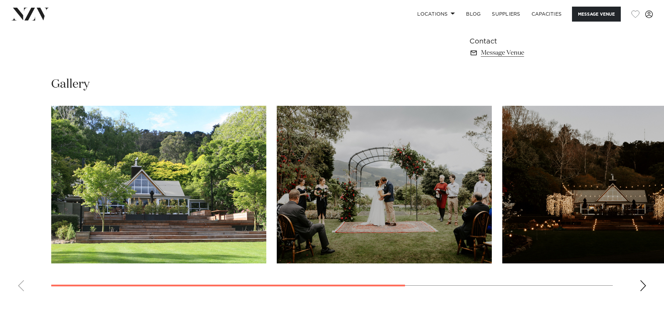
scroll to position [522, 0]
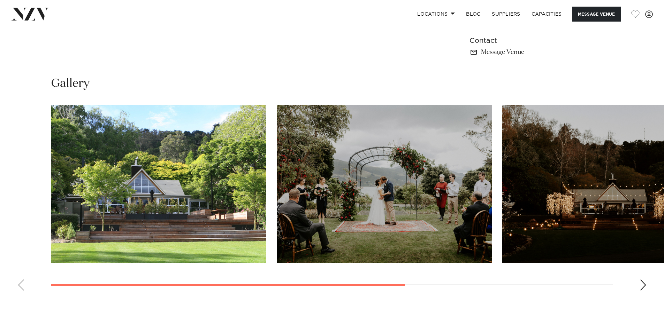
click at [648, 287] on swiper-container at bounding box center [332, 200] width 664 height 191
click at [640, 285] on div "Next slide" at bounding box center [642, 285] width 7 height 11
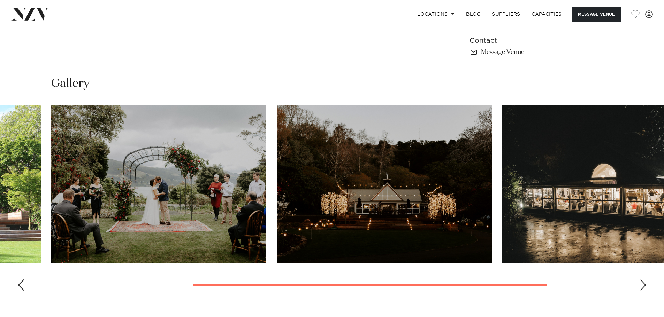
click at [640, 285] on div "Next slide" at bounding box center [642, 285] width 7 height 11
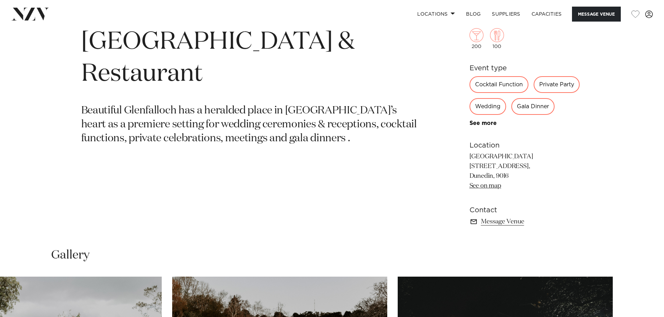
scroll to position [348, 0]
